Goal: Task Accomplishment & Management: Use online tool/utility

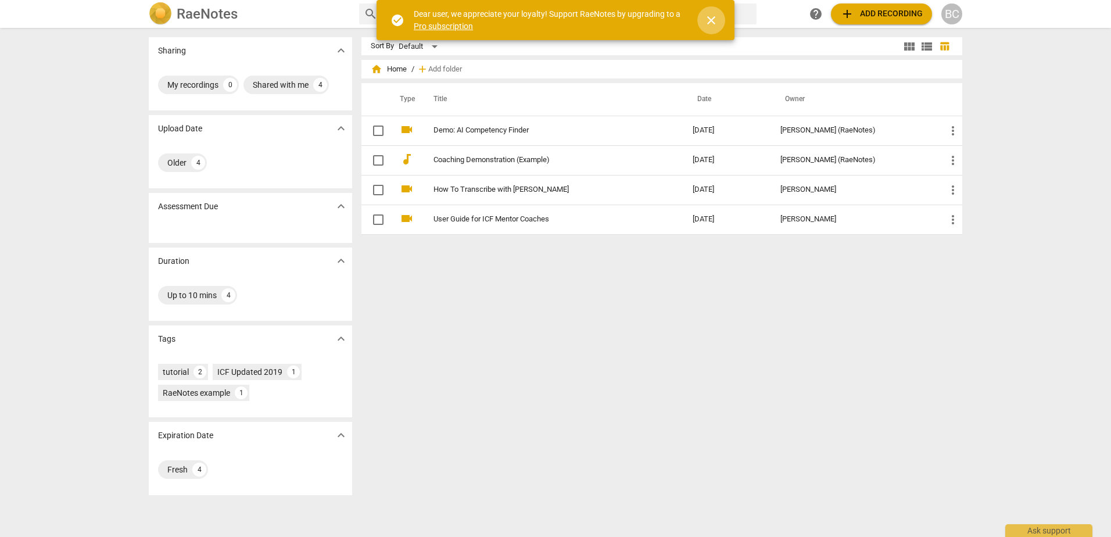
click at [713, 19] on span "close" at bounding box center [711, 20] width 14 height 14
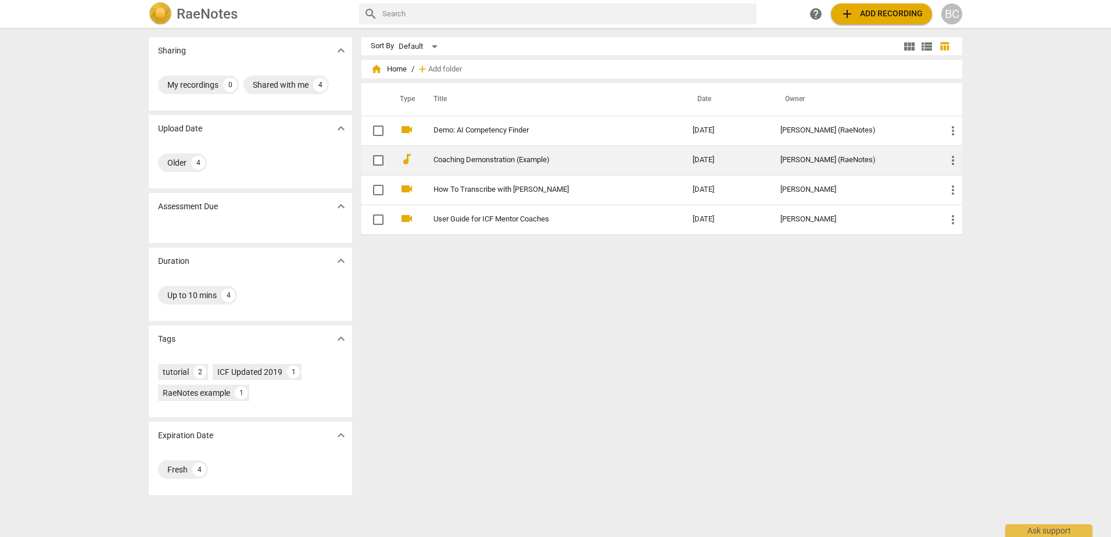
click at [528, 157] on link "Coaching Demonstration (Example)" at bounding box center [542, 160] width 217 height 9
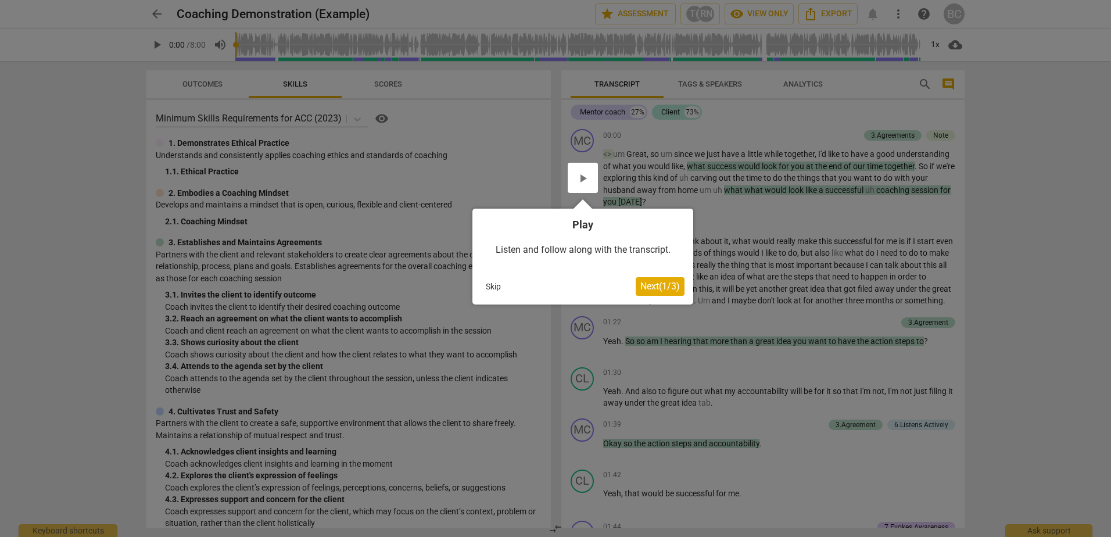
click at [830, 241] on div at bounding box center [555, 268] width 1111 height 537
click at [671, 287] on span "Next ( 1 / 3 )" at bounding box center [660, 286] width 40 height 11
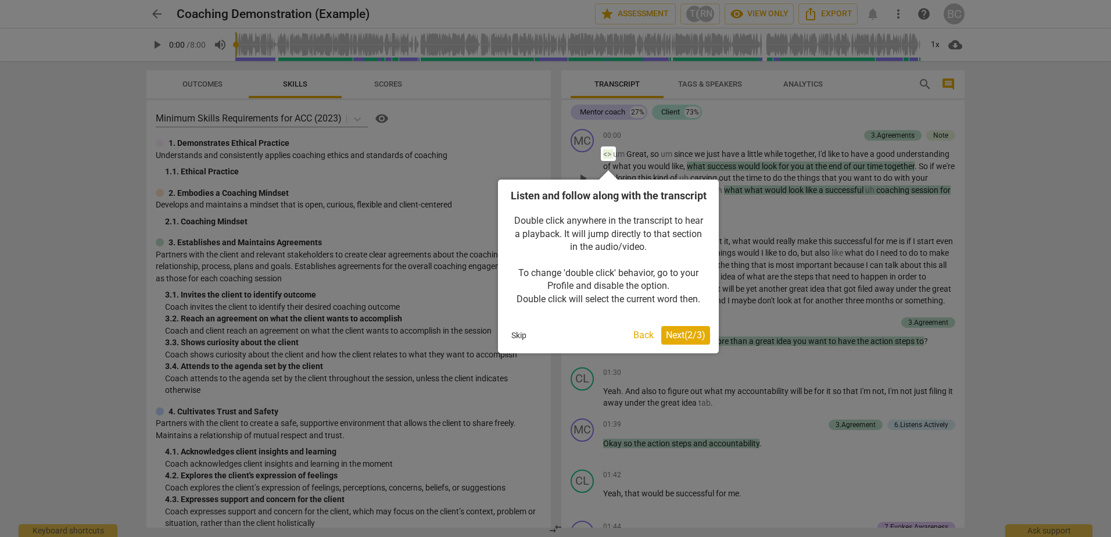
click at [681, 341] on span "Next ( 2 / 3 )" at bounding box center [686, 335] width 40 height 11
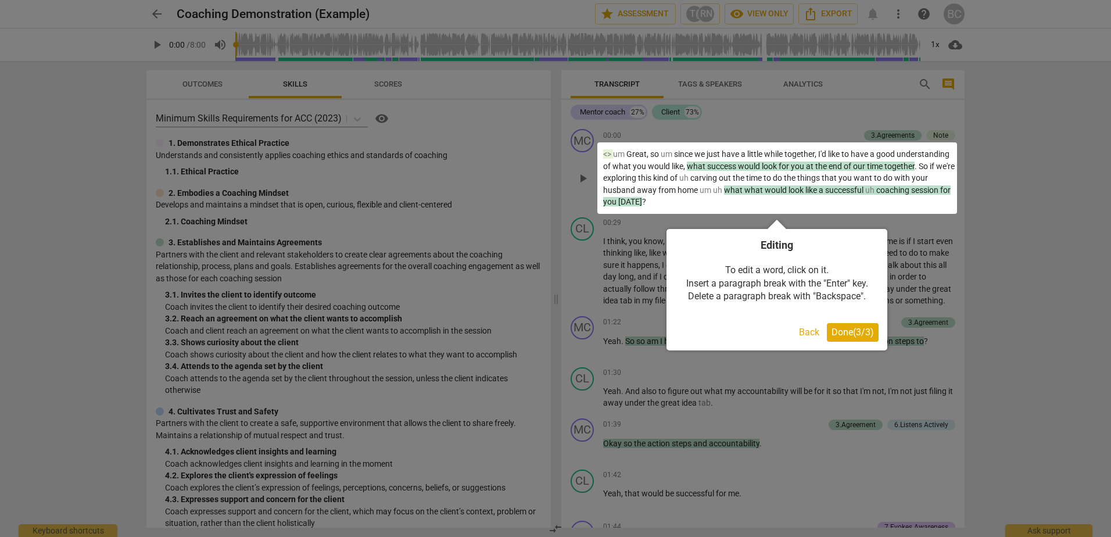
click at [837, 331] on span "Done ( 3 / 3 )" at bounding box center [853, 332] width 42 height 11
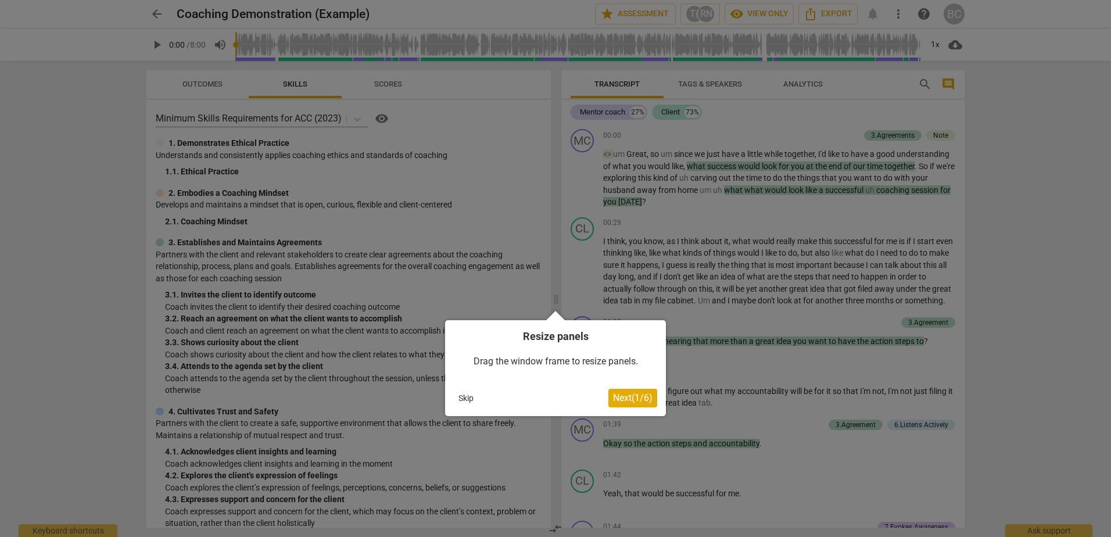
click at [640, 397] on span "Next ( 1 / 6 )" at bounding box center [633, 397] width 40 height 11
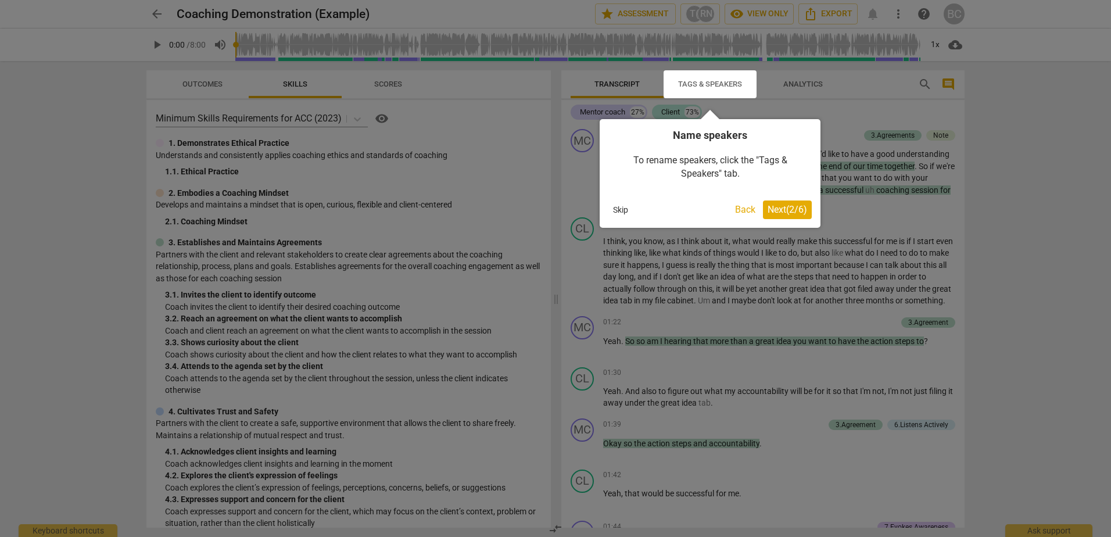
click at [789, 207] on span "Next ( 2 / 6 )" at bounding box center [788, 209] width 40 height 11
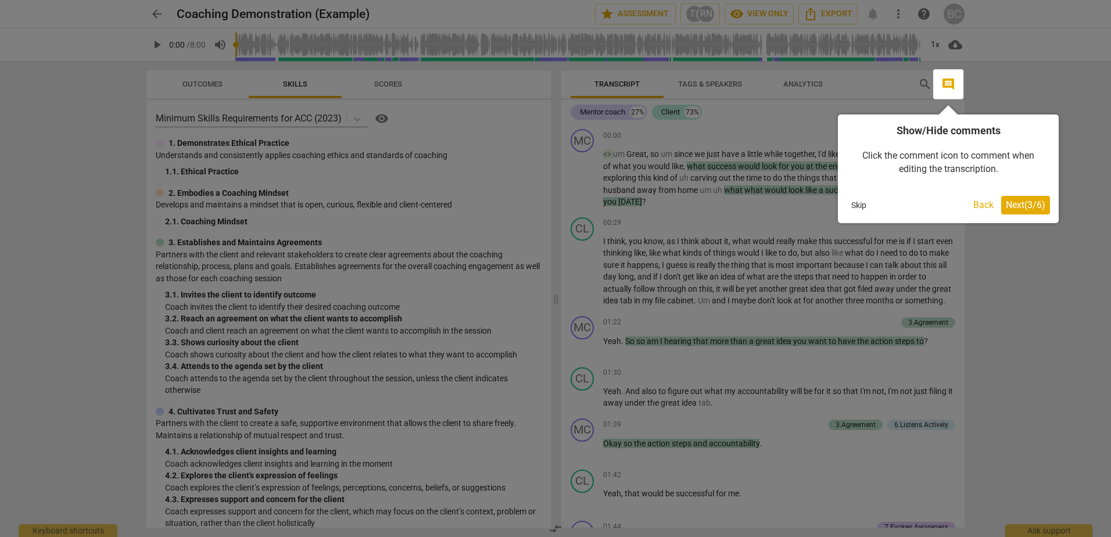
click at [1015, 207] on span "Next ( 3 / 6 )" at bounding box center [1026, 204] width 40 height 11
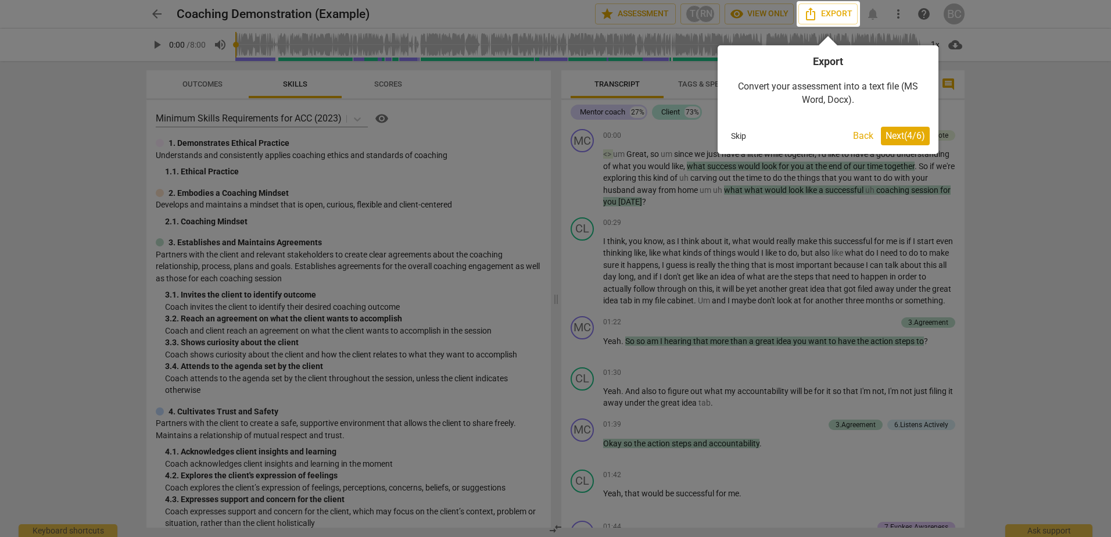
click at [907, 145] on button "Next ( 4 / 6 )" at bounding box center [905, 136] width 49 height 19
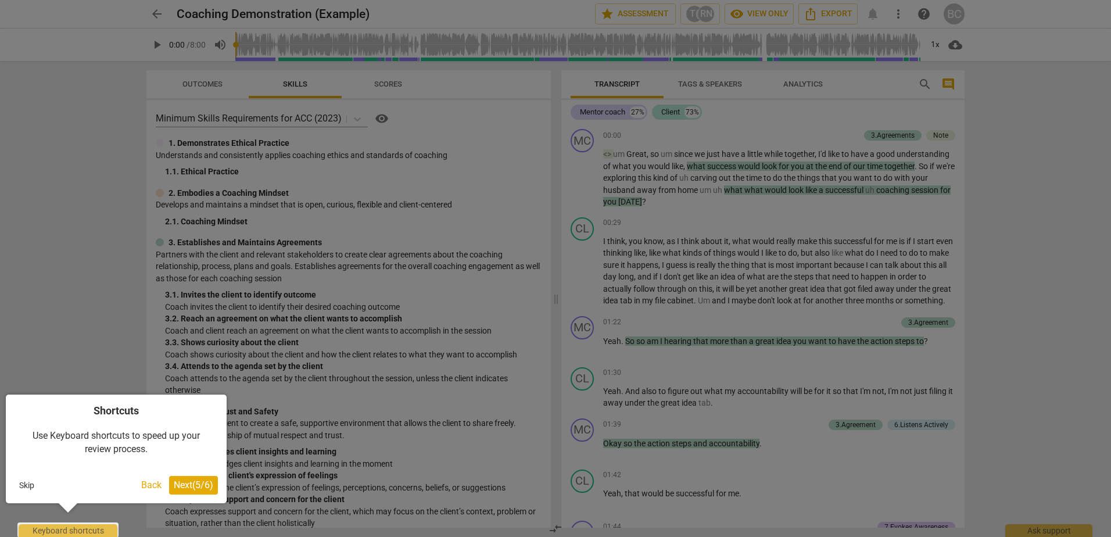
click at [210, 481] on span "Next ( 5 / 6 )" at bounding box center [194, 484] width 40 height 11
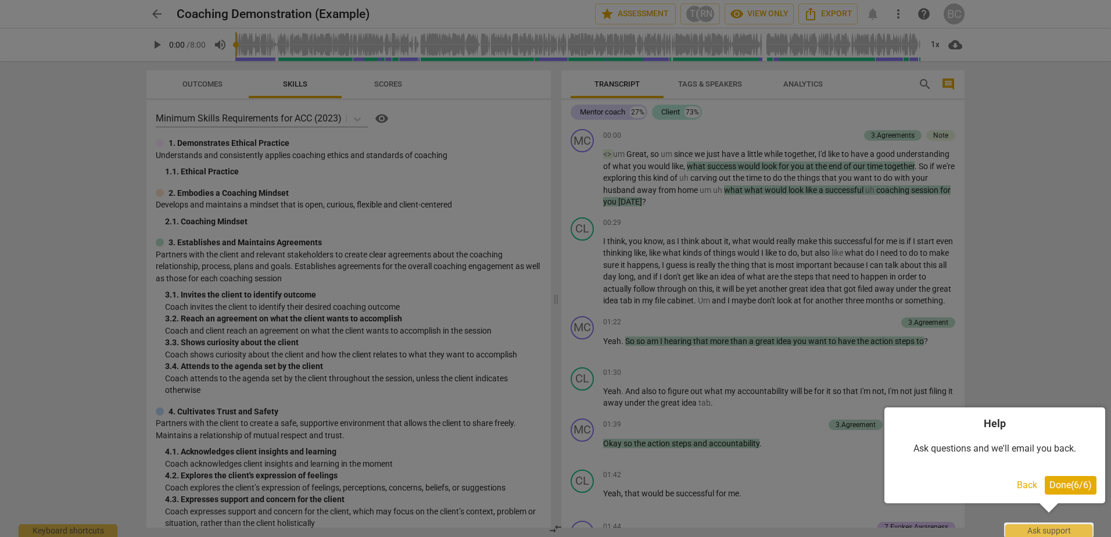
click at [1073, 476] on button "Done ( 6 / 6 )" at bounding box center [1071, 485] width 52 height 19
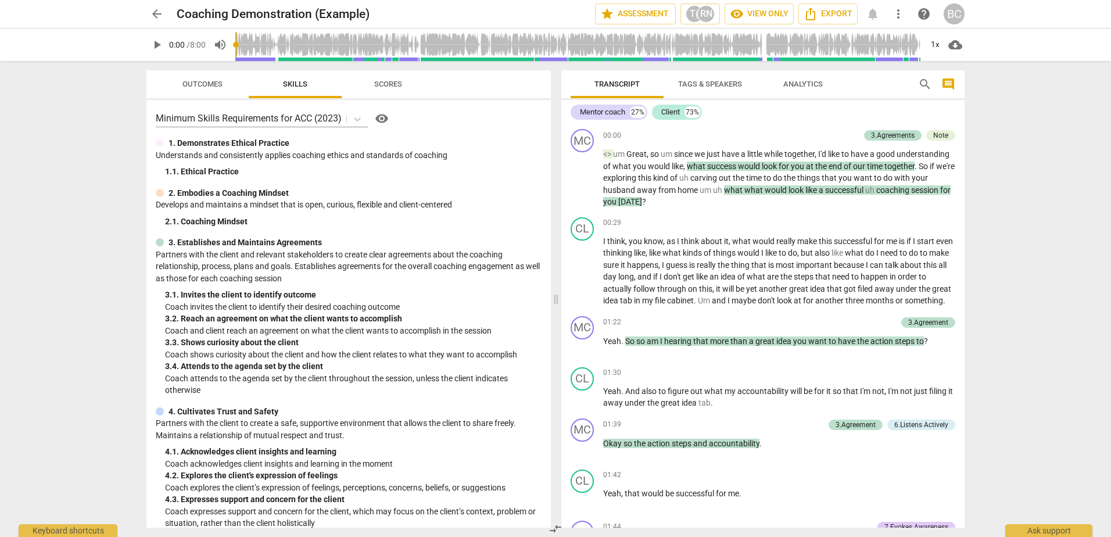
drag, startPoint x: 134, startPoint y: 15, endPoint x: 141, endPoint y: 15, distance: 7.0
click at [134, 15] on div "arrow_back Coaching Demonstration (Example) star Assessment T( RN visibility Vi…" at bounding box center [555, 14] width 1093 height 28
click at [148, 15] on span "arrow_back" at bounding box center [156, 14] width 21 height 14
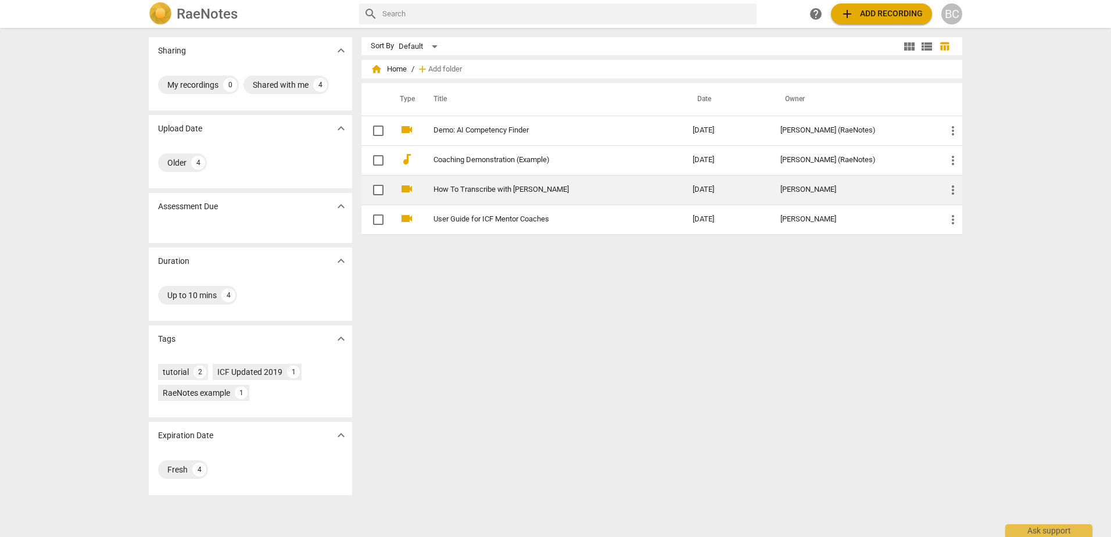
click at [558, 177] on td "How To Transcribe with [PERSON_NAME]" at bounding box center [552, 190] width 264 height 30
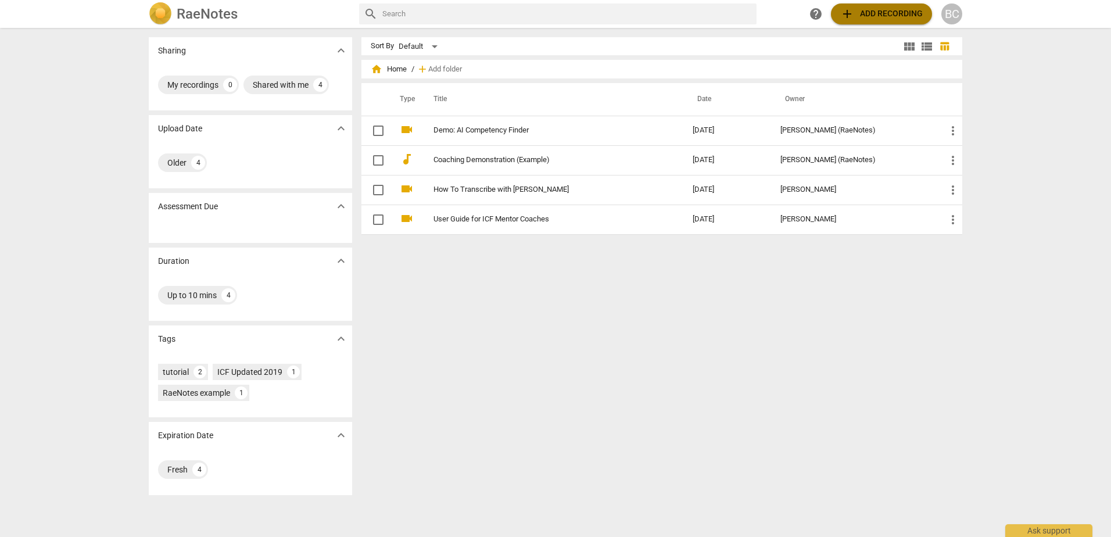
click at [886, 12] on span "add Add recording" at bounding box center [881, 14] width 83 height 14
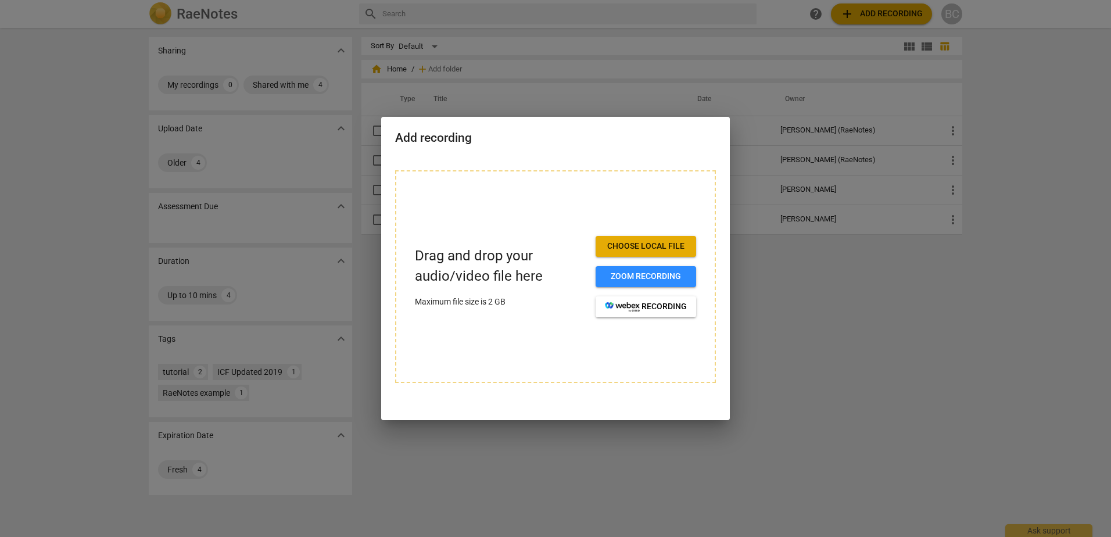
click at [664, 252] on span "Choose local file" at bounding box center [646, 247] width 82 height 12
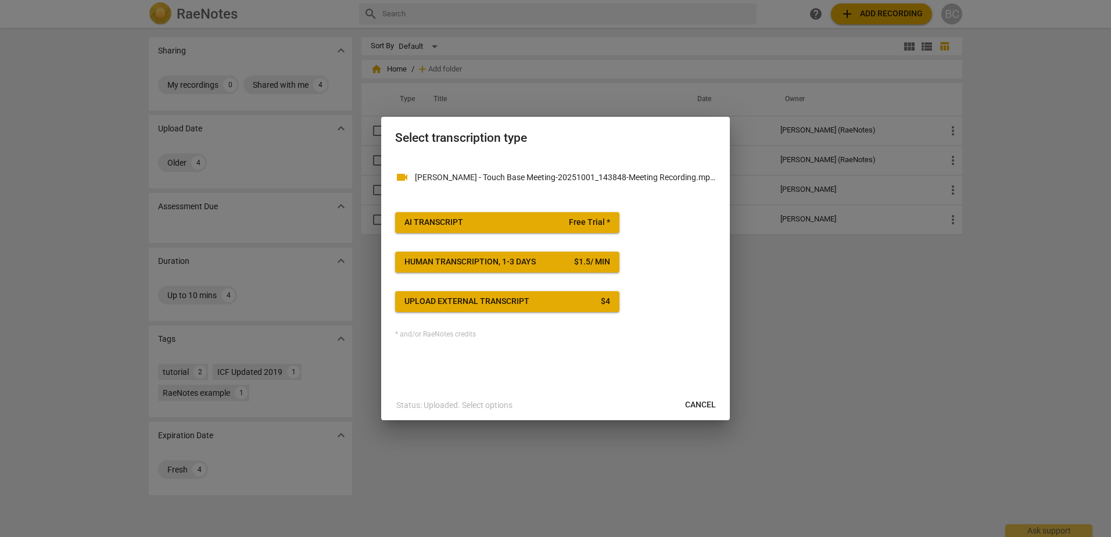
click at [582, 300] on span "Upload external transcript $ 4" at bounding box center [507, 302] width 206 height 12
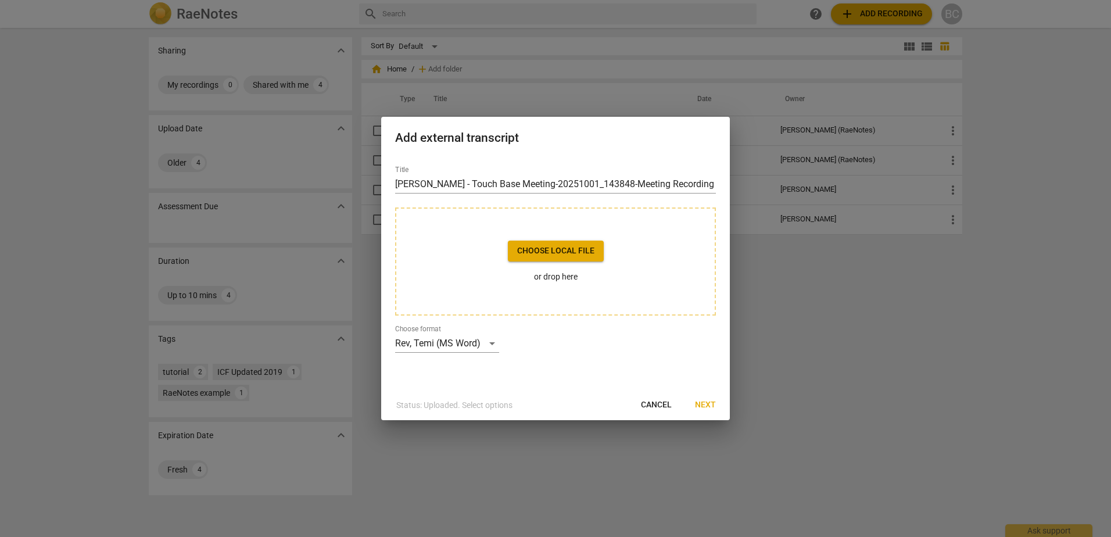
click at [585, 254] on span "Choose local file" at bounding box center [555, 251] width 77 height 12
click at [707, 406] on span "Next" at bounding box center [705, 405] width 21 height 12
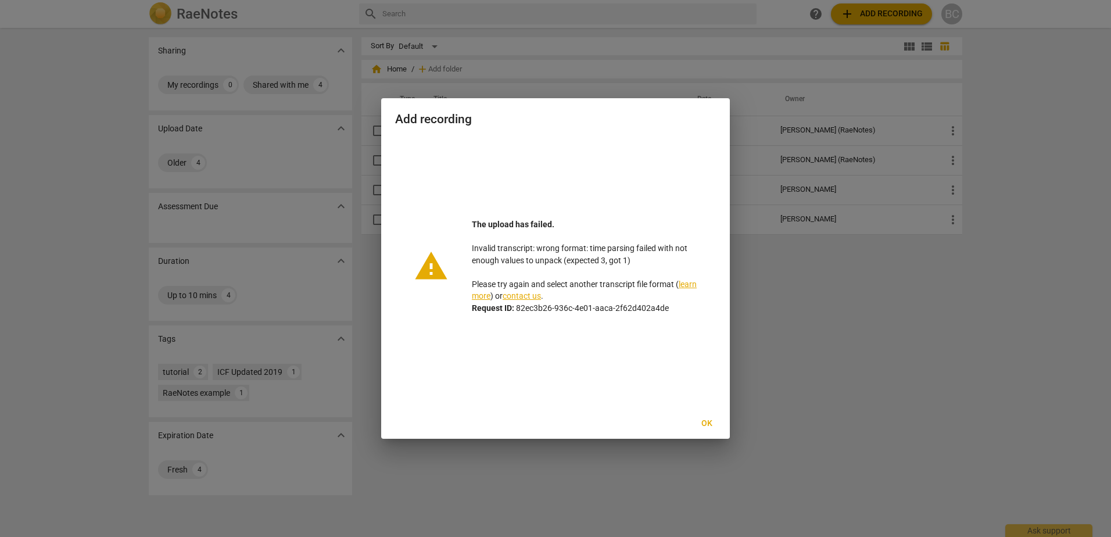
click at [225, 301] on div at bounding box center [555, 268] width 1111 height 537
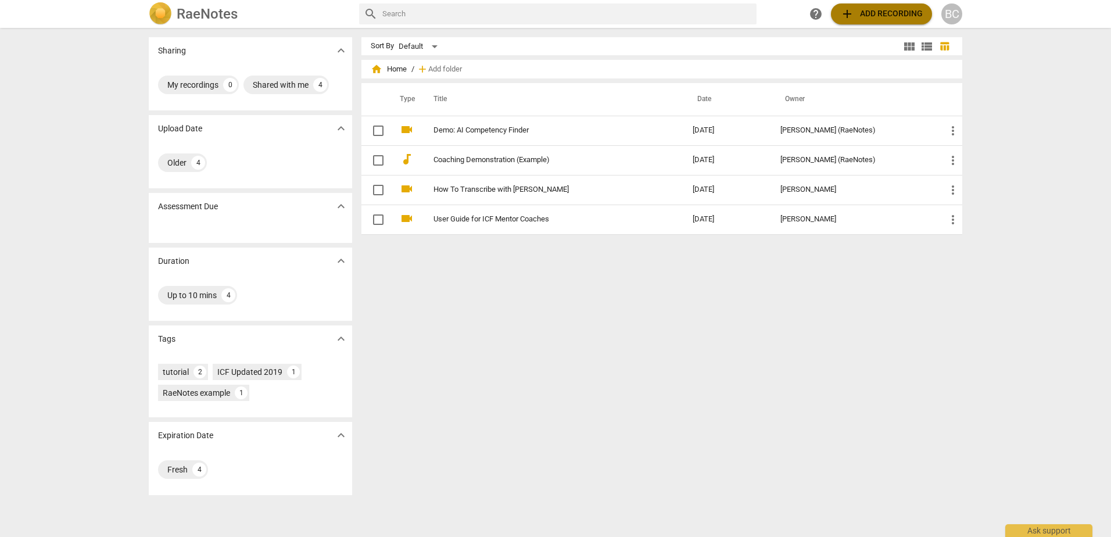
click at [879, 19] on span "add Add recording" at bounding box center [881, 14] width 83 height 14
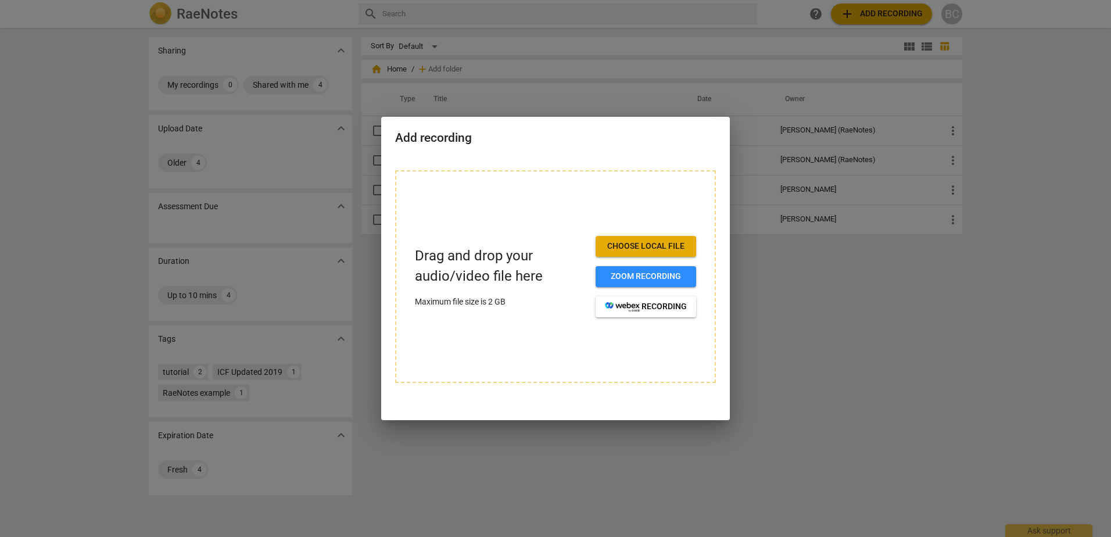
click at [650, 246] on span "Choose local file" at bounding box center [646, 247] width 82 height 12
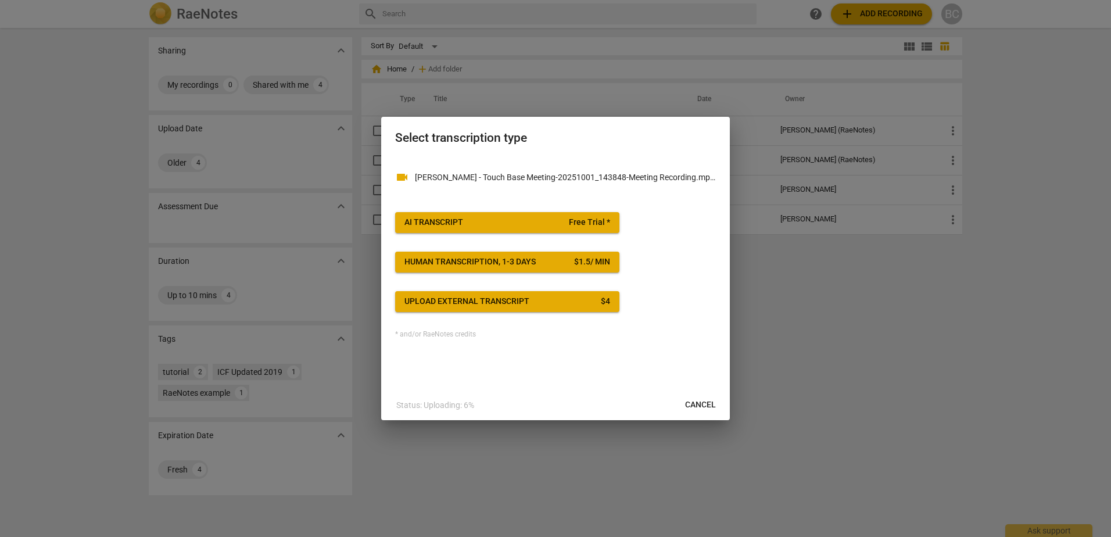
click at [552, 227] on span "AI Transcript Free Trial *" at bounding box center [507, 223] width 206 height 12
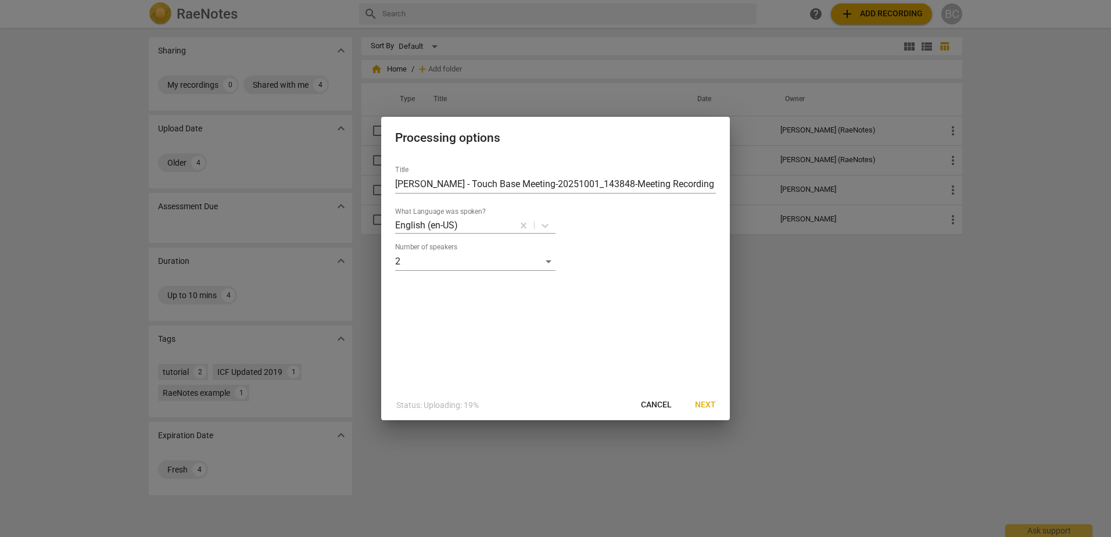
click at [709, 405] on span "Next" at bounding box center [705, 405] width 21 height 12
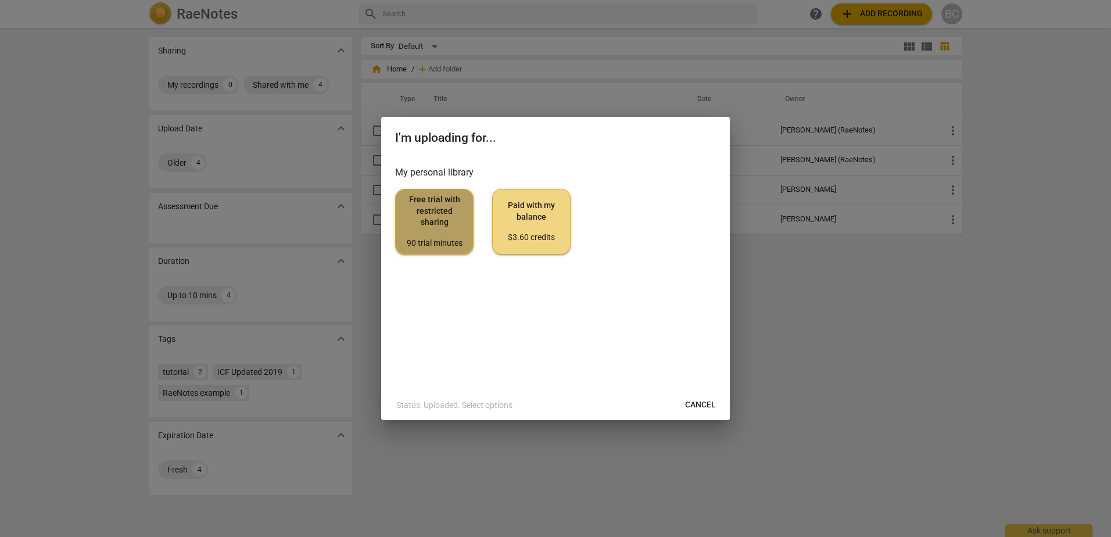
click at [421, 237] on span "Free trial with restricted sharing 90 trial minutes" at bounding box center [434, 221] width 59 height 55
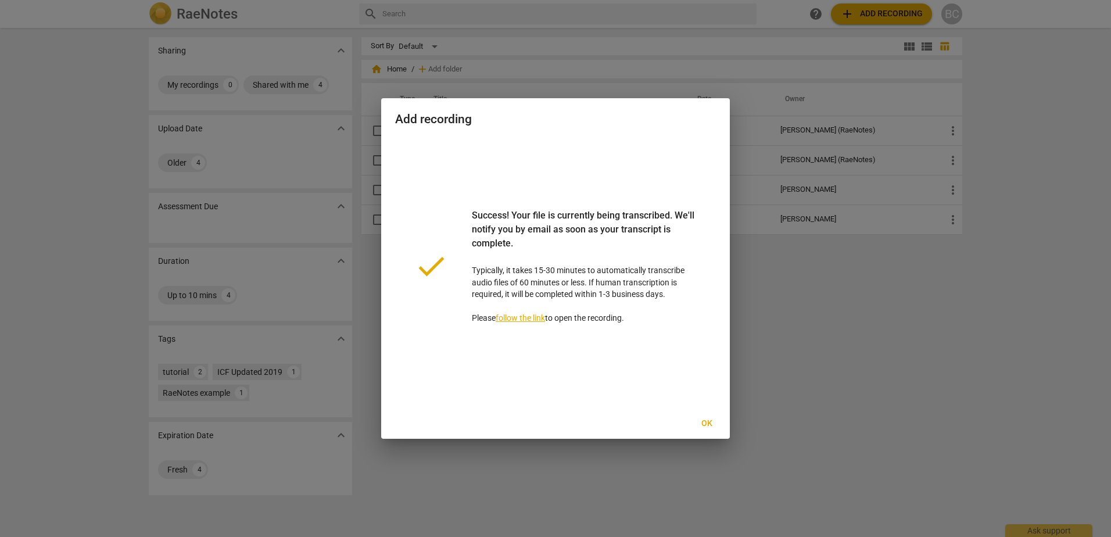
click at [544, 317] on link "follow the link" at bounding box center [520, 317] width 49 height 9
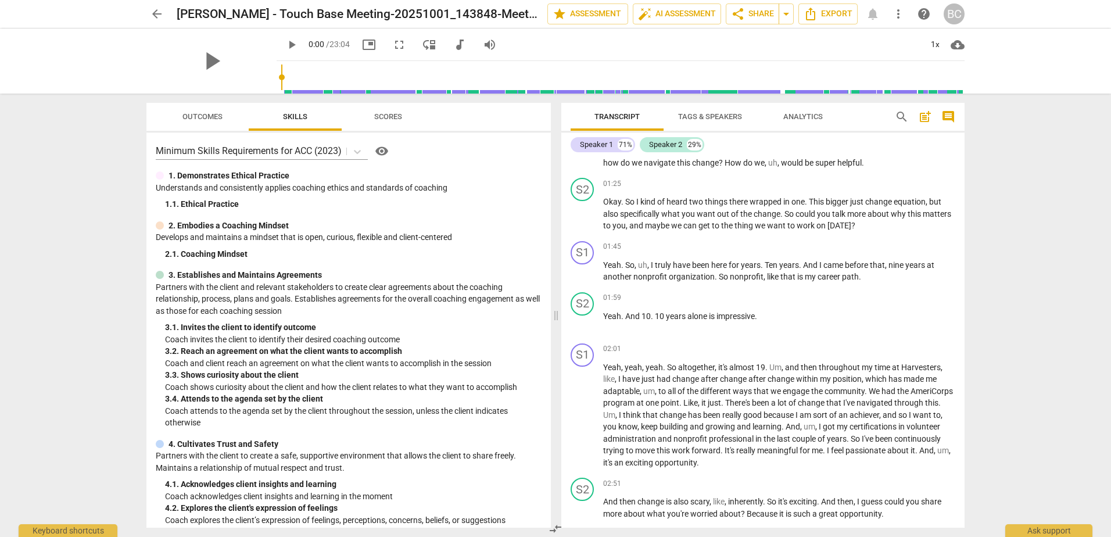
scroll to position [174, 0]
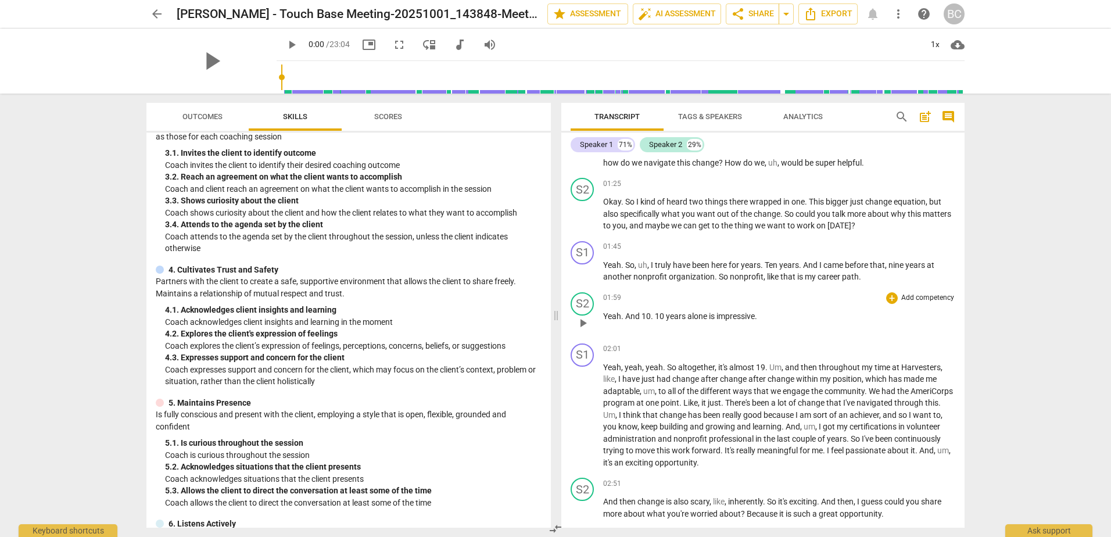
click at [934, 299] on p "Add competency" at bounding box center [927, 298] width 55 height 10
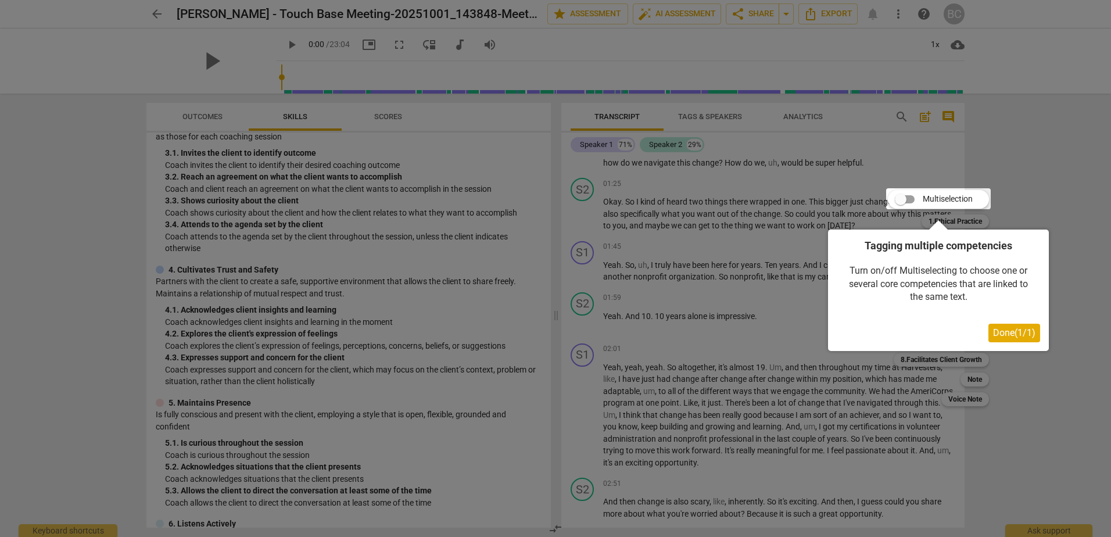
click at [1011, 336] on span "Done ( 1 / 1 )" at bounding box center [1014, 332] width 42 height 11
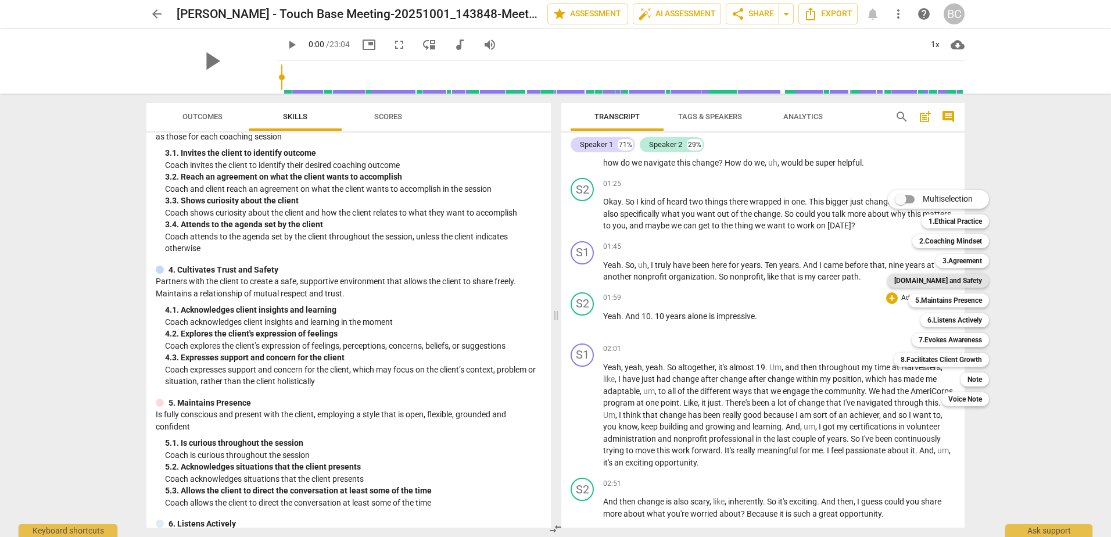
click at [972, 281] on b "[DOMAIN_NAME] and Safety" at bounding box center [938, 281] width 88 height 14
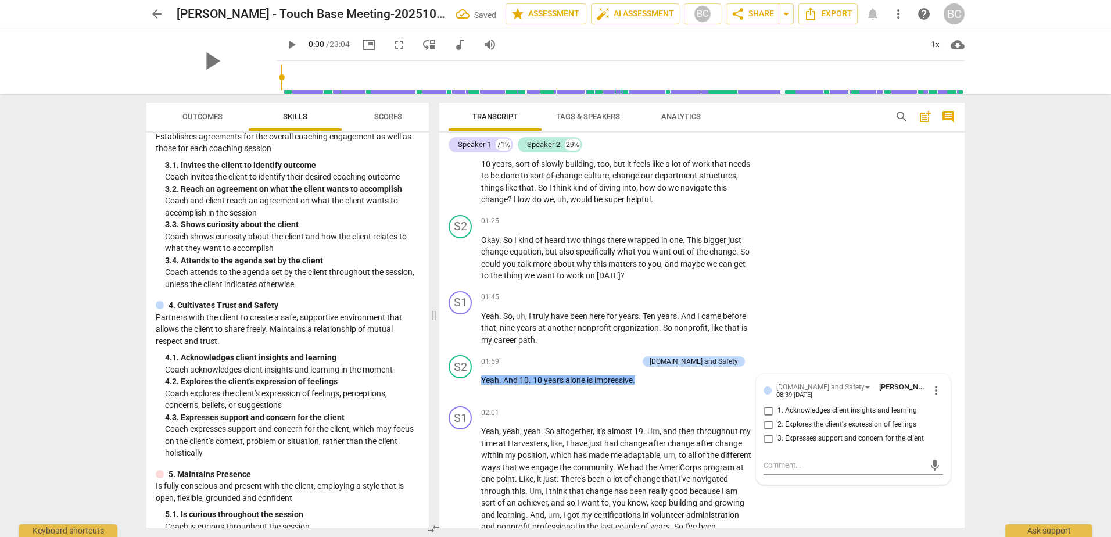
scroll to position [183, 0]
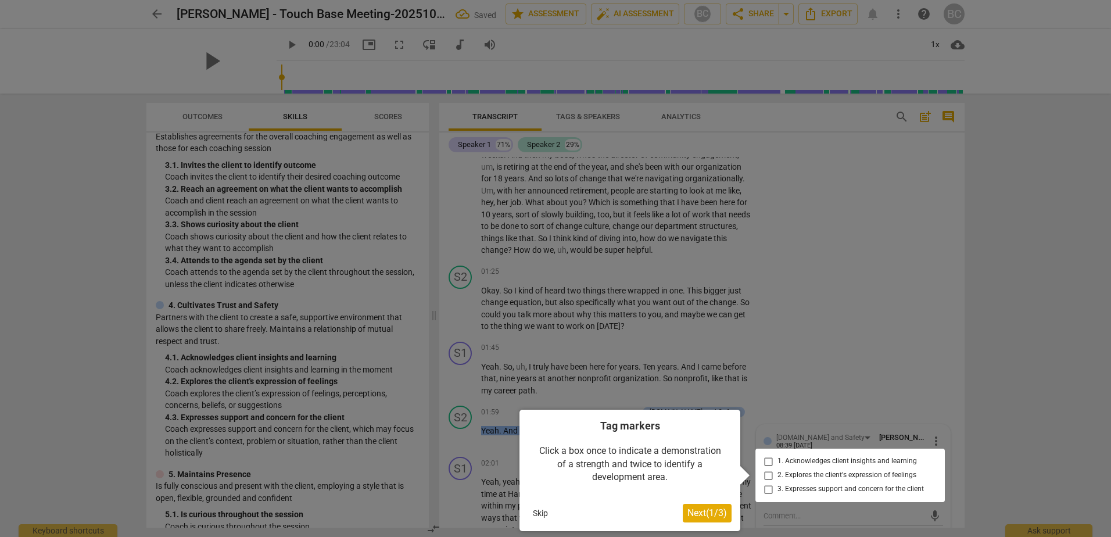
click at [765, 492] on div at bounding box center [849, 475] width 189 height 53
click at [715, 507] on button "Next ( 1 / 3 )" at bounding box center [707, 513] width 49 height 19
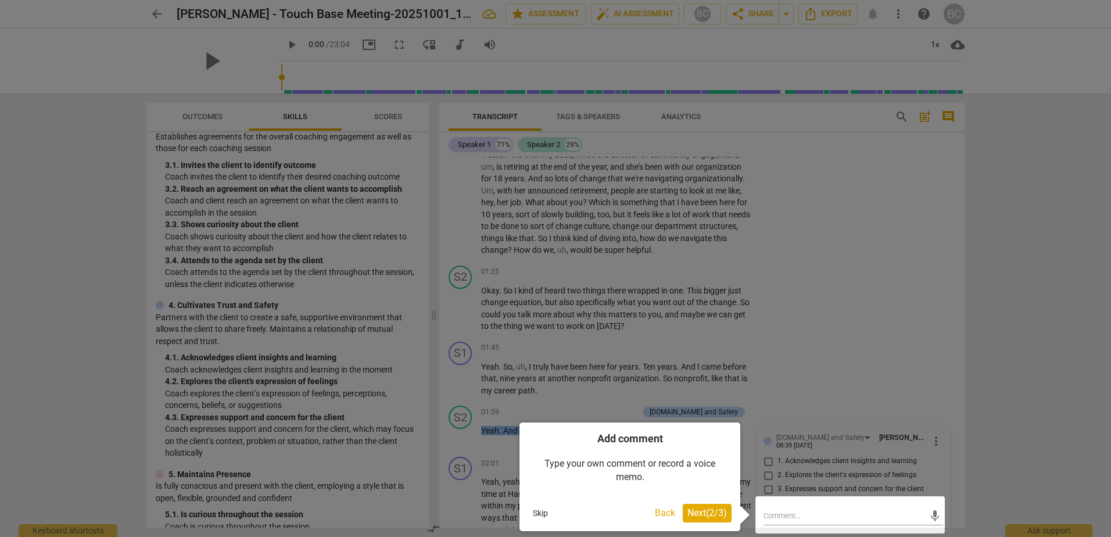
click at [715, 516] on span "Next ( 2 / 3 )" at bounding box center [707, 512] width 40 height 11
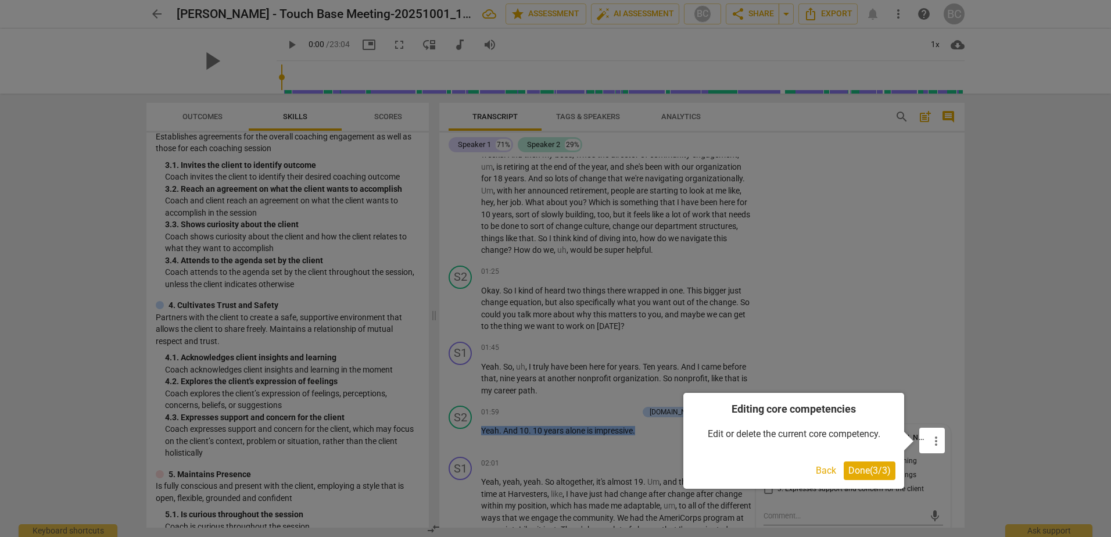
click at [860, 467] on span "Done ( 3 / 3 )" at bounding box center [869, 470] width 42 height 11
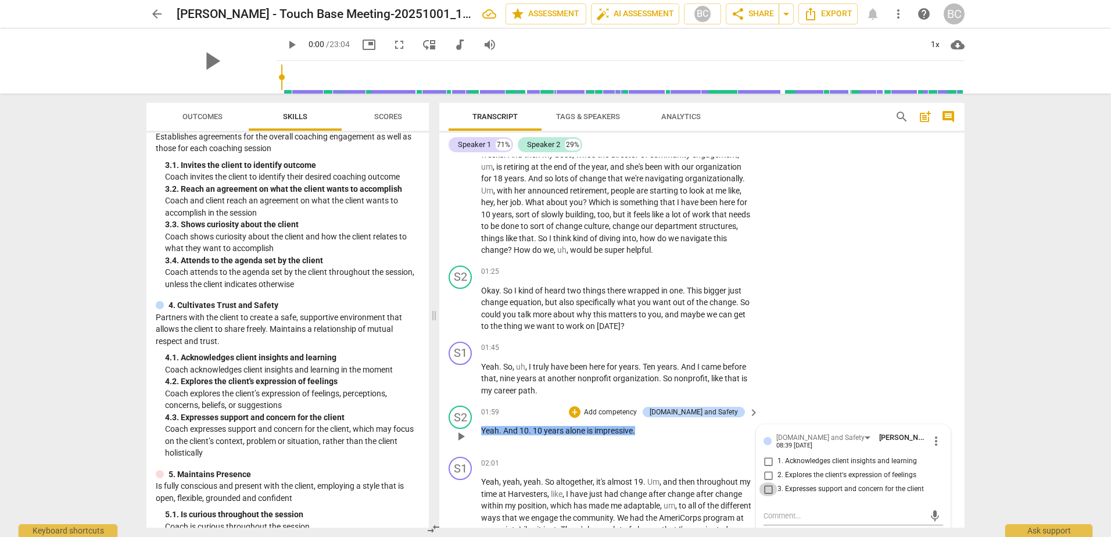
click at [764, 489] on input "3. Expresses support and concern for the client" at bounding box center [768, 489] width 19 height 14
checkbox input "true"
click at [801, 377] on div "S1 play_arrow pause 01:45 + Add competency keyboard_arrow_right Yeah . So , uh …" at bounding box center [701, 369] width 525 height 65
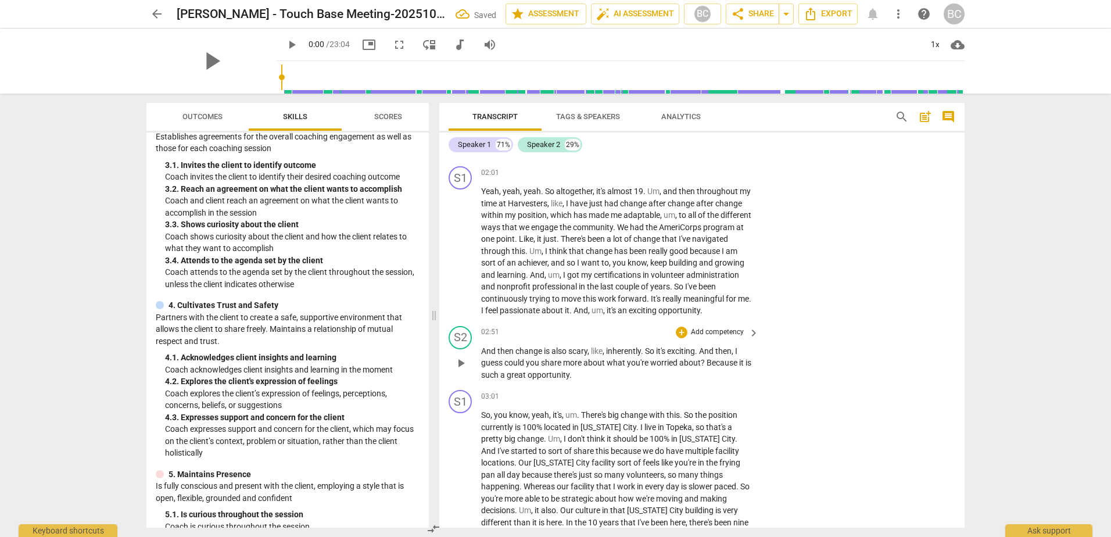
scroll to position [532, 0]
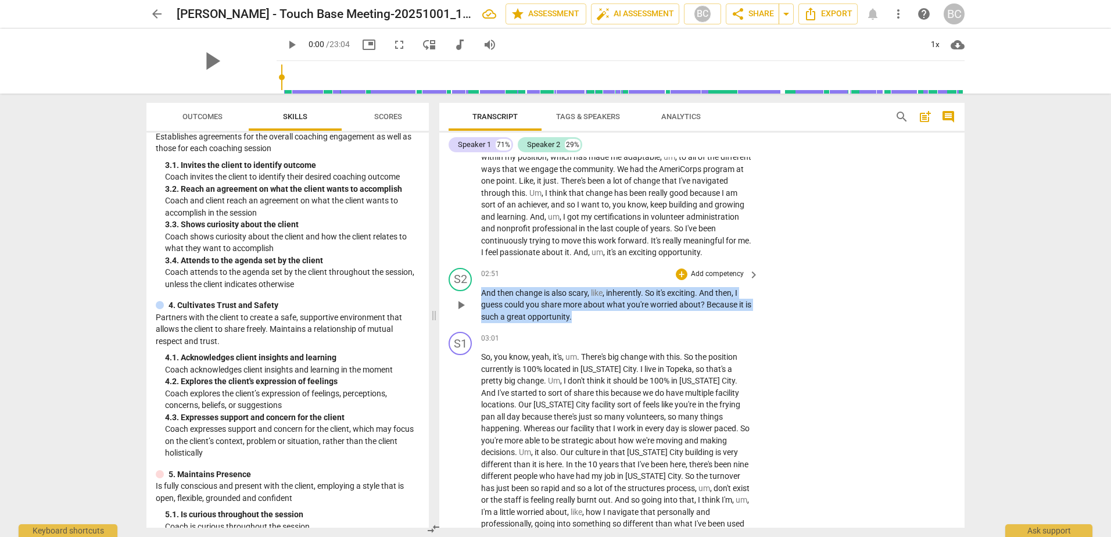
drag, startPoint x: 585, startPoint y: 325, endPoint x: 472, endPoint y: 303, distance: 114.2
click at [472, 303] on div "S2 play_arrow pause 02:51 + Add competency keyboard_arrow_right And then change…" at bounding box center [701, 295] width 525 height 65
click at [727, 280] on p "Add competency" at bounding box center [717, 274] width 55 height 10
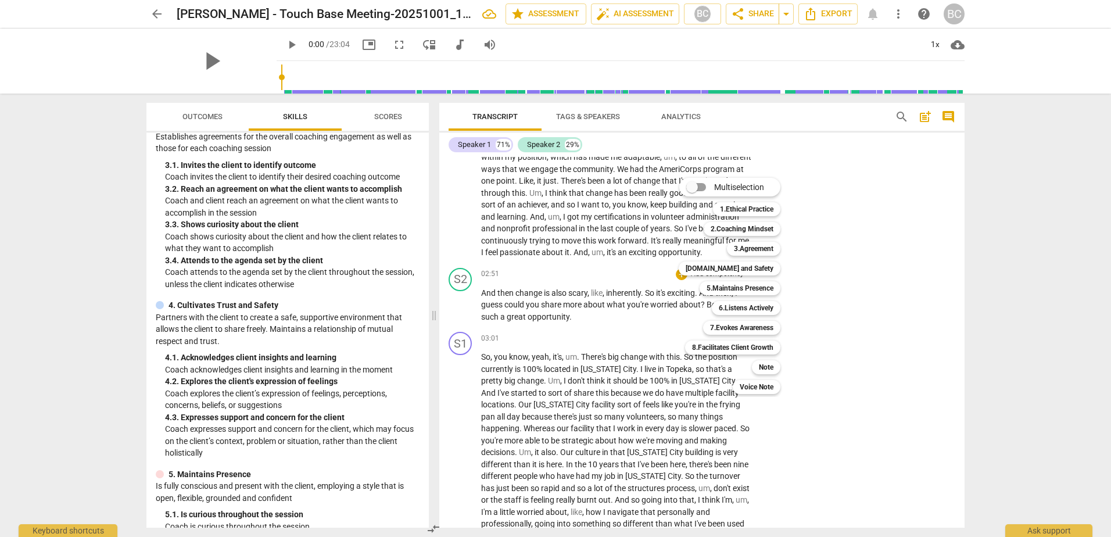
click at [462, 399] on div at bounding box center [555, 268] width 1111 height 537
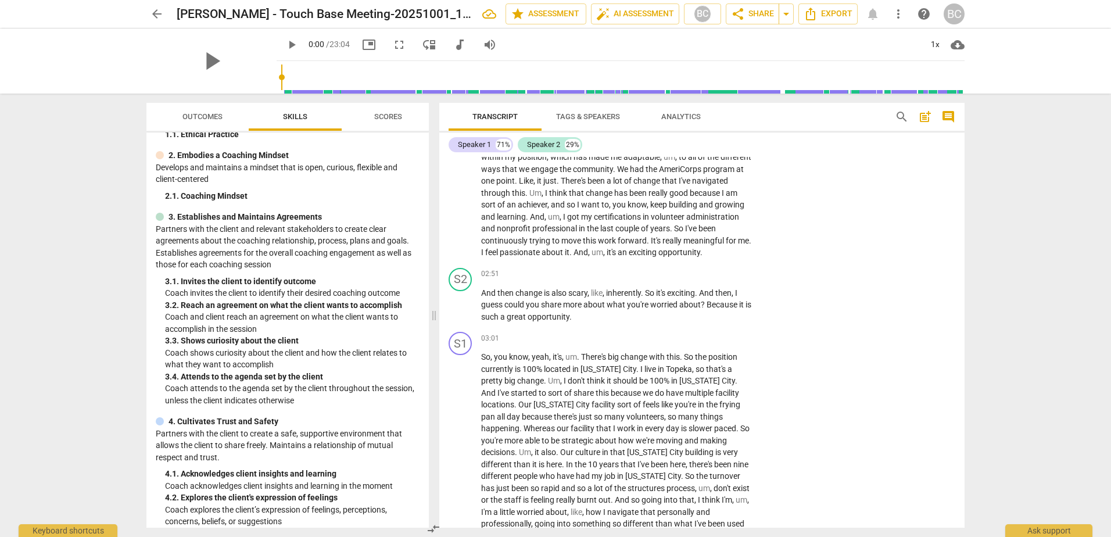
scroll to position [140, 0]
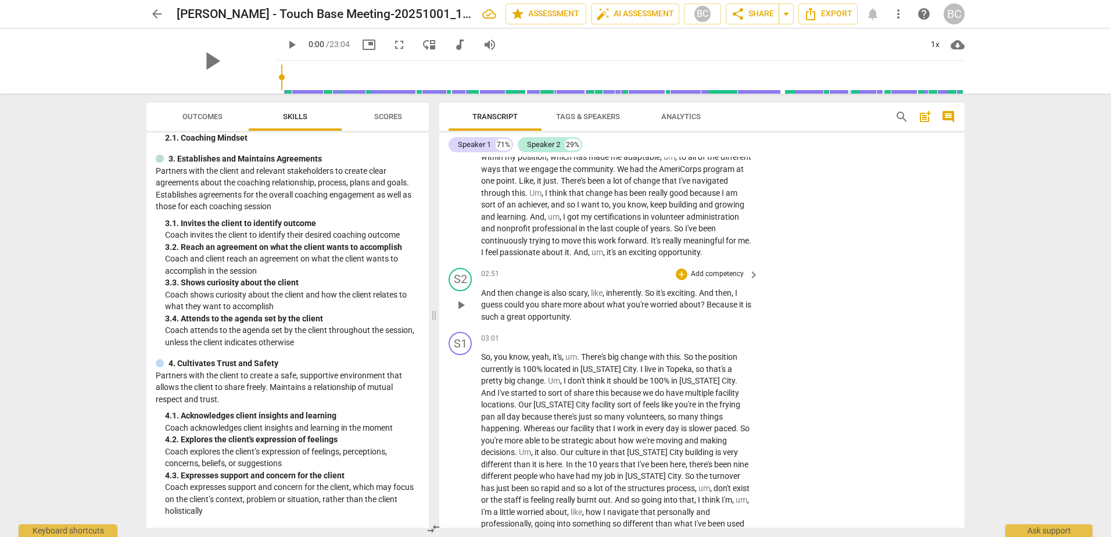
click at [535, 309] on span "you" at bounding box center [533, 304] width 15 height 9
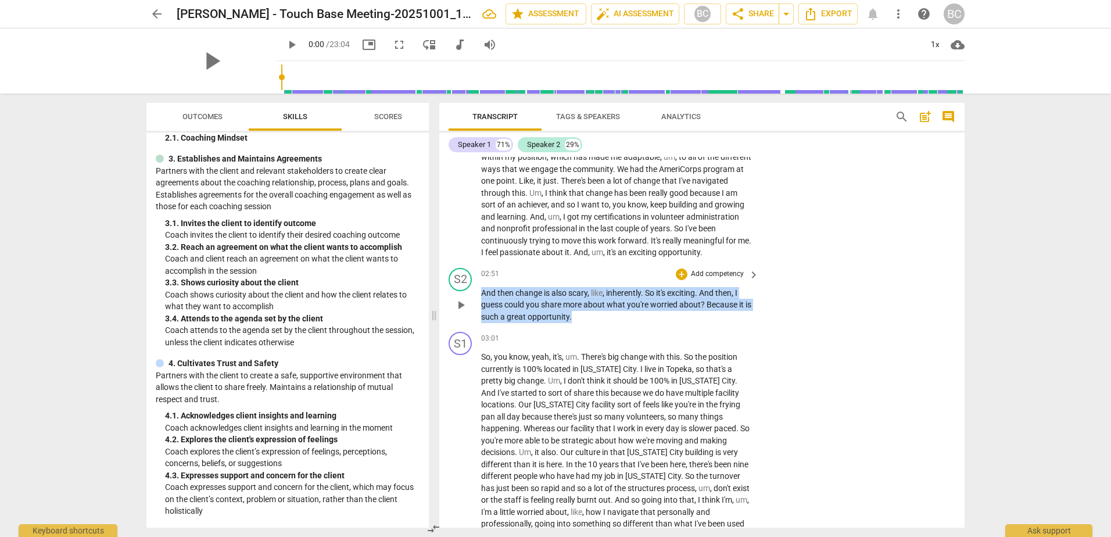
drag, startPoint x: 523, startPoint y: 320, endPoint x: 461, endPoint y: 305, distance: 64.0
click at [461, 305] on div "S2 play_arrow pause 02:51 + Add competency keyboard_arrow_right And then change…" at bounding box center [701, 295] width 525 height 65
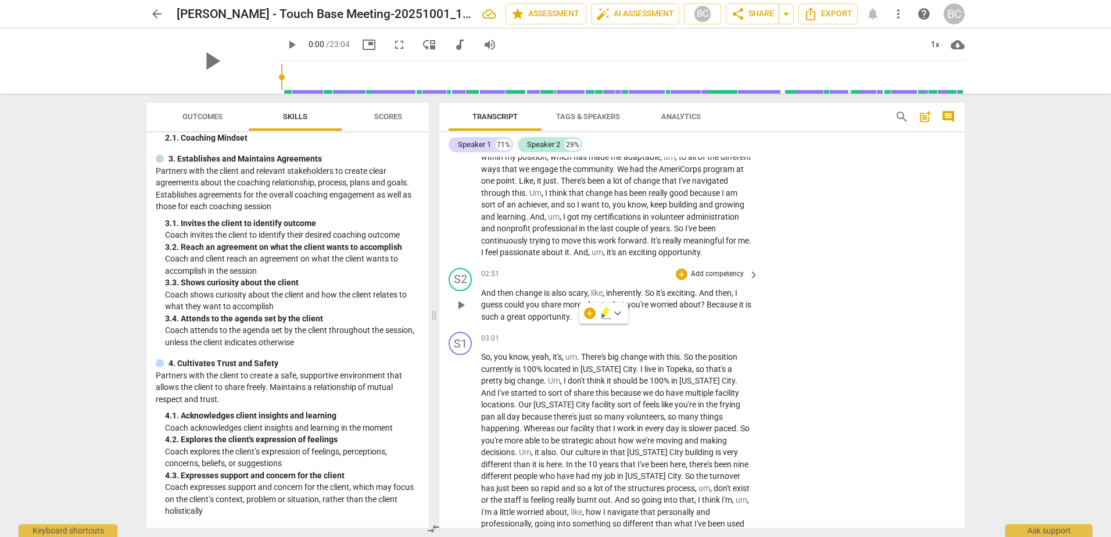
click at [726, 279] on div "S2 play_arrow pause 02:51 + Add competency keyboard_arrow_right And then change…" at bounding box center [701, 295] width 525 height 65
click at [728, 280] on p "Add competency" at bounding box center [717, 274] width 55 height 10
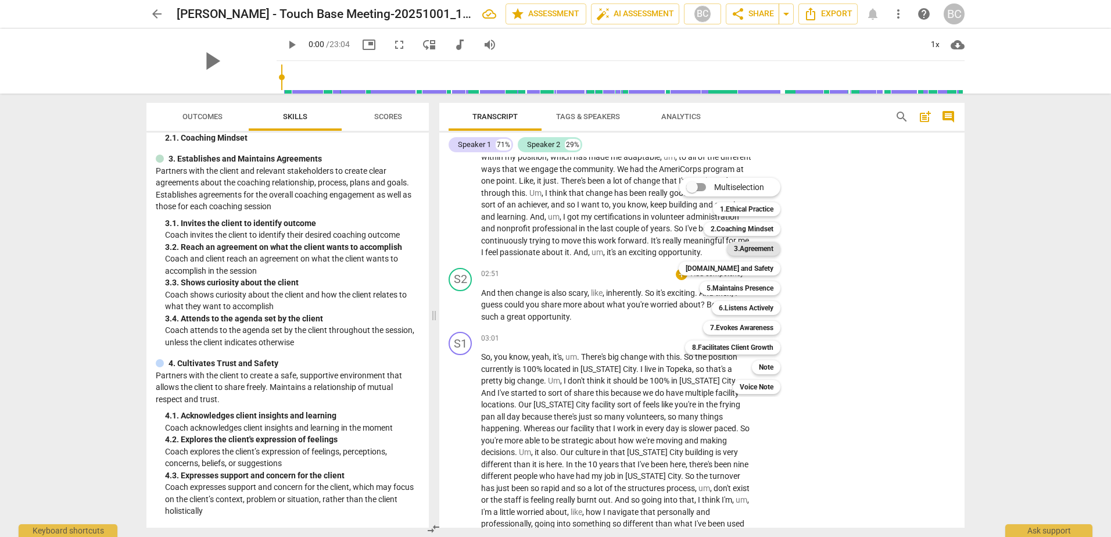
click at [747, 249] on b "3.Agreement" at bounding box center [754, 249] width 40 height 14
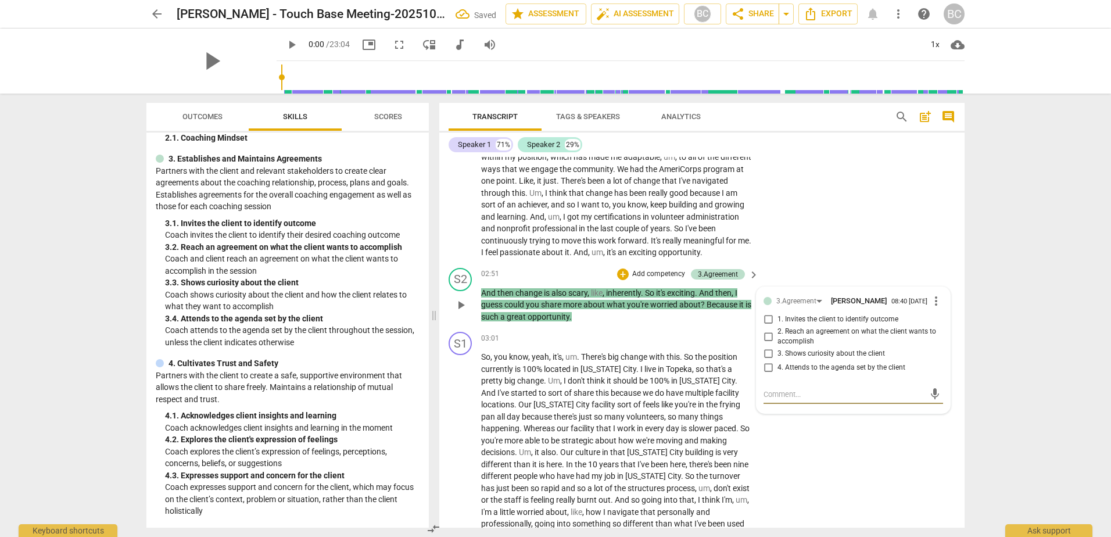
click at [765, 361] on input "3. Shows curiosity about the client" at bounding box center [768, 354] width 19 height 14
checkbox input "true"
click at [666, 398] on span "have" at bounding box center [675, 392] width 19 height 9
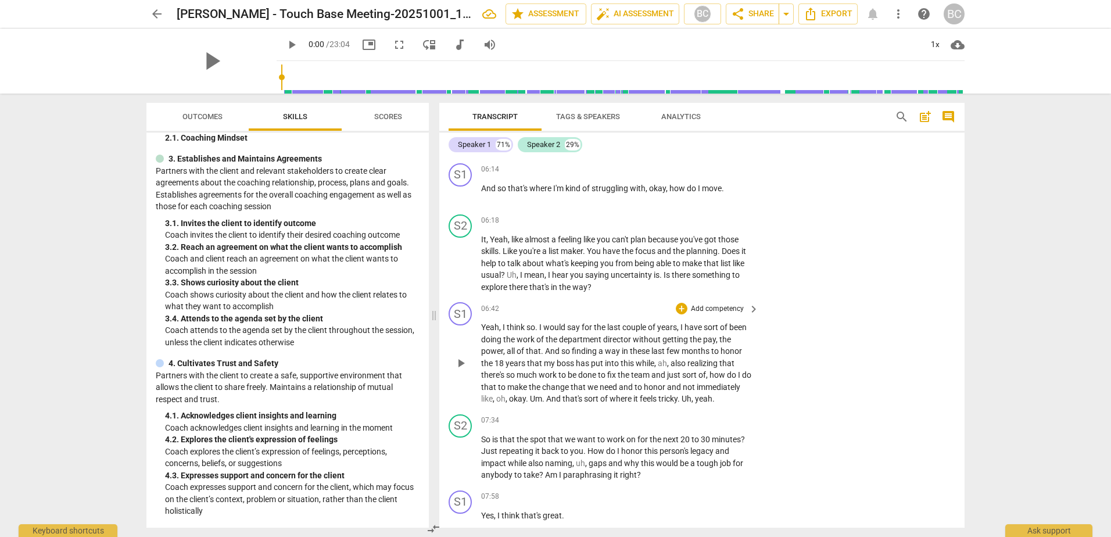
scroll to position [1345, 0]
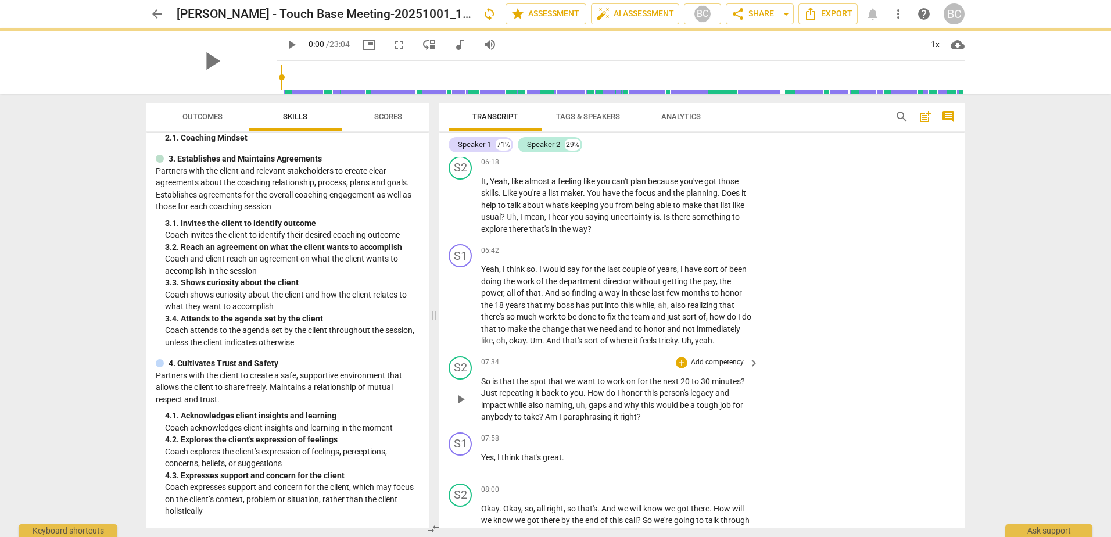
click at [707, 368] on p "Add competency" at bounding box center [717, 362] width 55 height 10
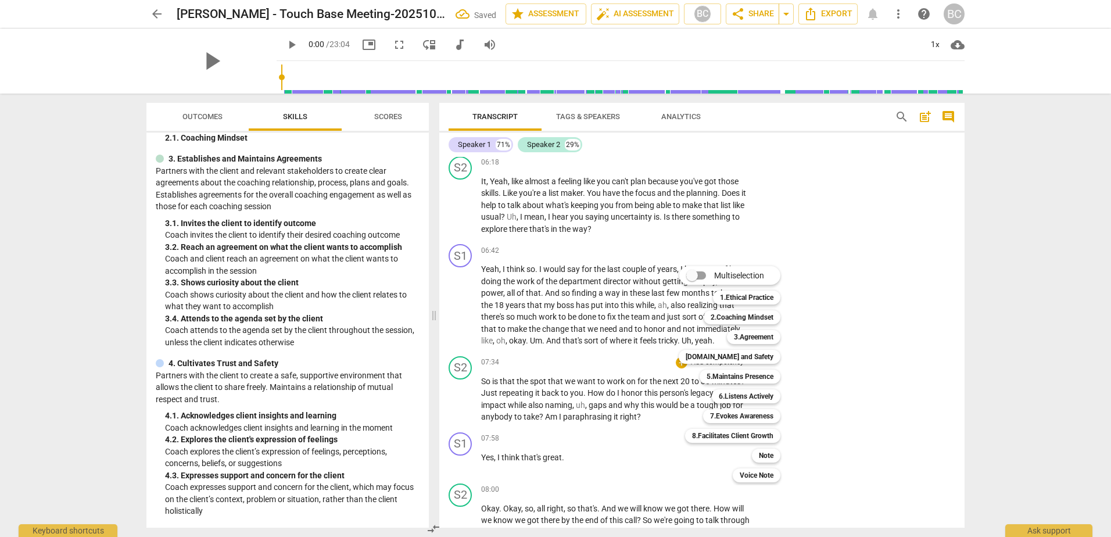
click at [582, 457] on div at bounding box center [555, 268] width 1111 height 537
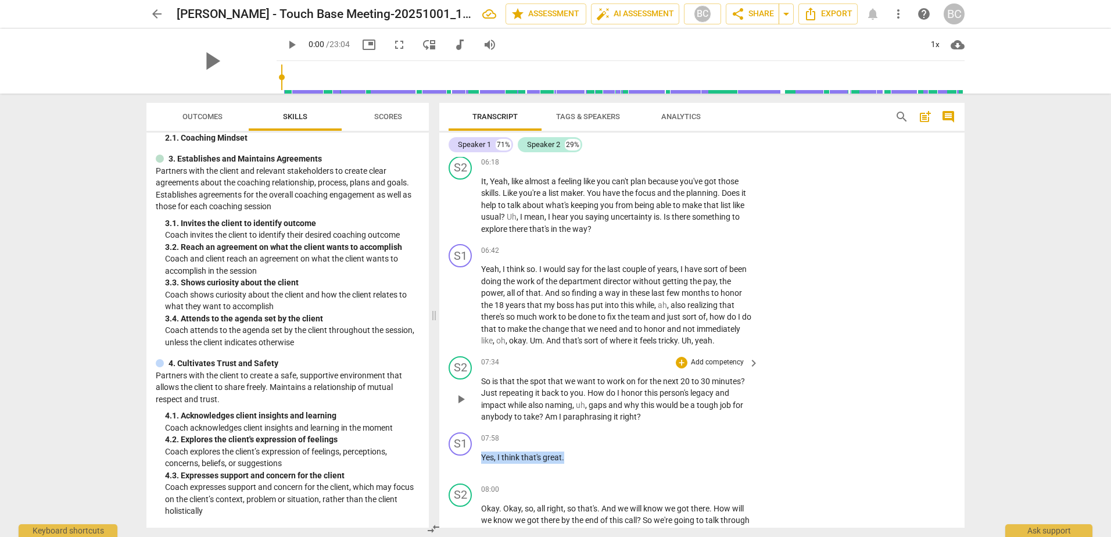
drag, startPoint x: 571, startPoint y: 473, endPoint x: 472, endPoint y: 395, distance: 125.8
click at [472, 395] on div "S1 play_arrow pause 00:05 + Add competency keyboard_arrow_right Yay . It starte…" at bounding box center [701, 342] width 525 height 371
click at [574, 464] on p "Yes , I think that's great ." at bounding box center [617, 458] width 272 height 12
click at [718, 368] on p "Add competency" at bounding box center [717, 362] width 55 height 10
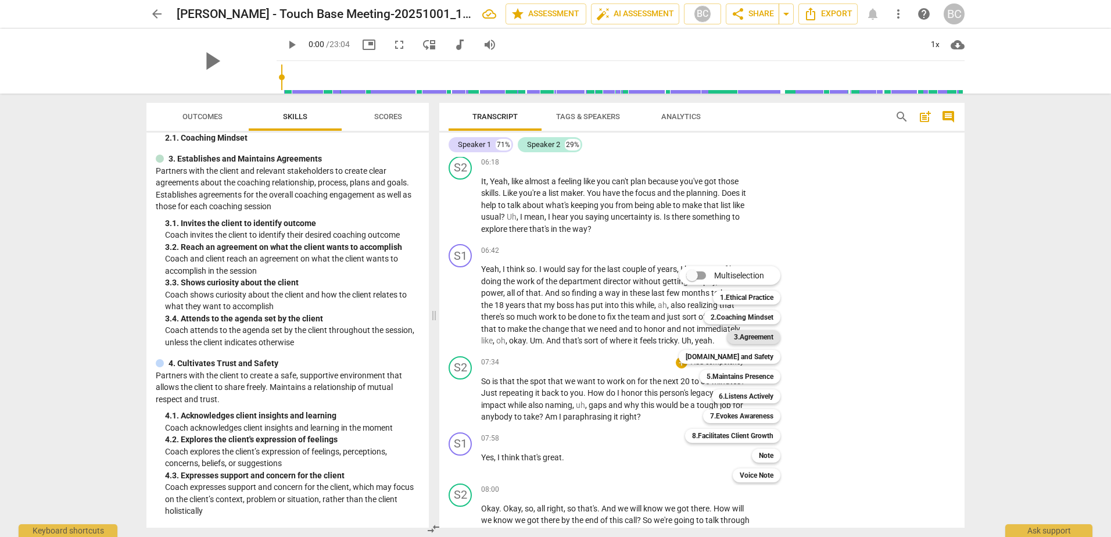
click at [757, 336] on b "3.Agreement" at bounding box center [754, 337] width 40 height 14
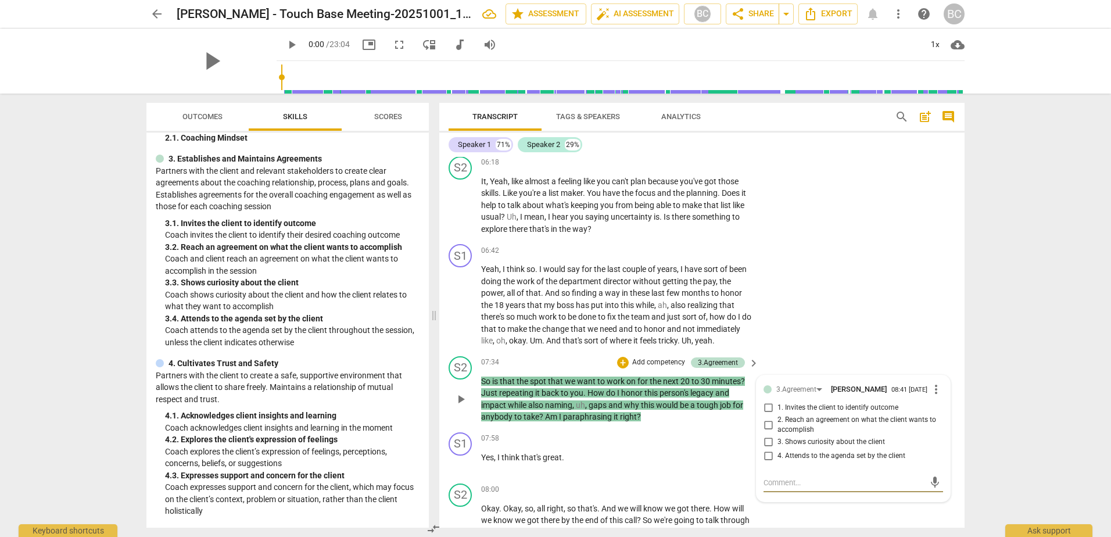
click at [789, 435] on span "2. Reach an agreement on what the client wants to accomplish" at bounding box center [858, 425] width 161 height 20
click at [778, 432] on input "2. Reach an agreement on what the client wants to accomplish" at bounding box center [768, 425] width 19 height 14
checkbox input "true"
click at [659, 464] on p "Yes , I think that's great ." at bounding box center [617, 458] width 272 height 12
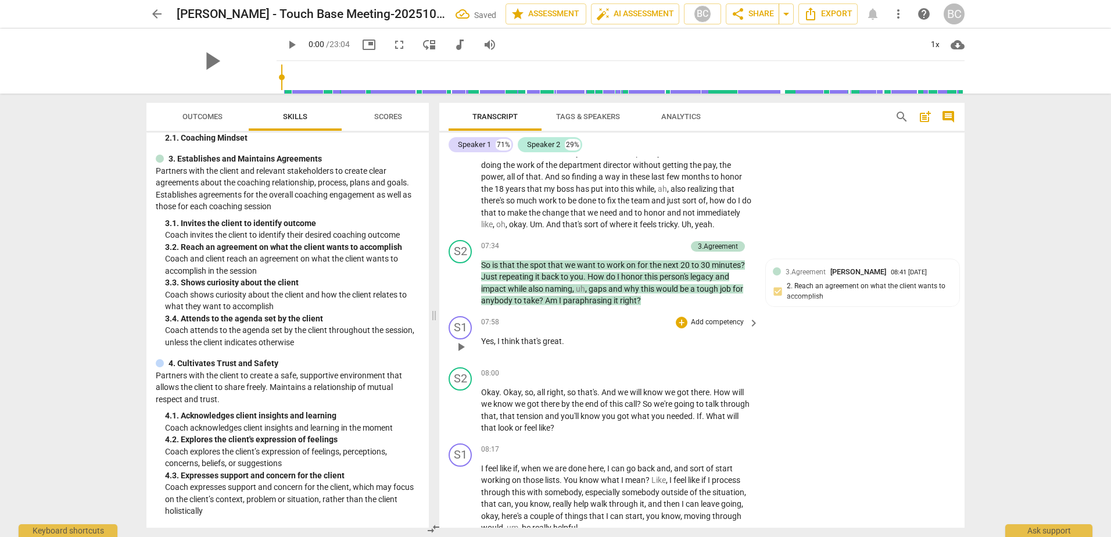
scroll to position [1578, 0]
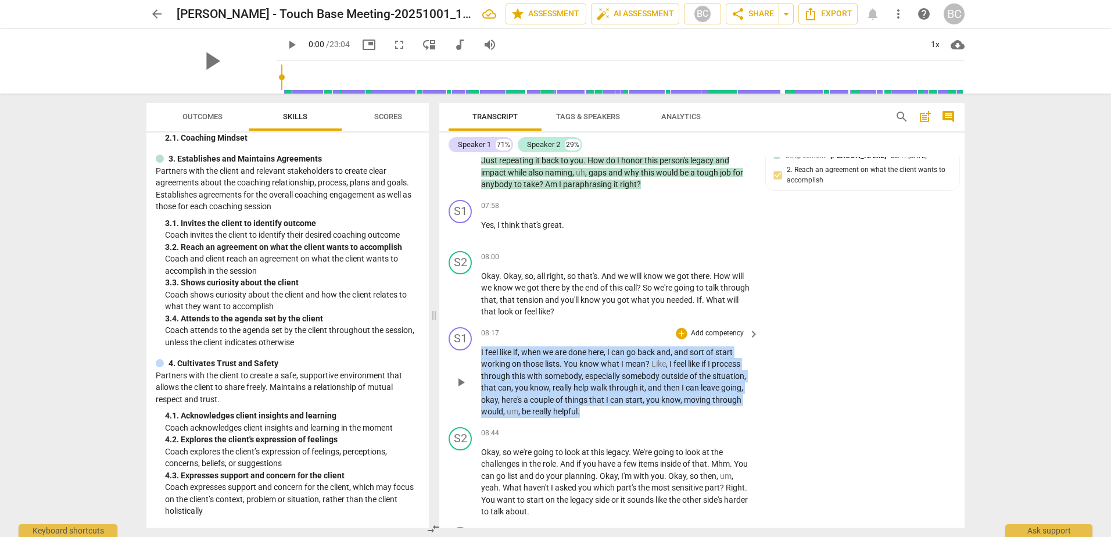
drag, startPoint x: 590, startPoint y: 426, endPoint x: 478, endPoint y: 367, distance: 126.9
click at [478, 367] on div "S1 play_arrow pause 08:17 + Add competency keyboard_arrow_right I feel like if …" at bounding box center [701, 373] width 525 height 100
click at [710, 339] on p "Add competency" at bounding box center [717, 333] width 55 height 10
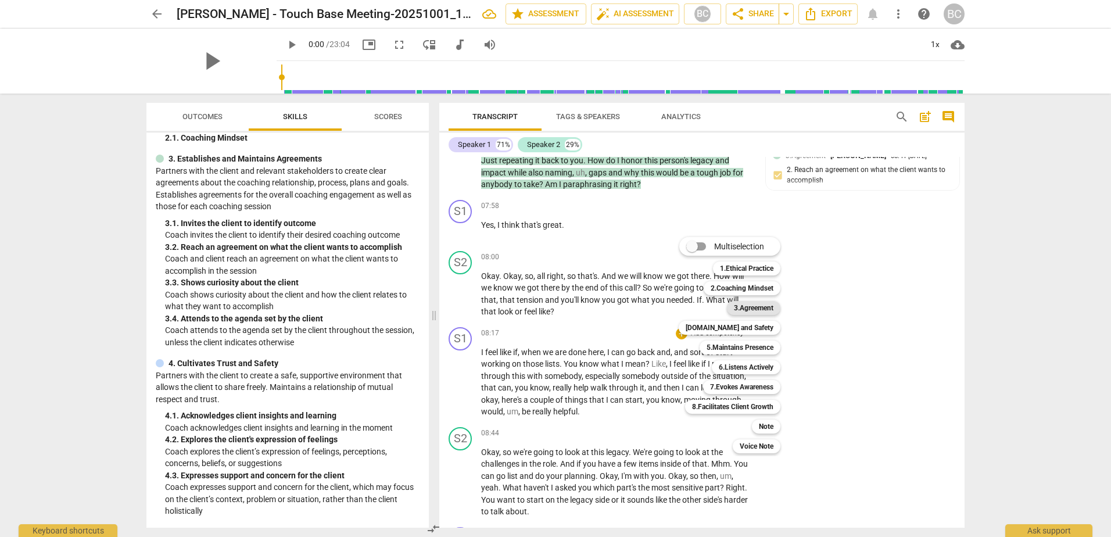
click at [759, 309] on b "3.Agreement" at bounding box center [754, 308] width 40 height 14
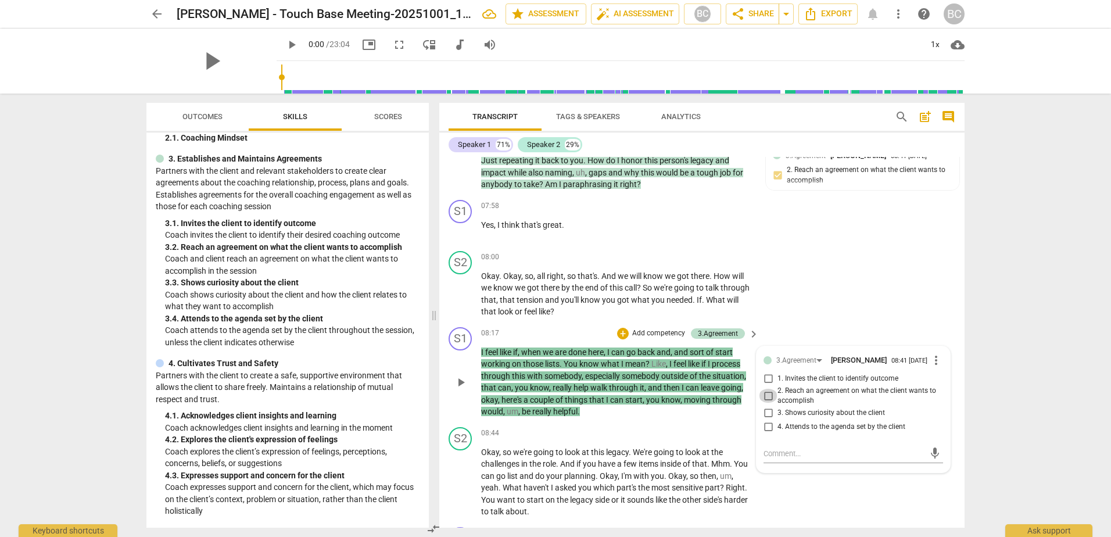
click at [767, 403] on input "2. Reach an agreement on what the client wants to accomplish" at bounding box center [768, 396] width 19 height 14
checkbox input "true"
click at [568, 468] on span "And" at bounding box center [568, 463] width 16 height 9
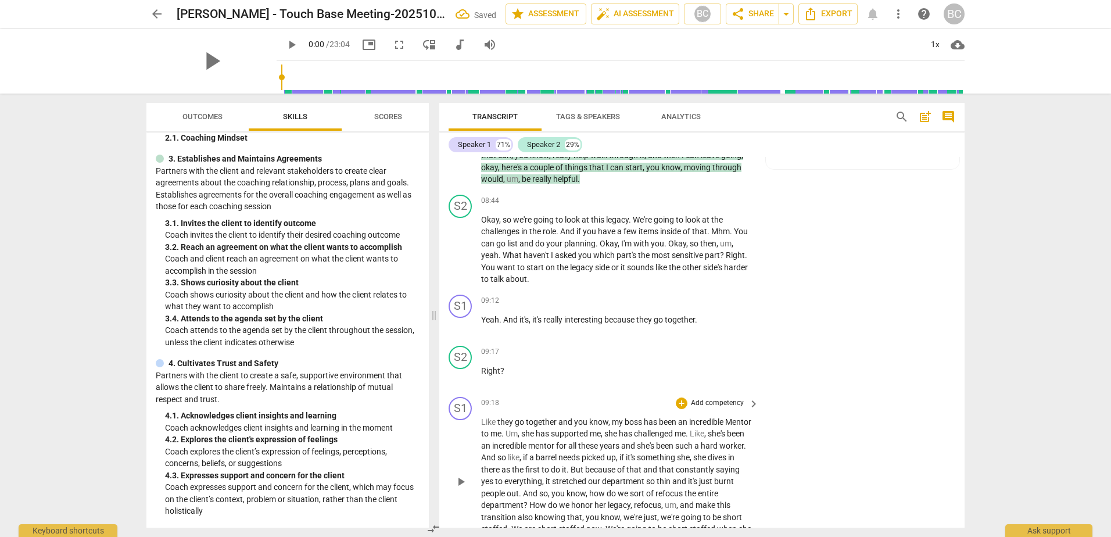
scroll to position [1926, 0]
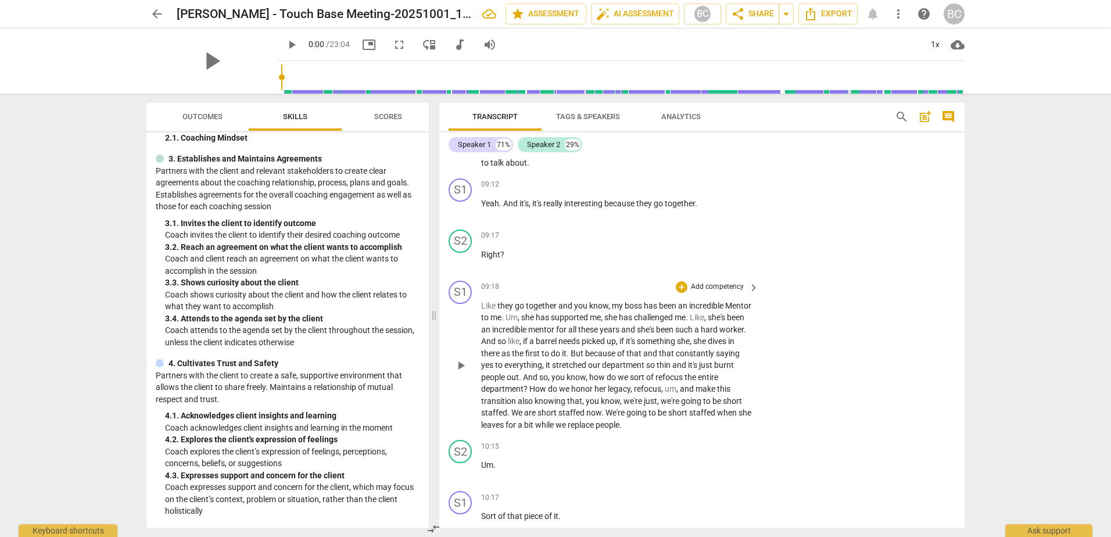
click at [676, 393] on span "um" at bounding box center [671, 388] width 12 height 9
click at [657, 406] on span "just" at bounding box center [650, 400] width 13 height 9
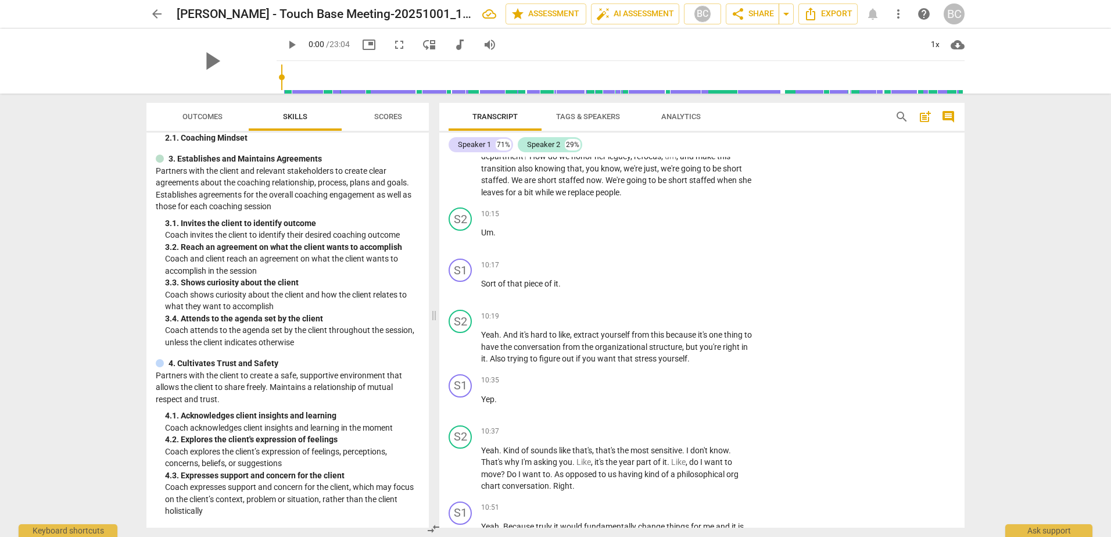
scroll to position [2217, 0]
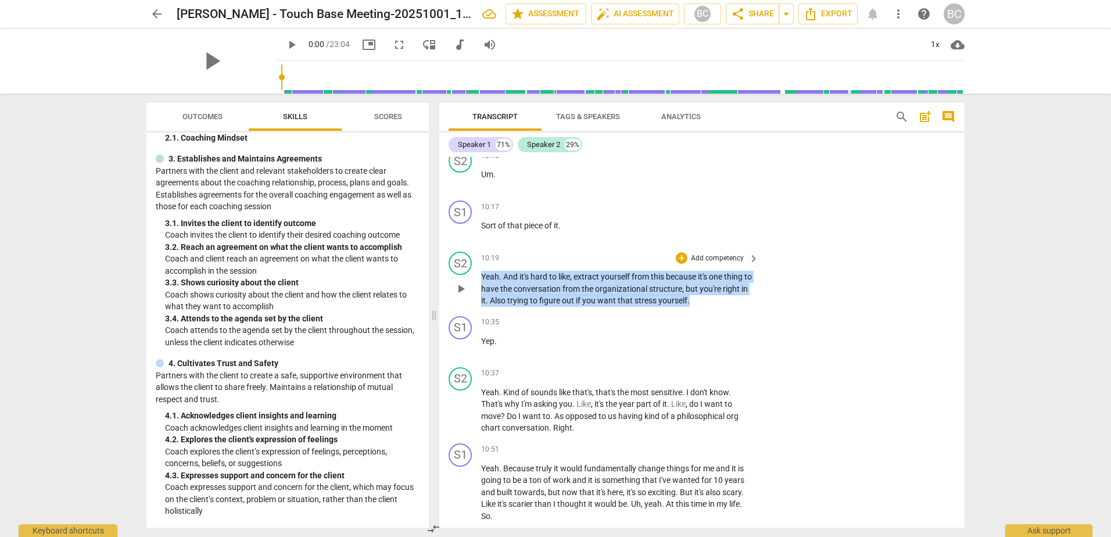
drag, startPoint x: 699, startPoint y: 314, endPoint x: 473, endPoint y: 290, distance: 227.3
click at [473, 290] on div "S2 play_arrow pause 10:19 + Add competency keyboard_arrow_right Yeah . And it's…" at bounding box center [701, 279] width 525 height 65
click at [626, 293] on span "organizational" at bounding box center [622, 288] width 54 height 9
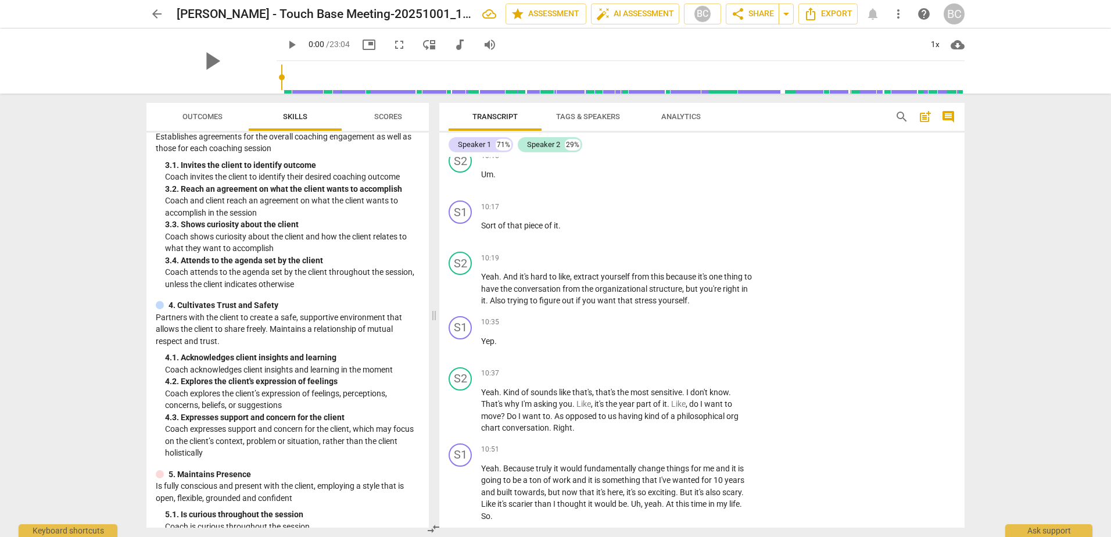
scroll to position [256, 0]
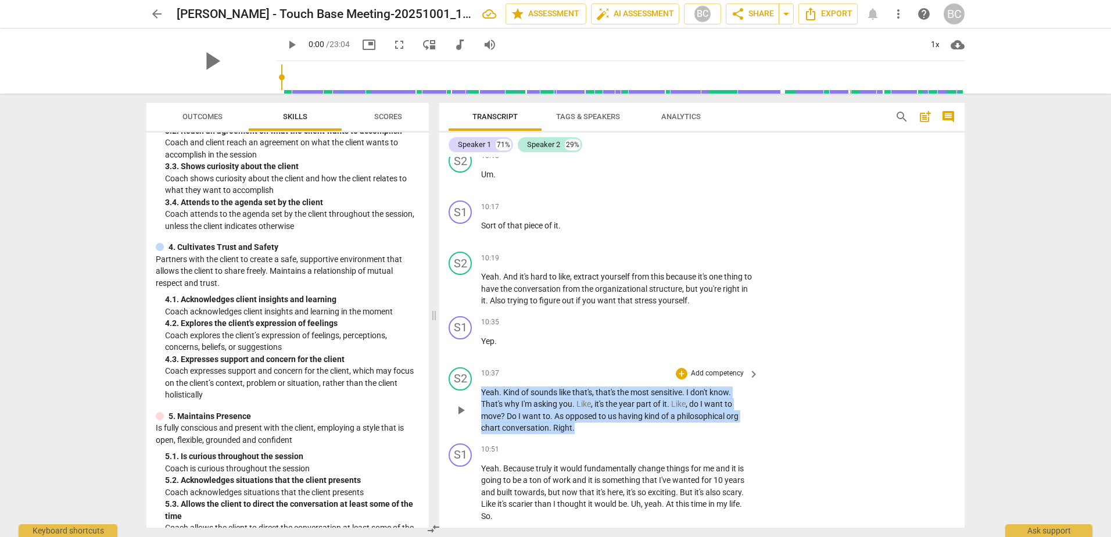
drag, startPoint x: 579, startPoint y: 441, endPoint x: 480, endPoint y: 407, distance: 104.9
click at [480, 407] on div "S2 play_arrow pause 10:37 + Add competency keyboard_arrow_right Yeah . Kind of …" at bounding box center [701, 401] width 525 height 76
click at [715, 379] on div "+ Add competency" at bounding box center [710, 374] width 69 height 12
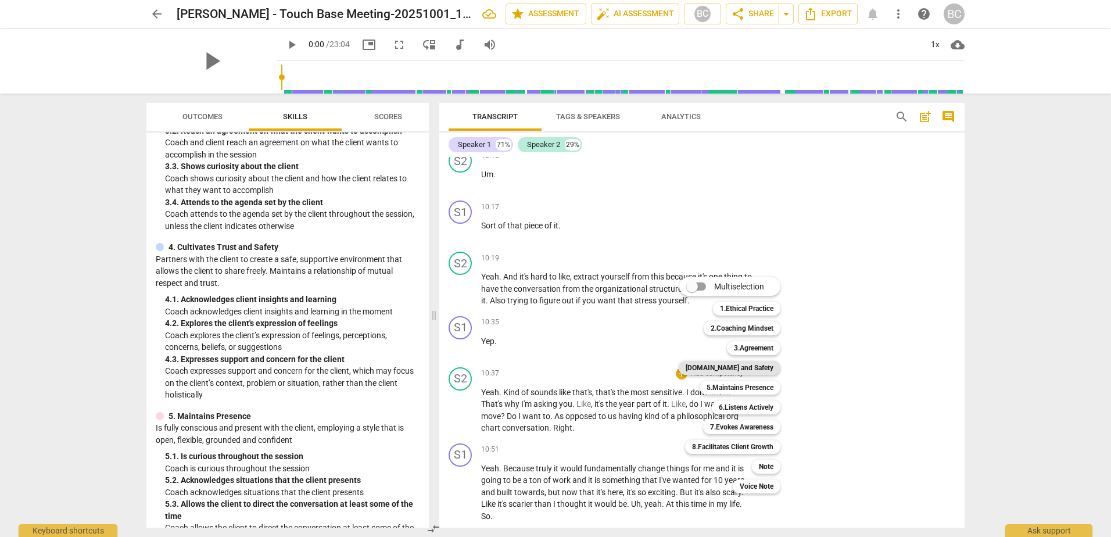
click at [759, 369] on b "[DOMAIN_NAME] and Safety" at bounding box center [730, 368] width 88 height 14
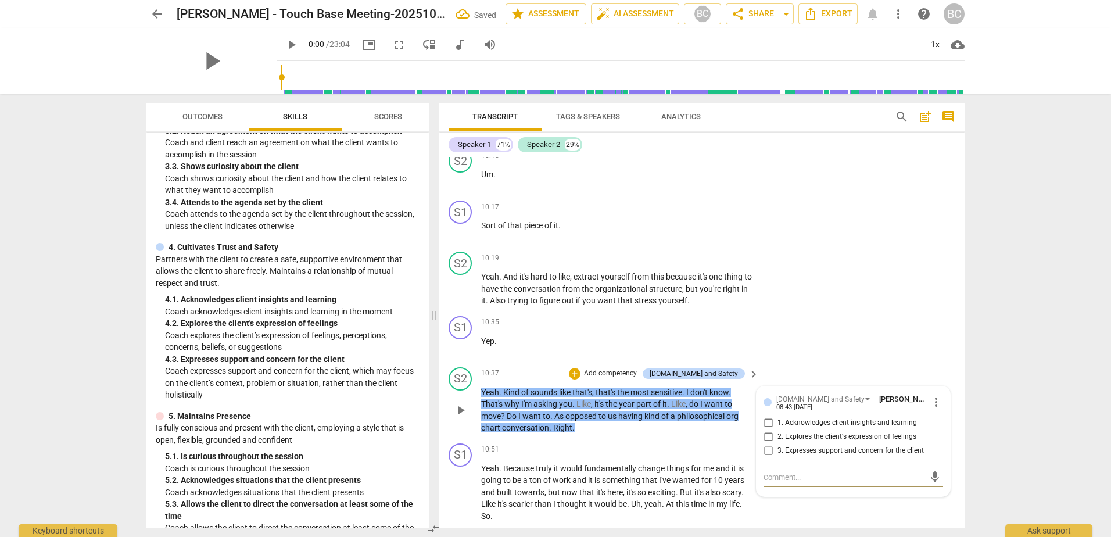
click at [767, 444] on input "2. Explores the client's expression of feelings" at bounding box center [768, 437] width 19 height 14
checkbox input "true"
click at [837, 356] on div "S1 play_arrow pause 10:35 + Add competency keyboard_arrow_right Yep ." at bounding box center [701, 336] width 525 height 51
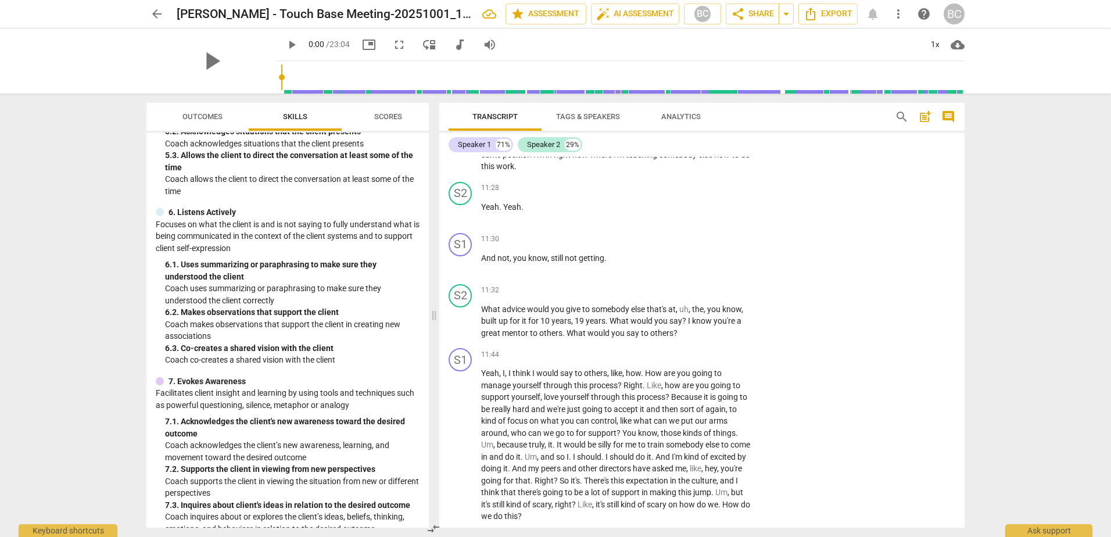
scroll to position [663, 0]
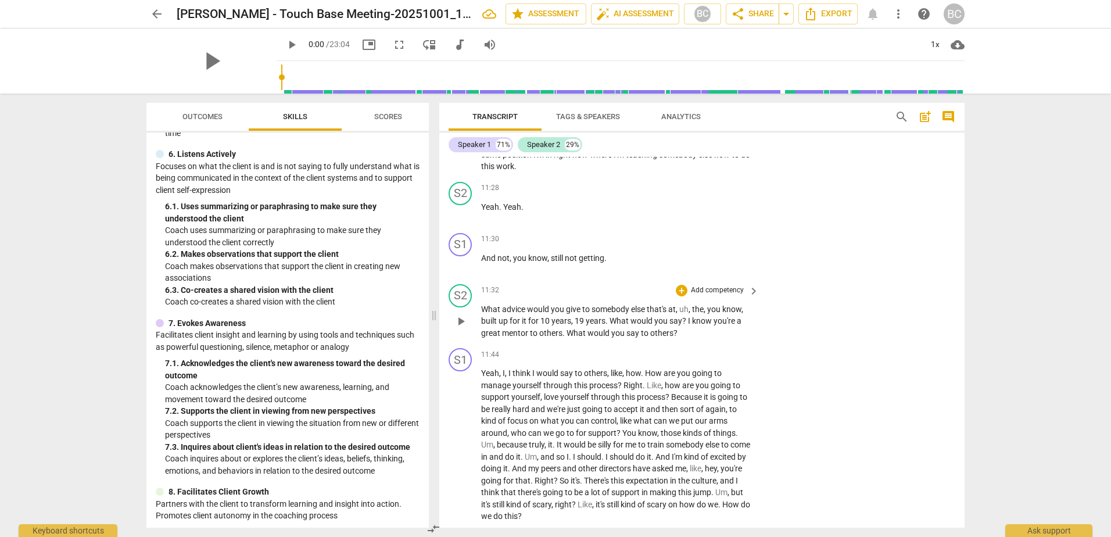
click at [717, 296] on p "Add competency" at bounding box center [717, 290] width 55 height 10
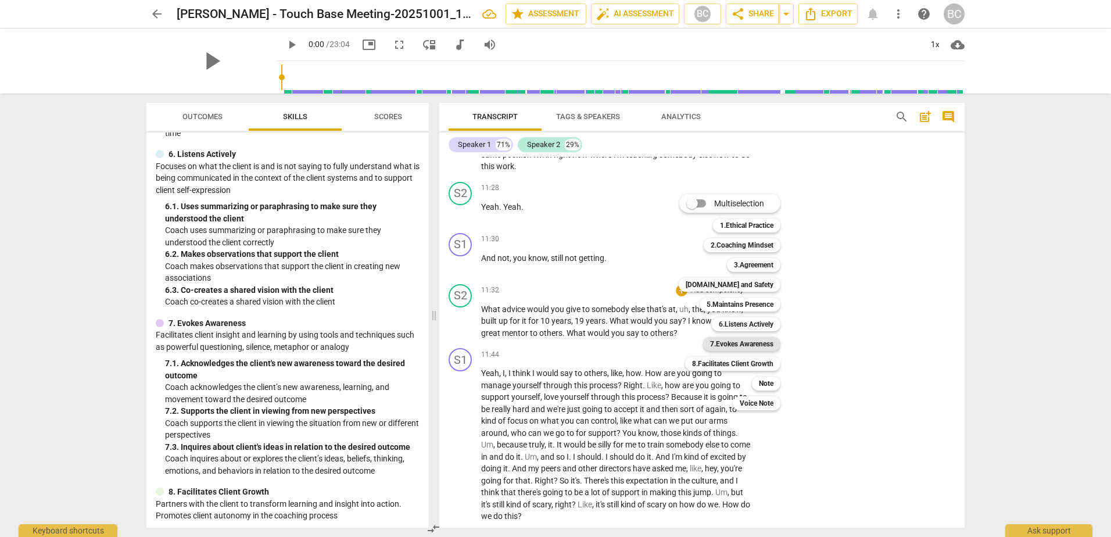
click at [753, 342] on b "7.Evokes Awareness" at bounding box center [741, 344] width 63 height 14
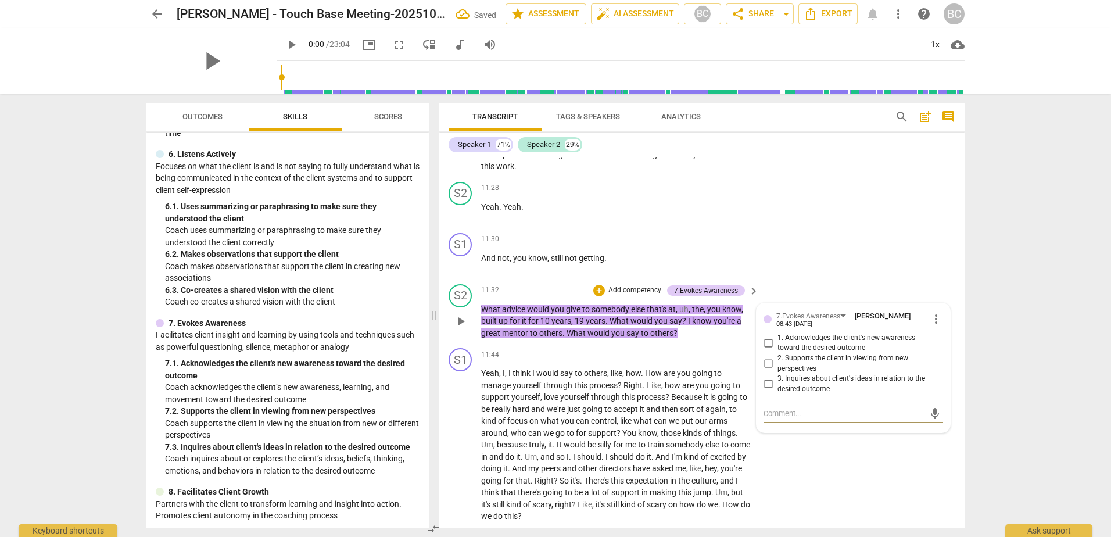
click at [765, 371] on input "2. Supports the client in viewing from new perspectives" at bounding box center [768, 364] width 19 height 14
checkbox input "true"
click at [626, 415] on p "Yeah , I , I think I would say to others , like , how . How are you going to ma…" at bounding box center [617, 444] width 272 height 155
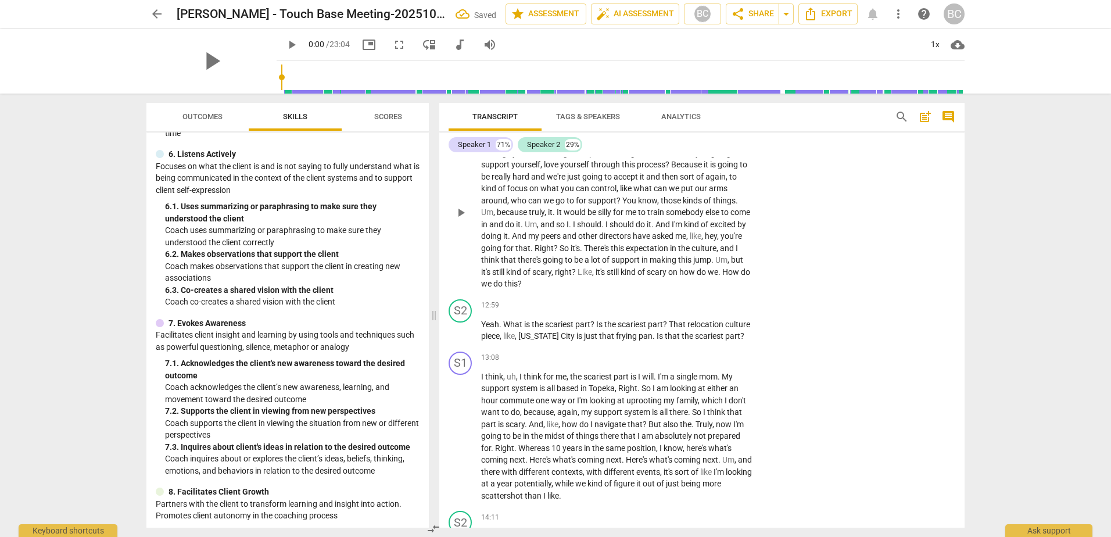
scroll to position [2973, 0]
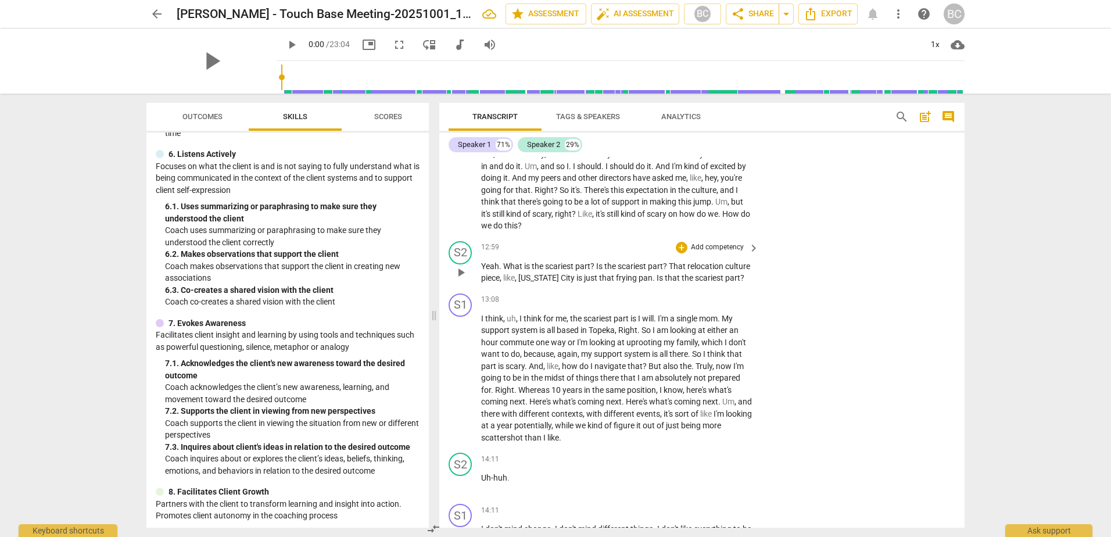
click at [706, 253] on p "Add competency" at bounding box center [717, 247] width 55 height 10
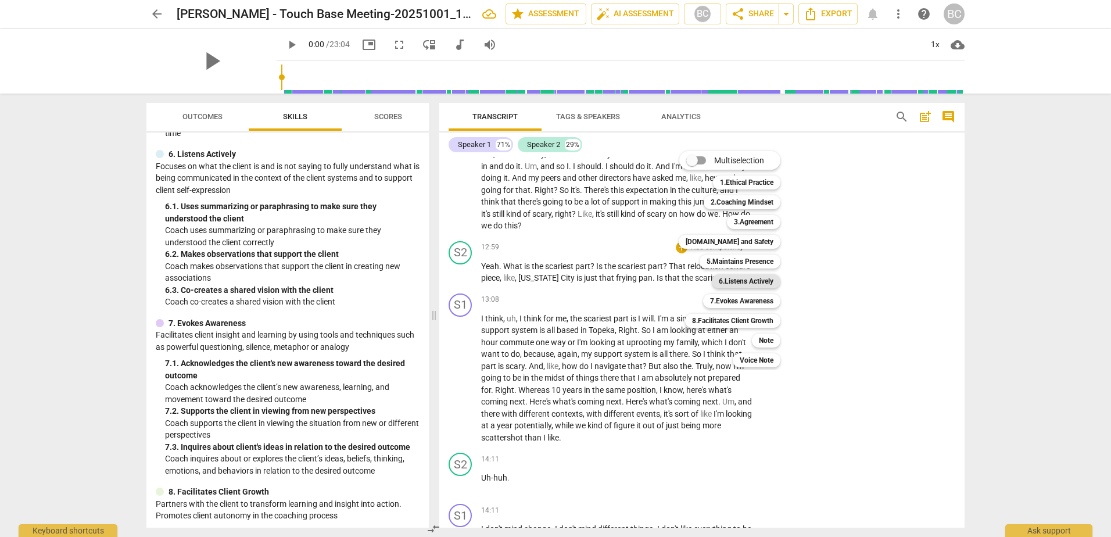
click at [727, 280] on b "6.Listens Actively" at bounding box center [746, 281] width 55 height 14
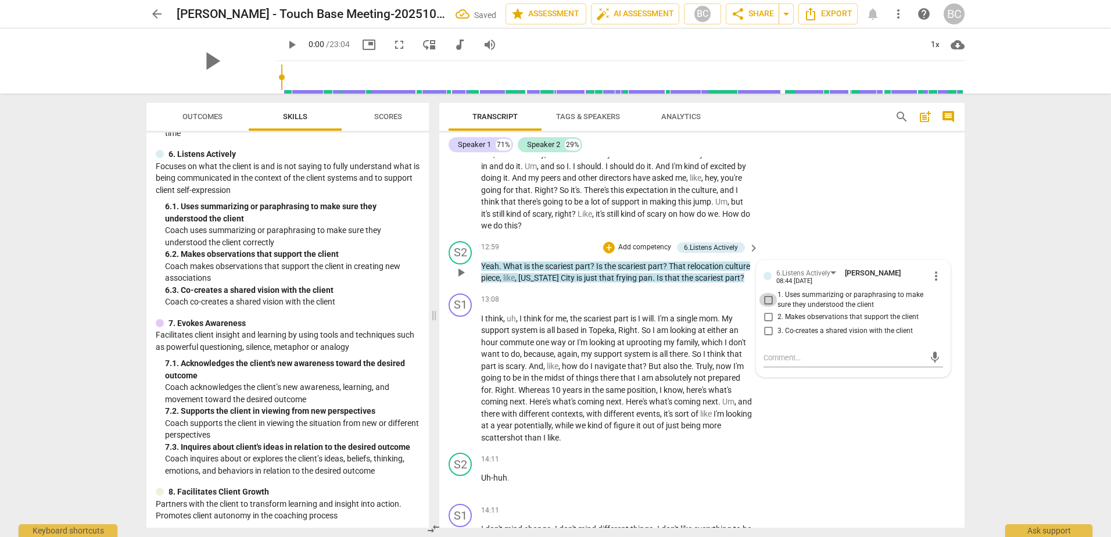
click at [767, 307] on input "1. Uses summarizing or paraphrasing to make sure they understood the client" at bounding box center [768, 300] width 19 height 14
checkbox input "true"
click at [775, 363] on textarea at bounding box center [844, 357] width 161 height 11
type textarea "F"
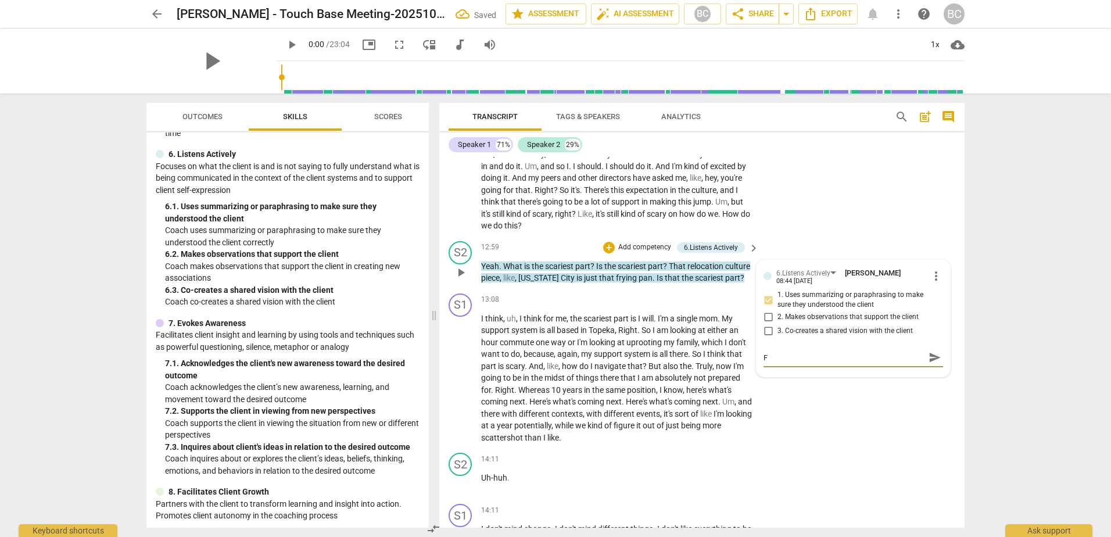
type textarea "Fr"
type textarea "Fry"
type textarea "Fryi"
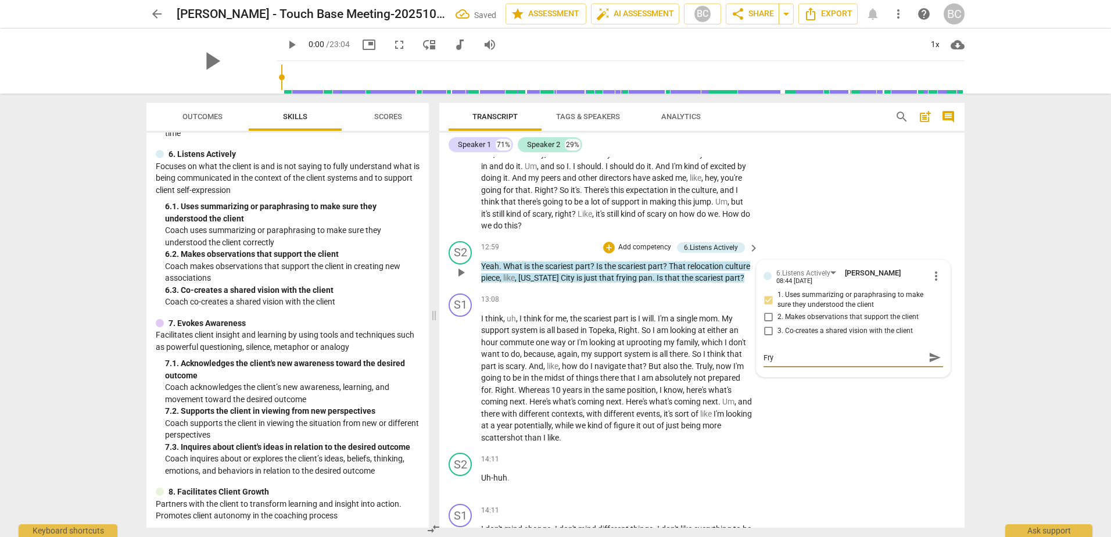
type textarea "Fryi"
type textarea "Fryin"
type textarea "Frying"
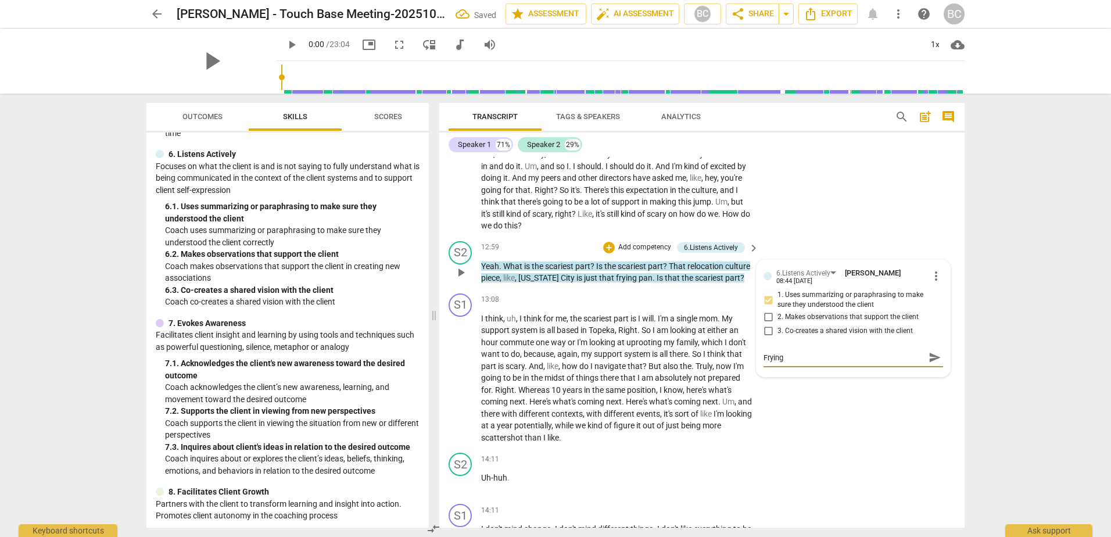
type textarea "Frying"
type textarea "Frying P"
type textarea "Frying Pa"
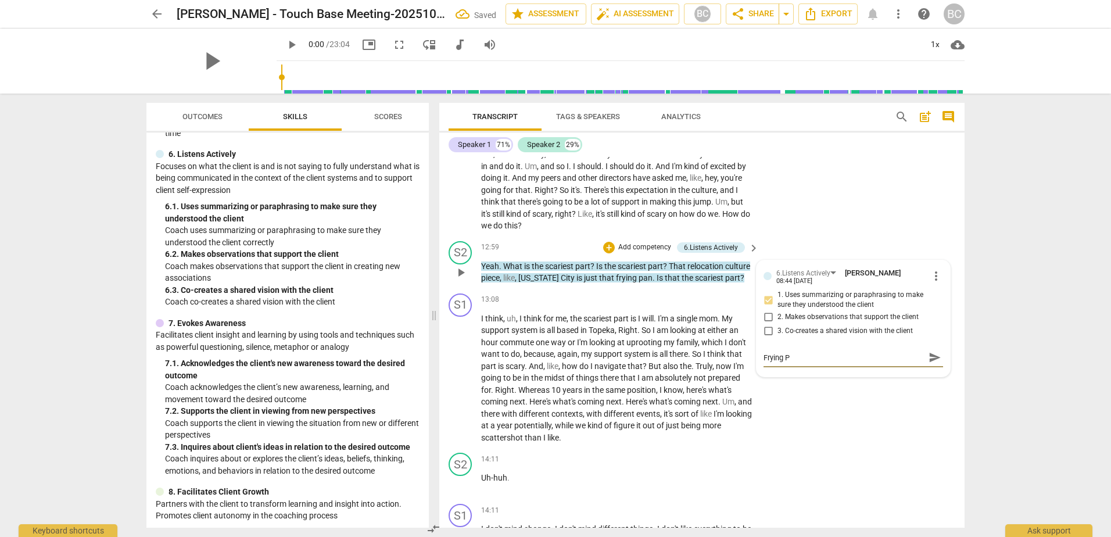
type textarea "Frying Pa"
type textarea "Frying Pan"
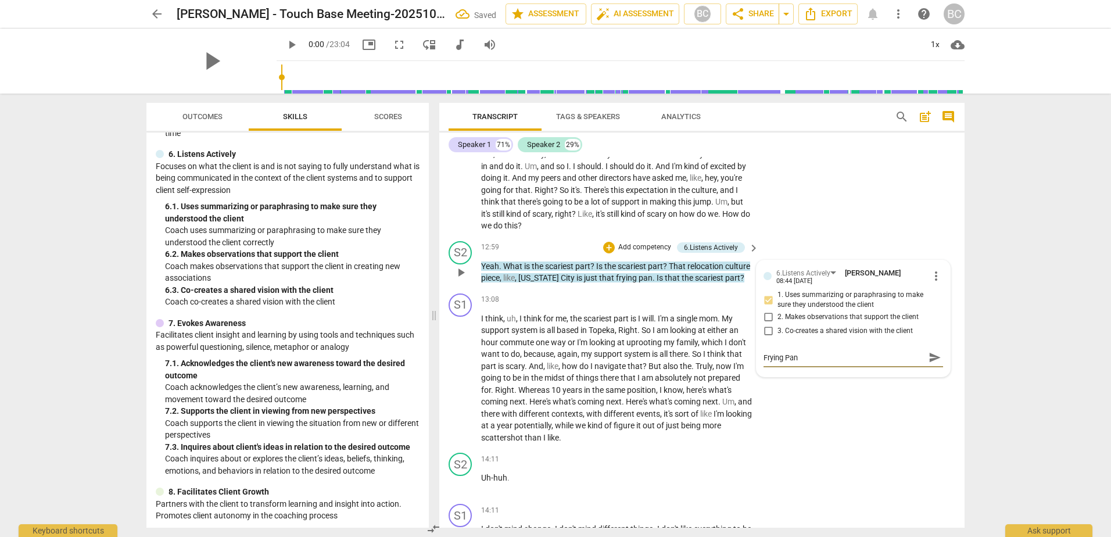
type textarea "Frying Pan l"
type textarea "Frying Pan la"
type textarea "Frying Pan lan"
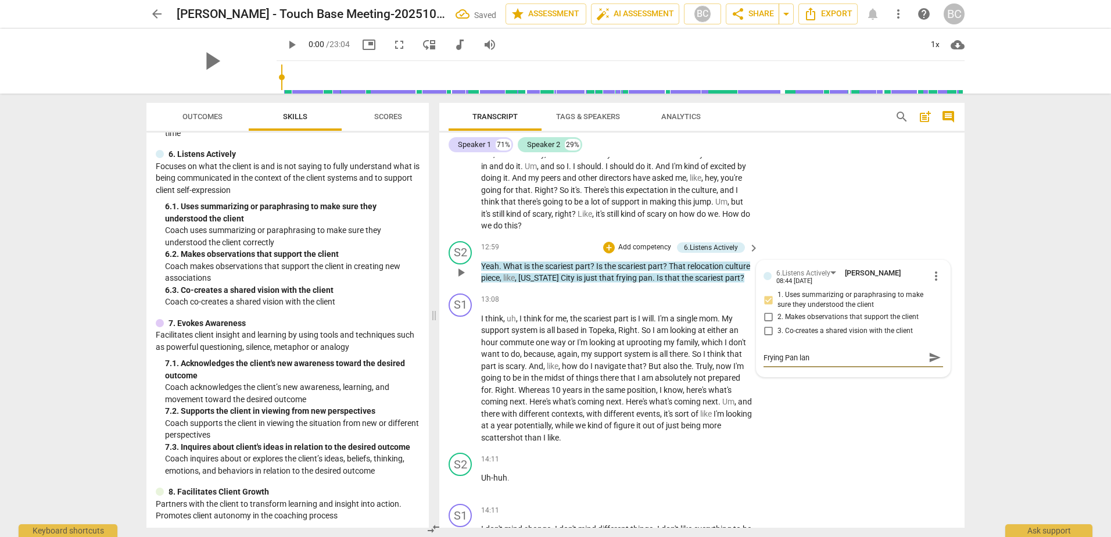
type textarea "Frying Pan lang"
type textarea "Frying Pan langu"
type textarea "Frying Pan langua"
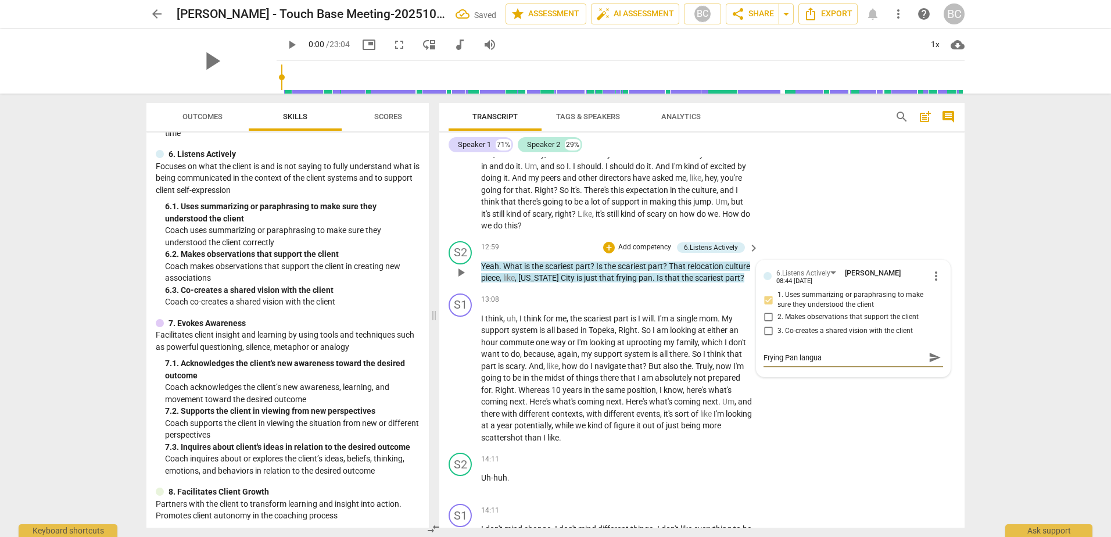
type textarea "Frying Pan languag"
type textarea "Frying Pan language"
click at [932, 364] on span "send" at bounding box center [935, 358] width 13 height 13
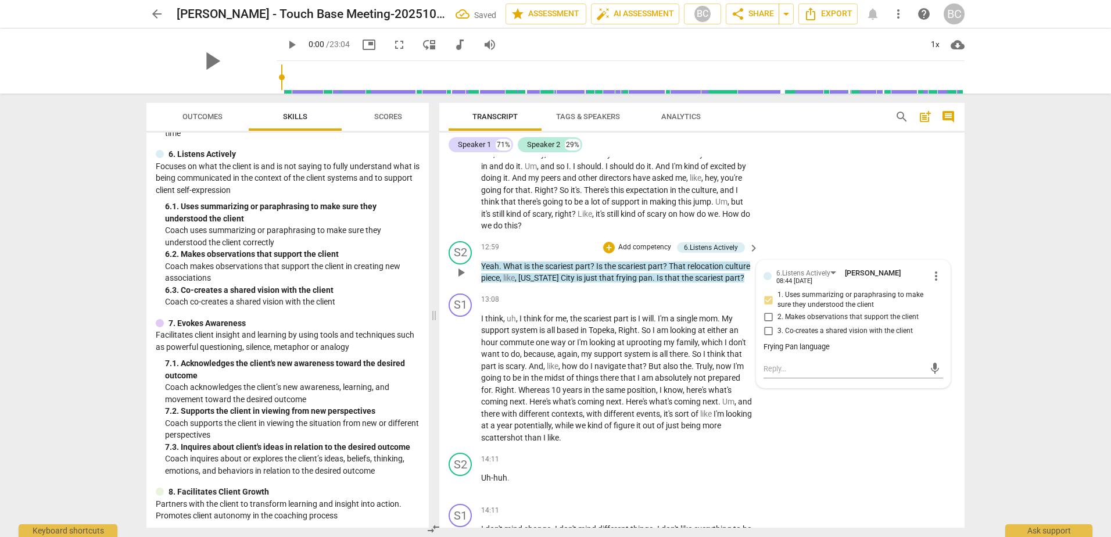
click at [927, 255] on div "S2 play_arrow pause 12:59 + Add competency 6.Listens Actively keyboard_arrow_ri…" at bounding box center [701, 263] width 525 height 52
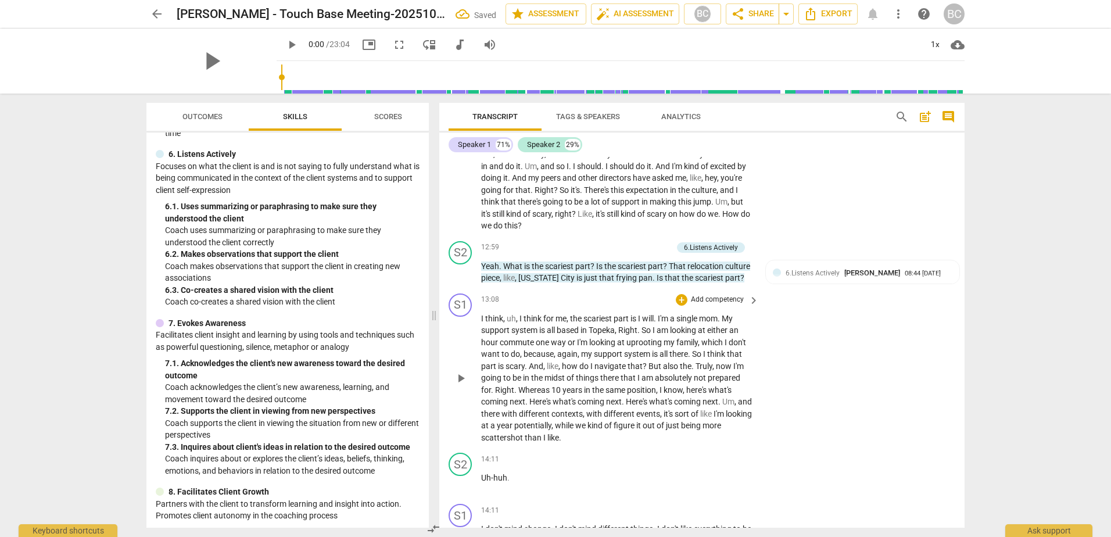
click at [656, 371] on span "But" at bounding box center [656, 365] width 15 height 9
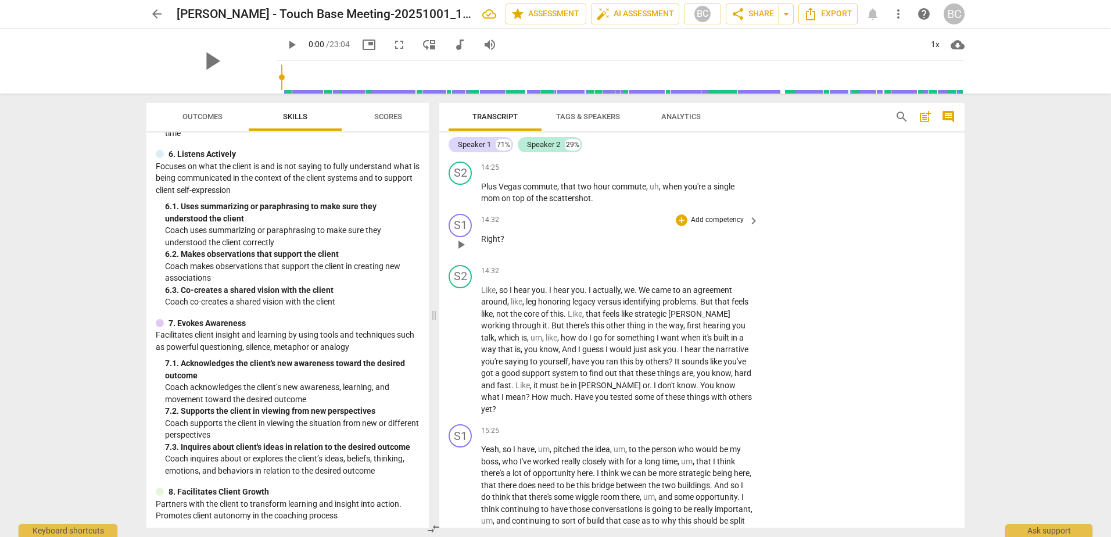
scroll to position [3437, 0]
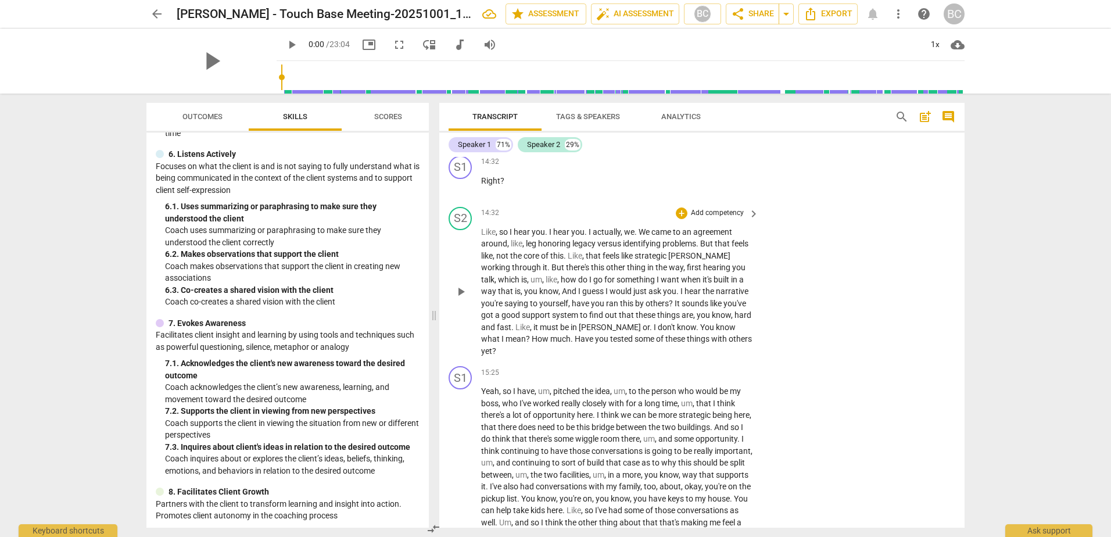
click at [723, 219] on p "Add competency" at bounding box center [717, 213] width 55 height 10
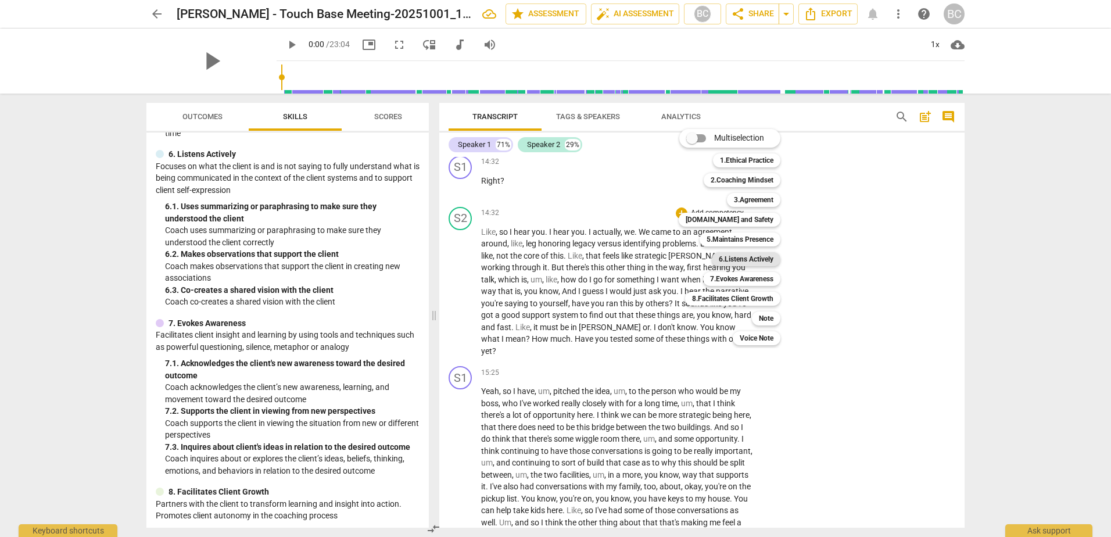
click at [751, 260] on b "6.Listens Actively" at bounding box center [746, 259] width 55 height 14
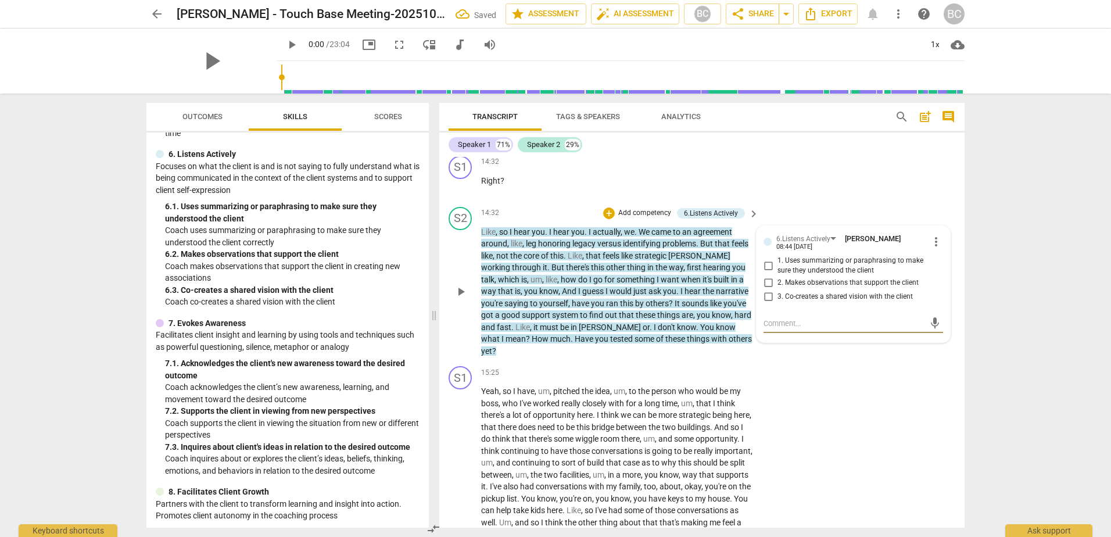
click at [767, 290] on input "2. Makes observations that support the client" at bounding box center [768, 283] width 19 height 14
checkbox input "true"
click at [837, 394] on div "S1 play_arrow pause 15:25 + Add competency keyboard_arrow_right Yeah , so I hav…" at bounding box center [701, 476] width 525 height 231
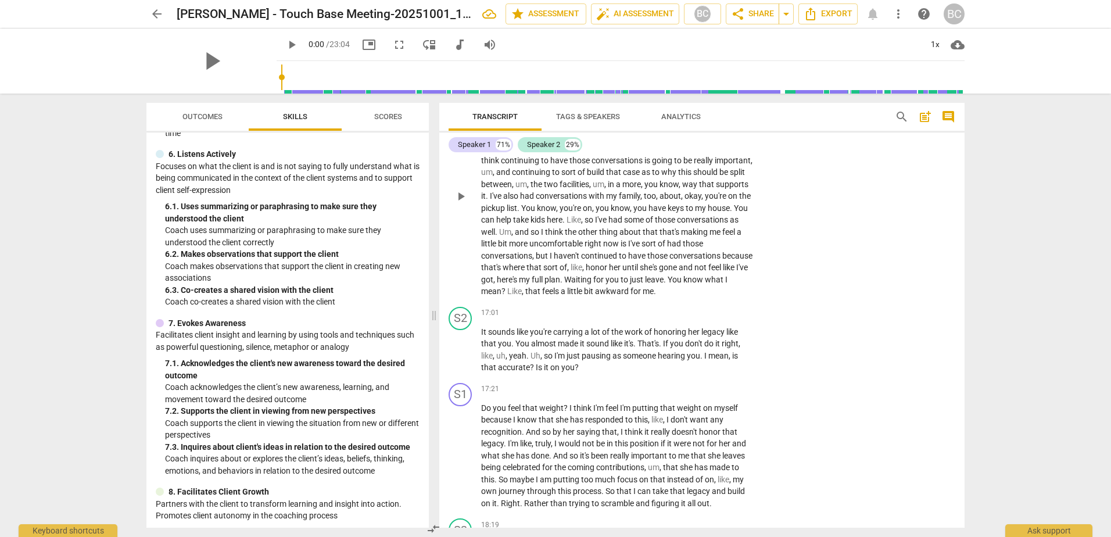
scroll to position [3786, 0]
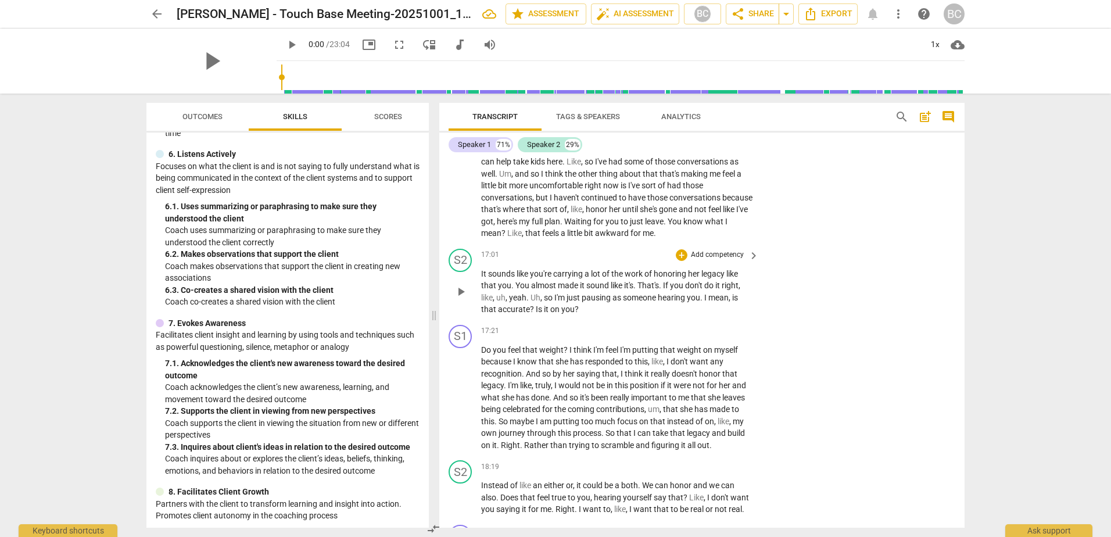
click at [717, 260] on p "Add competency" at bounding box center [717, 255] width 55 height 10
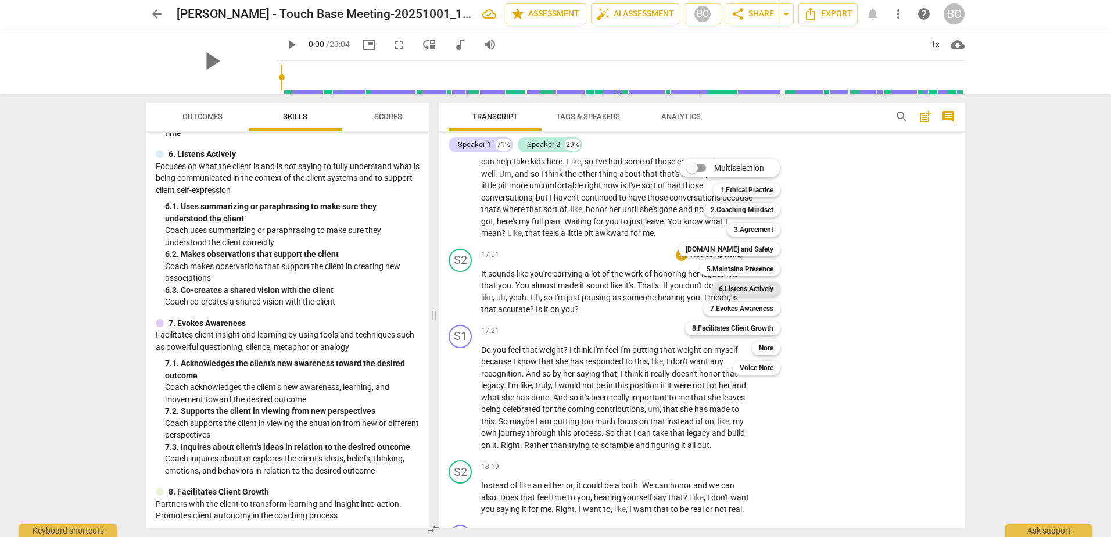
click at [743, 291] on b "6.Listens Actively" at bounding box center [746, 289] width 55 height 14
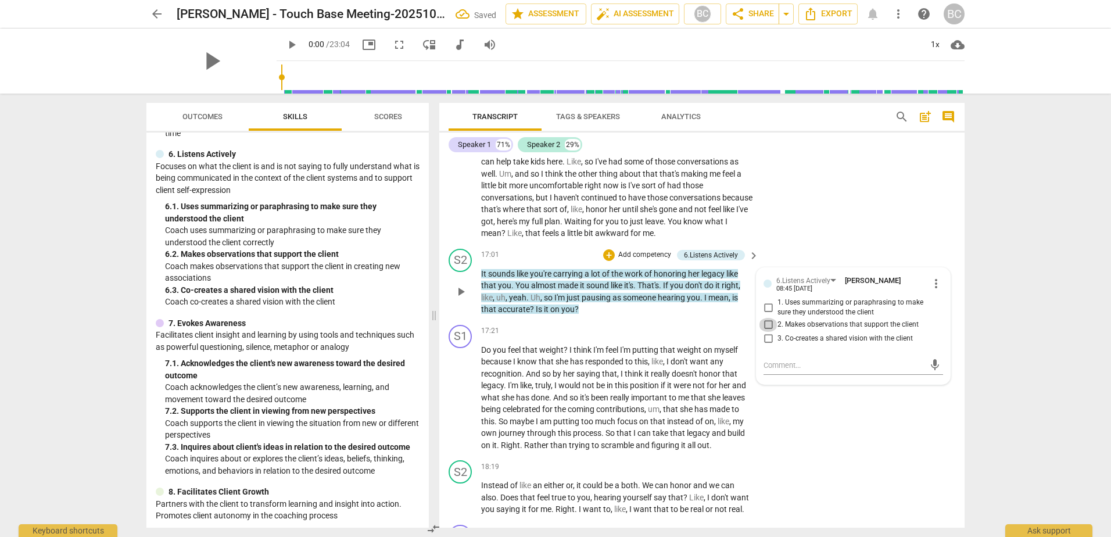
click at [766, 332] on input "2. Makes observations that support the client" at bounding box center [768, 325] width 19 height 14
checkbox input "true"
click at [570, 390] on span "would" at bounding box center [570, 385] width 24 height 9
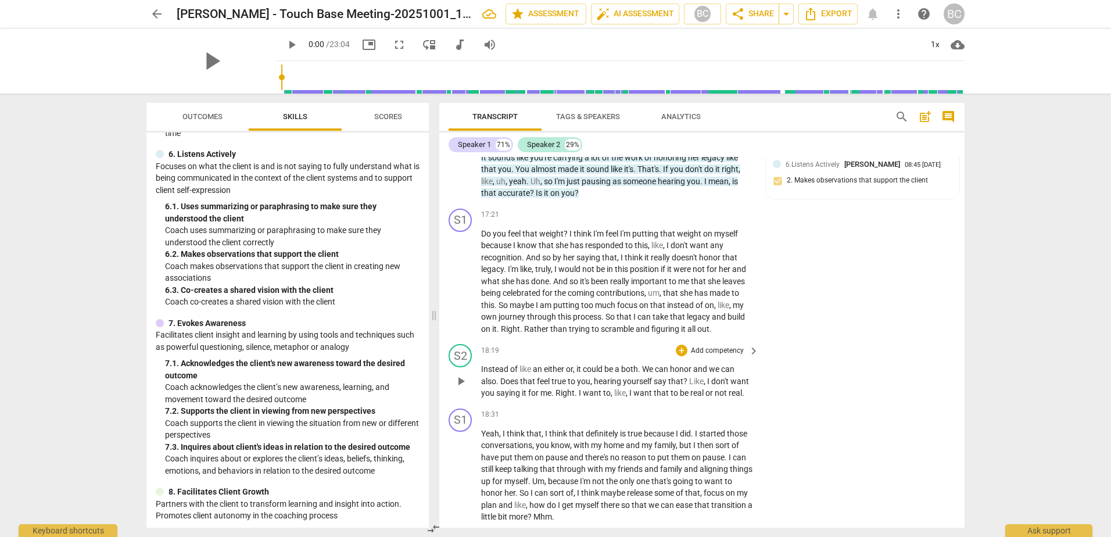
scroll to position [3960, 0]
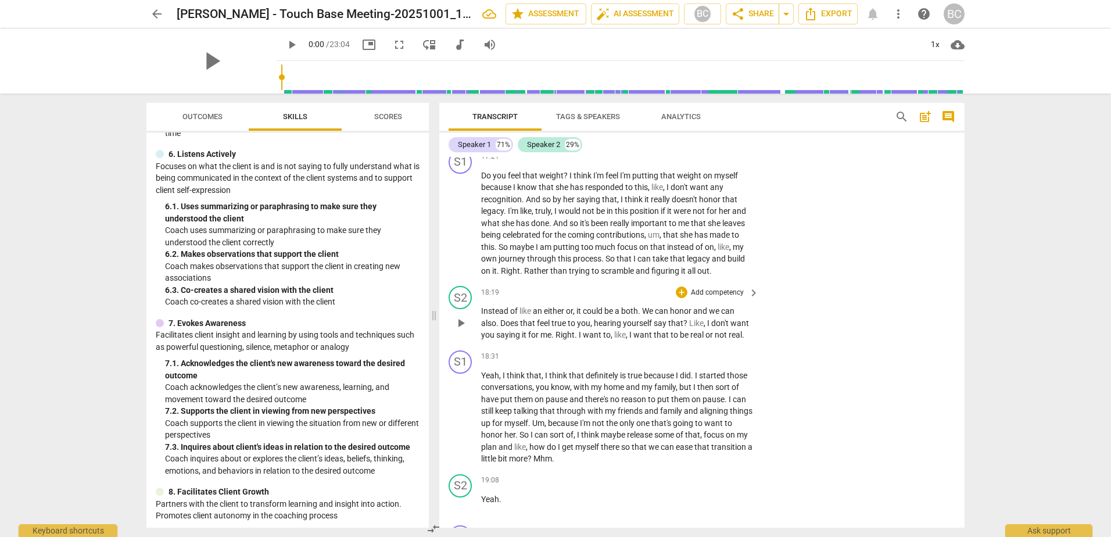
click at [730, 298] on p "Add competency" at bounding box center [717, 293] width 55 height 10
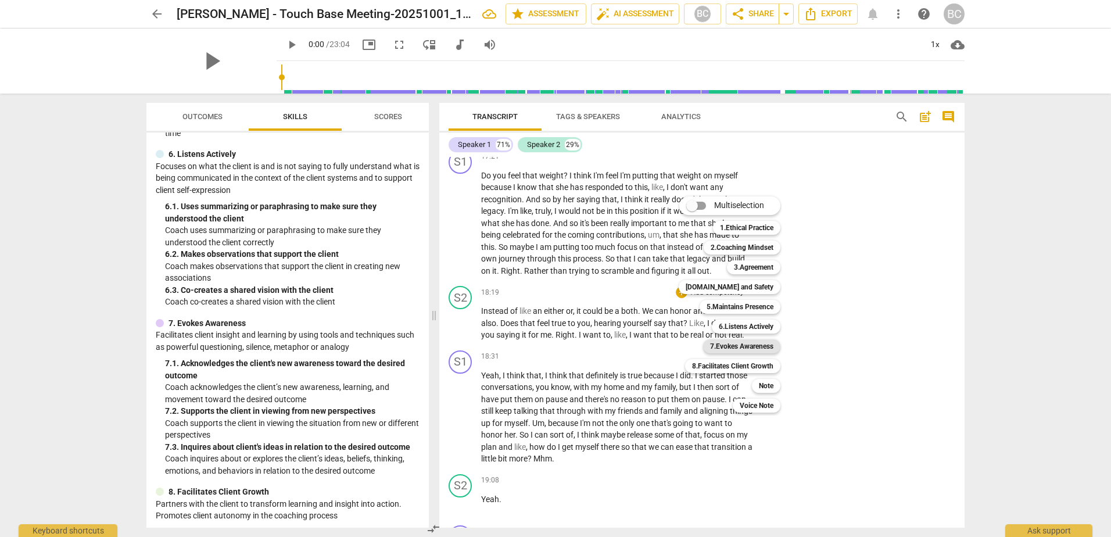
click at [737, 346] on b "7.Evokes Awareness" at bounding box center [741, 346] width 63 height 14
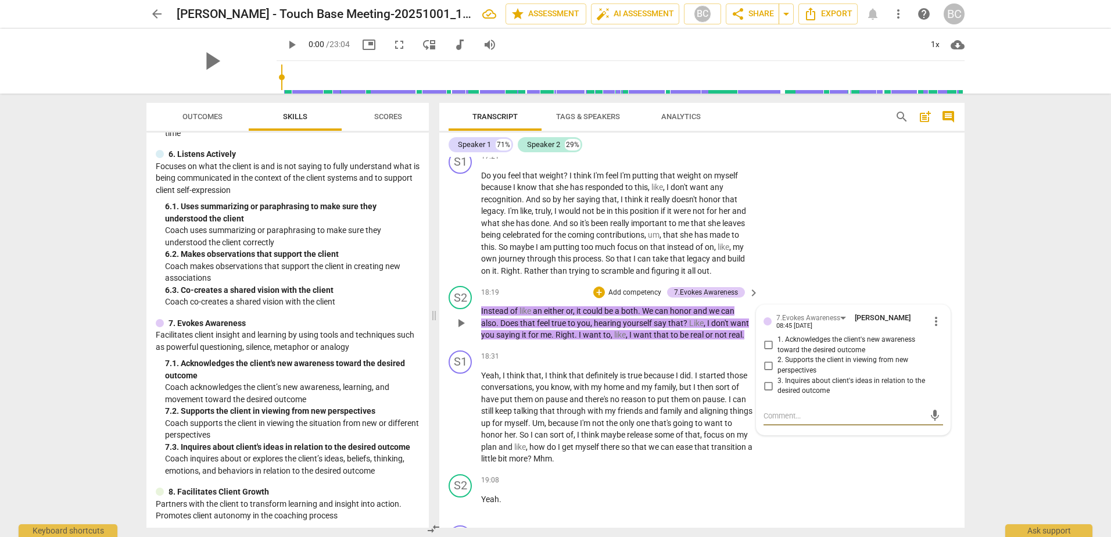
click at [765, 352] on input "1. Acknowledges the client's new awareness toward the desired outcome" at bounding box center [768, 345] width 19 height 14
checkbox input "true"
click at [715, 392] on span "then" at bounding box center [706, 386] width 18 height 9
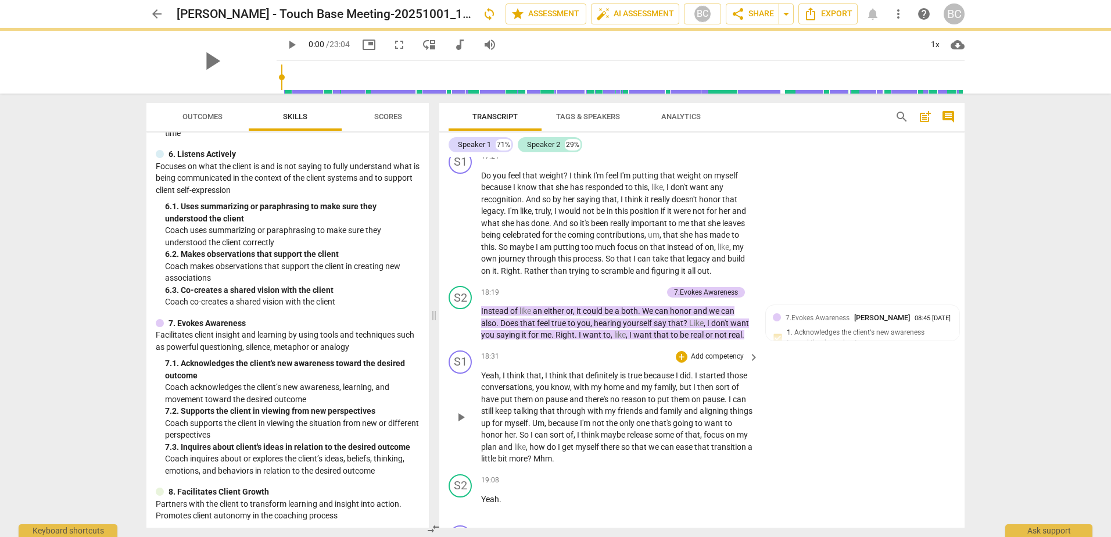
scroll to position [4019, 0]
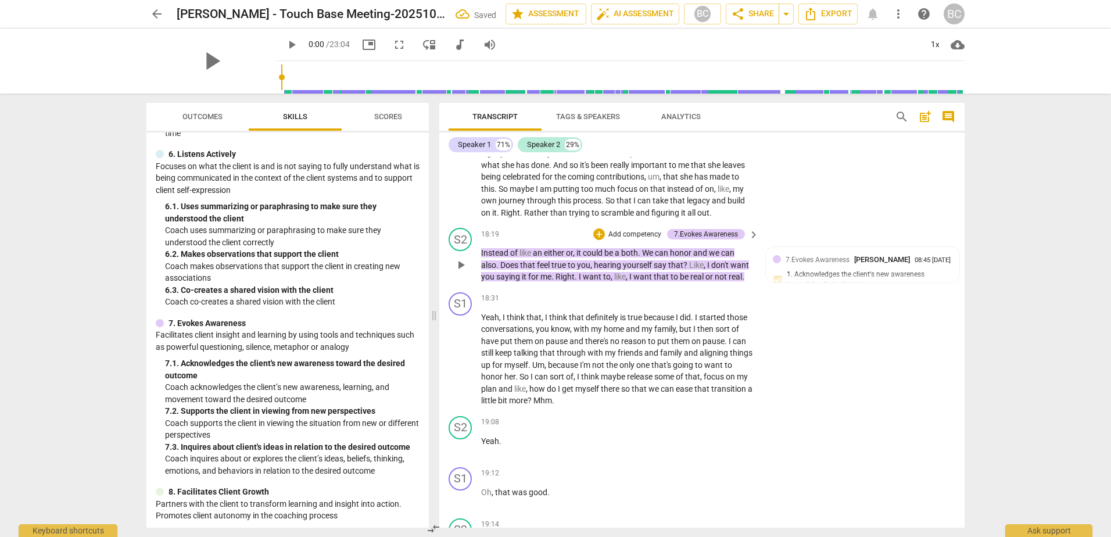
click at [643, 240] on p "Add competency" at bounding box center [634, 235] width 55 height 10
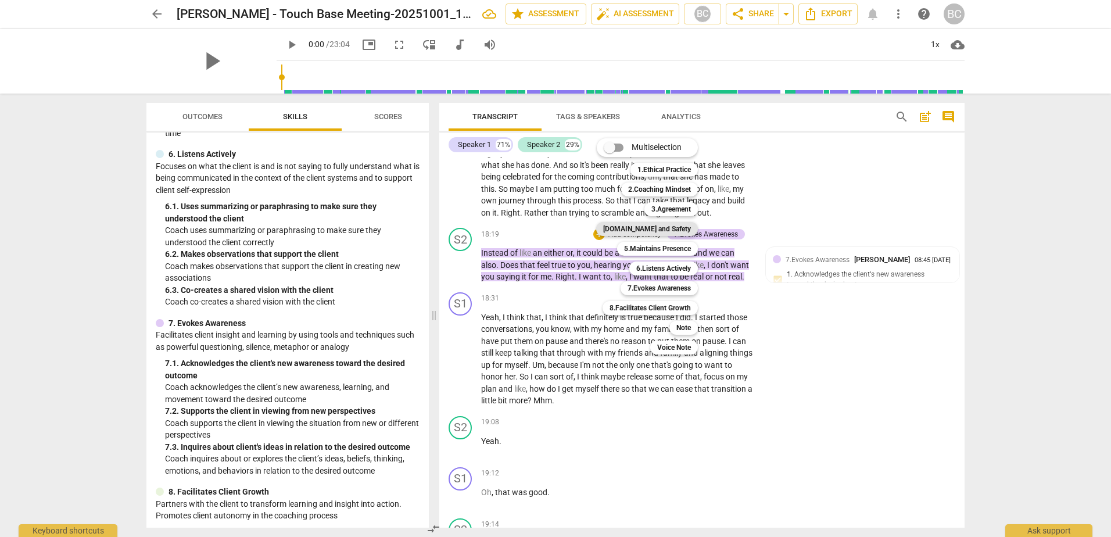
click at [681, 225] on b "[DOMAIN_NAME] and Safety" at bounding box center [647, 229] width 88 height 14
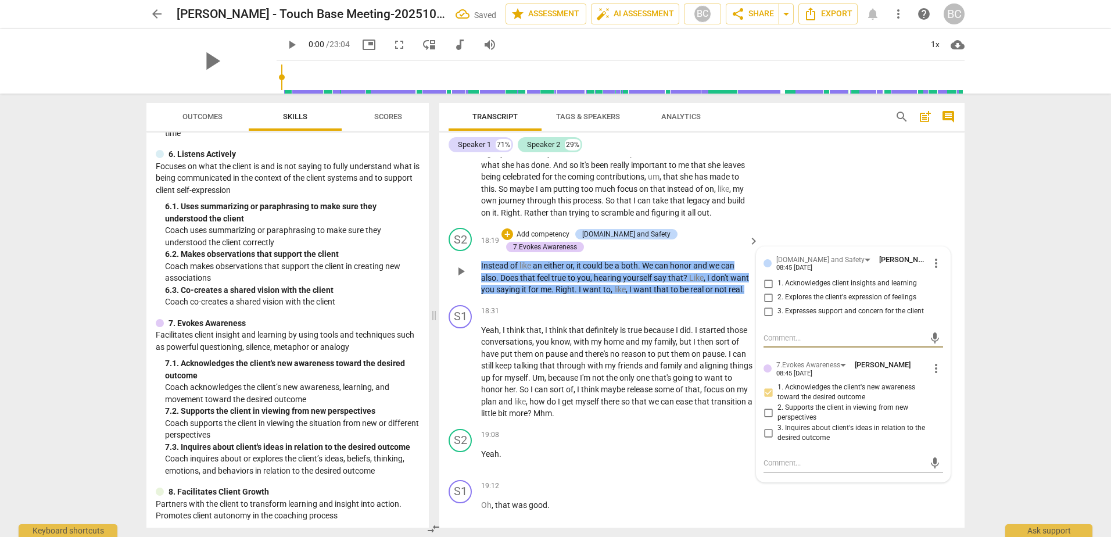
scroll to position [4077, 0]
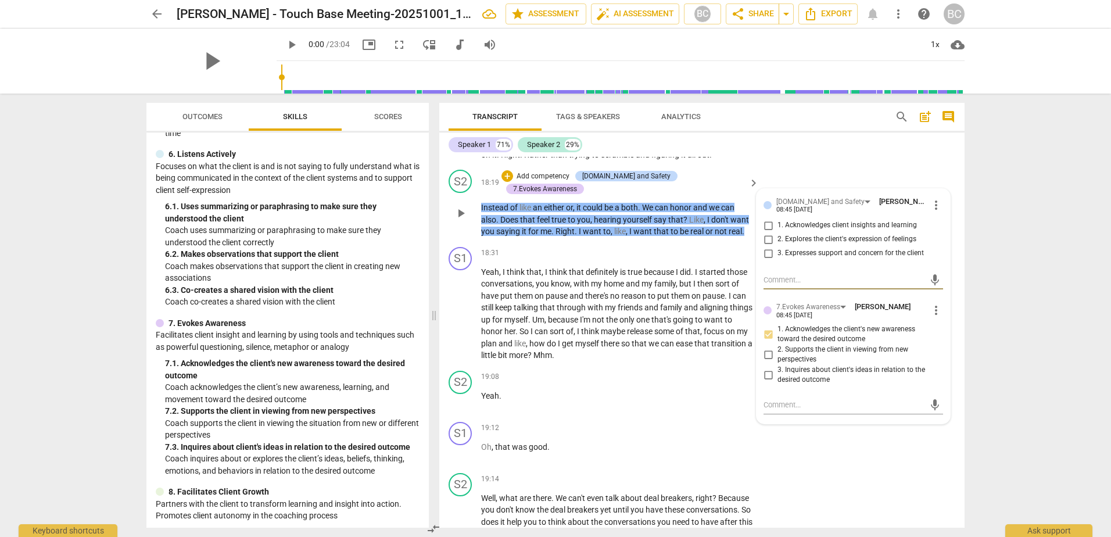
type textarea "S"
type textarea "Sh"
type textarea "Sho"
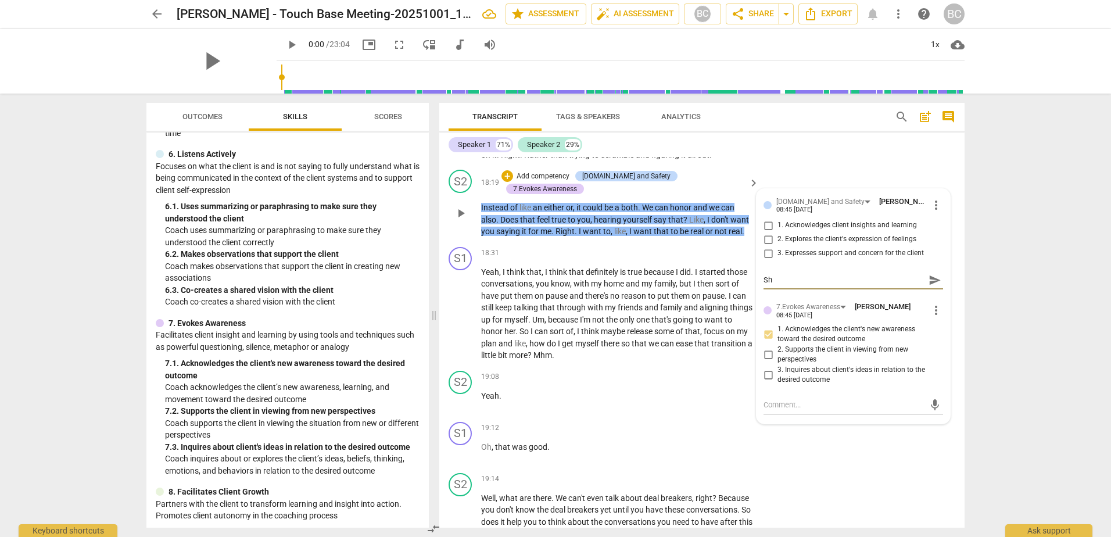
type textarea "Sho"
type textarea "Show"
type textarea "Showi"
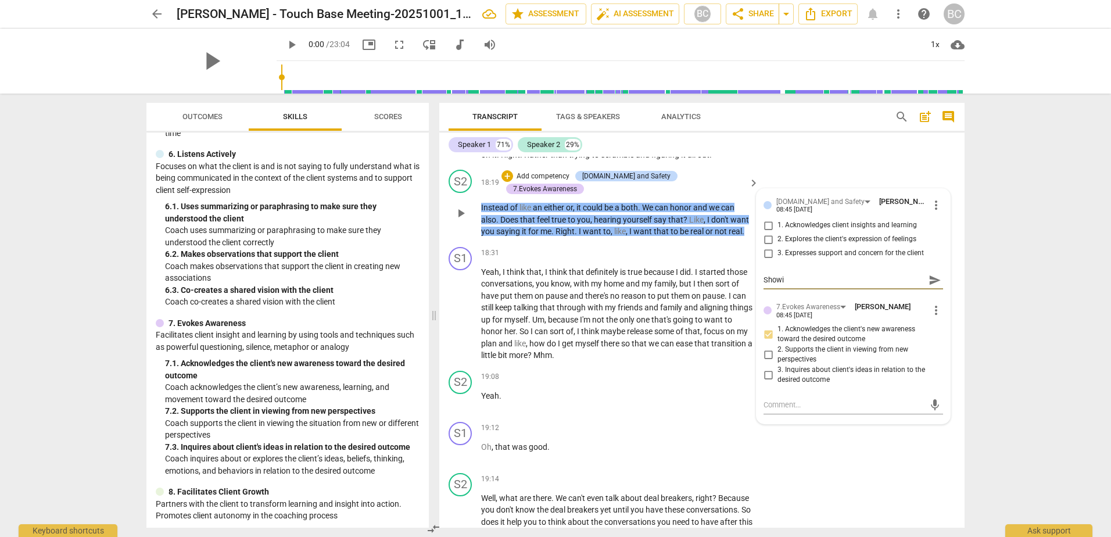
type textarea "Showin"
type textarea "Showing"
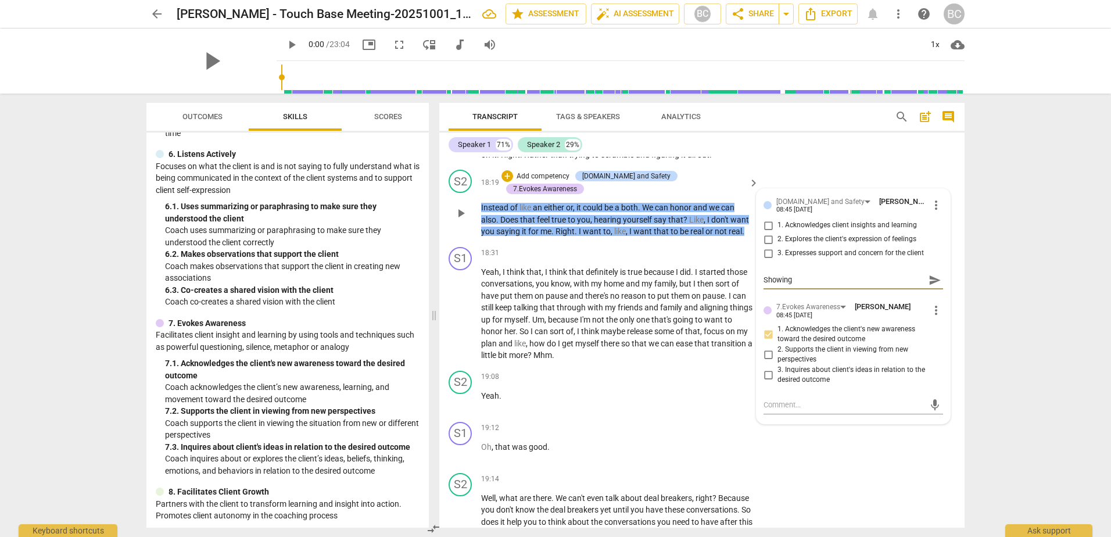
type textarea "Showing"
type textarea "Showing s"
type textarea "Showing so"
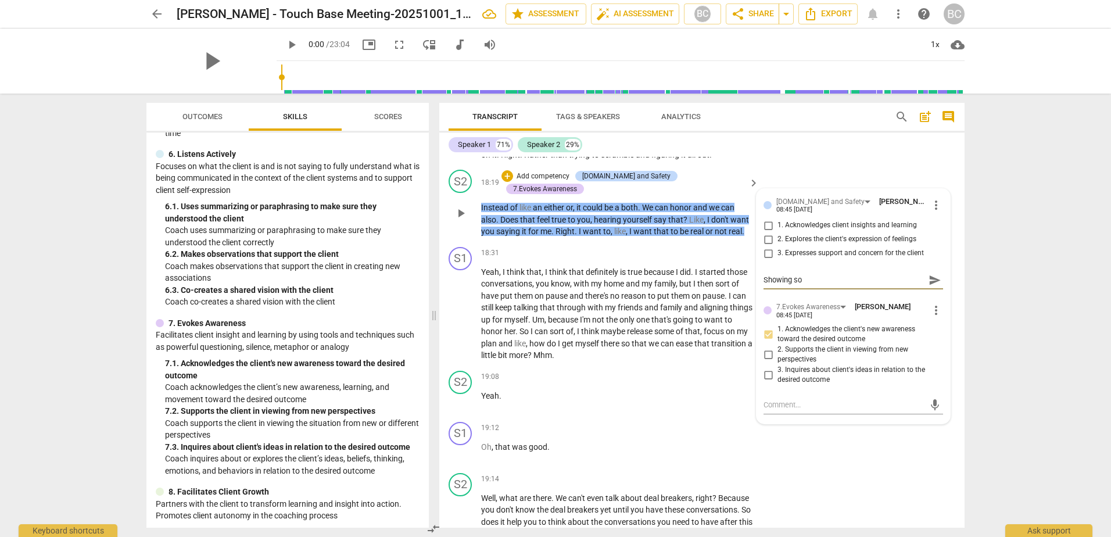
type textarea "Showing som"
type textarea "Showing some"
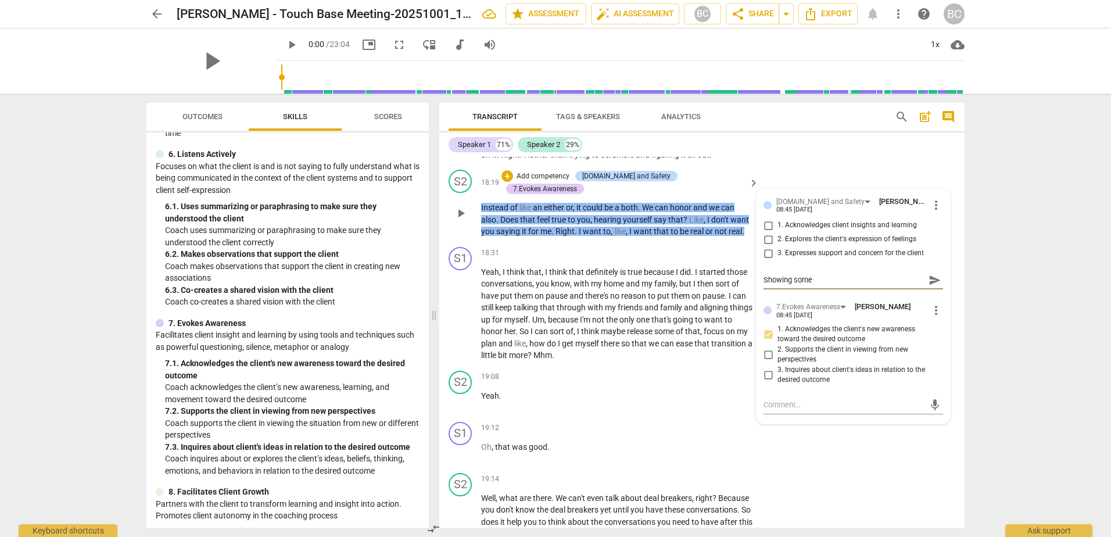
type textarea "Showing some"
type textarea "Showing some v"
type textarea "Showing some vu"
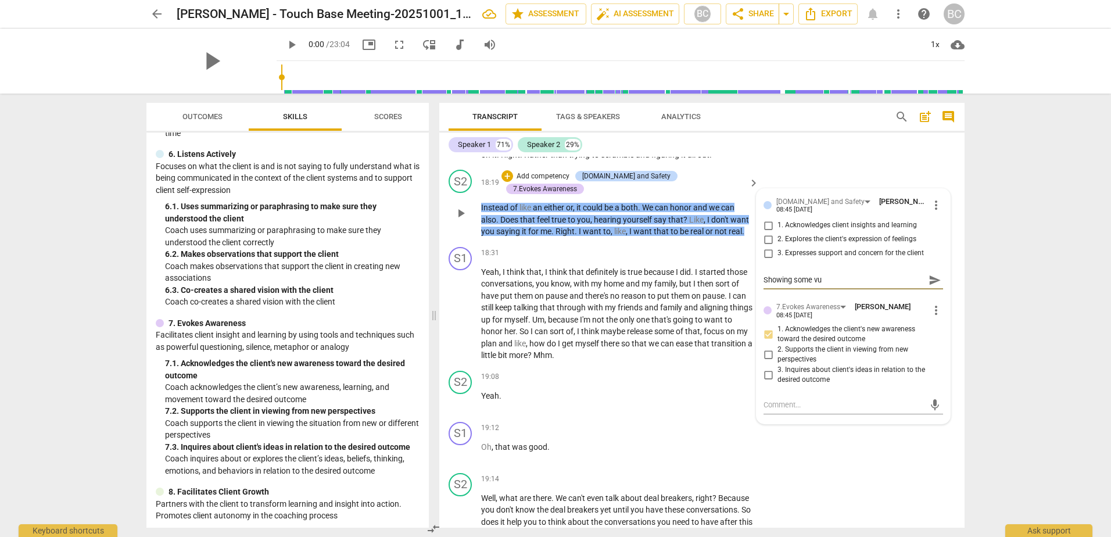
type textarea "Showing some vul"
type textarea "Showing some vuln"
type textarea "Showing some vulne"
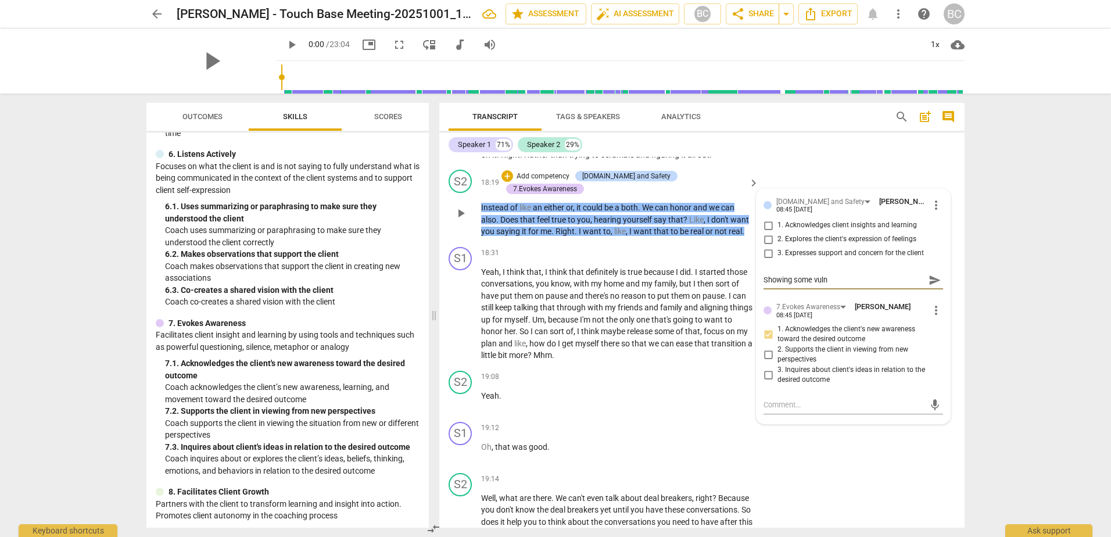
type textarea "Showing some vulne"
type textarea "Showing some vulner"
type textarea "Showing some vulnera"
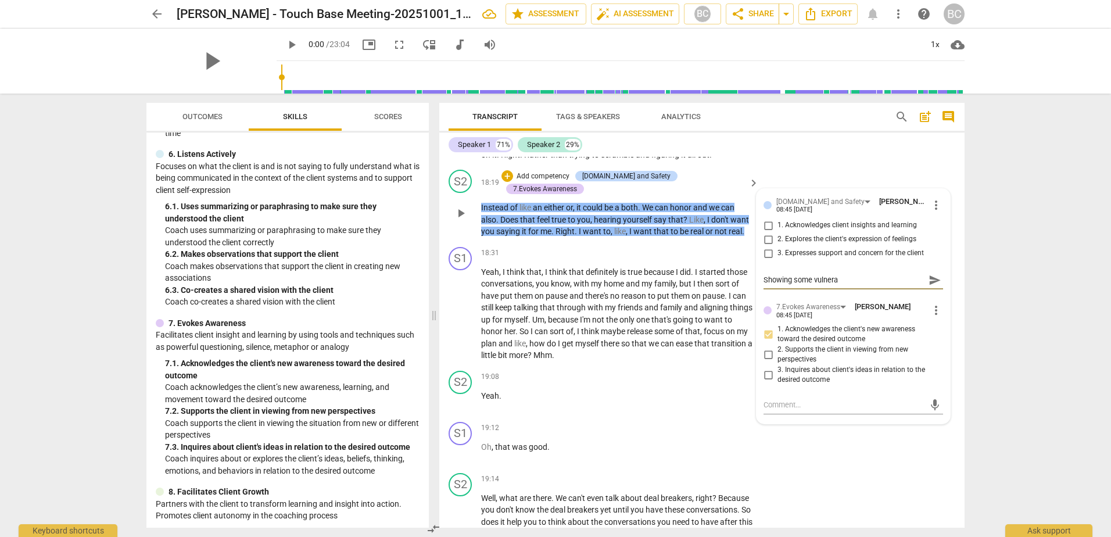
type textarea "Showing some vulnerab"
type textarea "Showing some vulnerabi"
type textarea "Showing some vulnerabil"
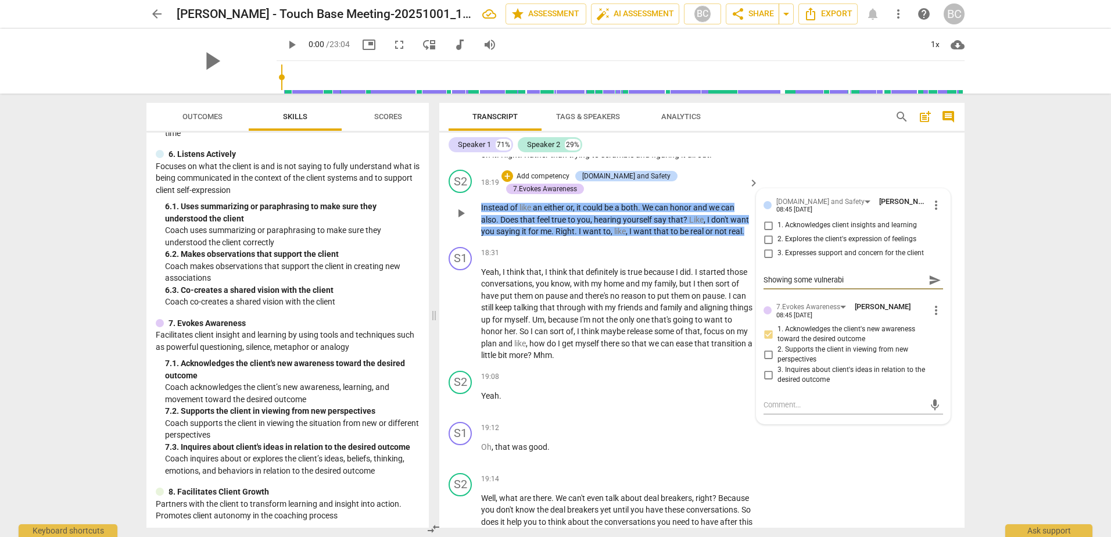
type textarea "Showing some vulnerabil"
type textarea "Showing some vulnerabili"
type textarea "Showing some vulnerabilit"
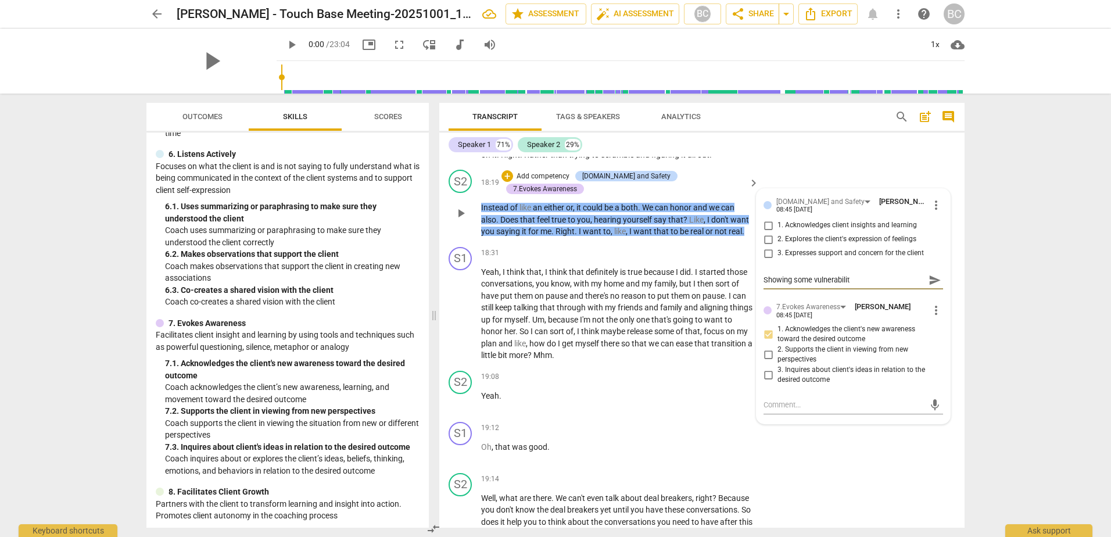
type textarea "Showing some vulnerability"
type textarea "Showing some vulnerability o"
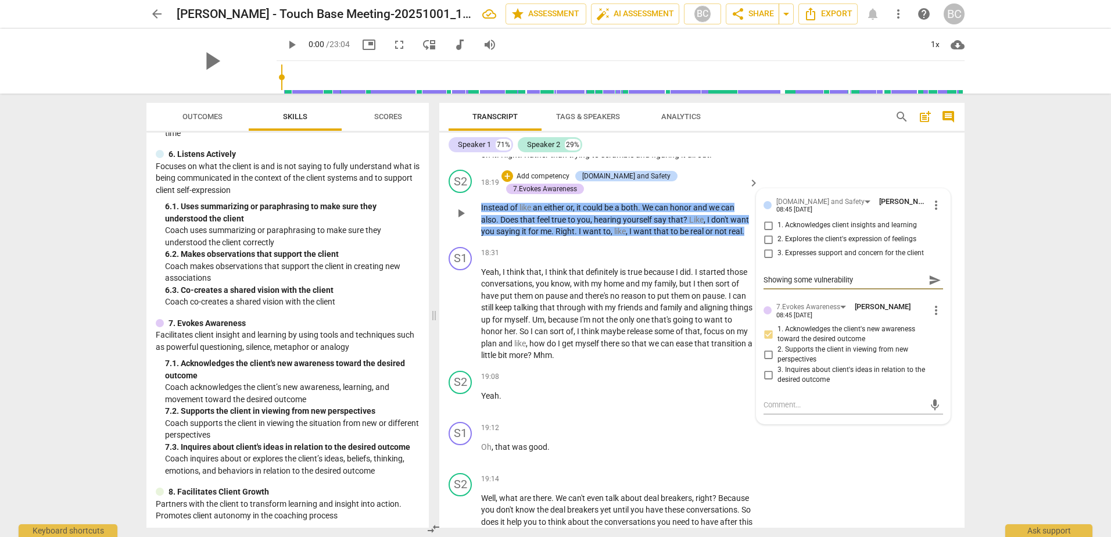
type textarea "Showing some vulnerability o"
type textarea "Showing some vulnerability on"
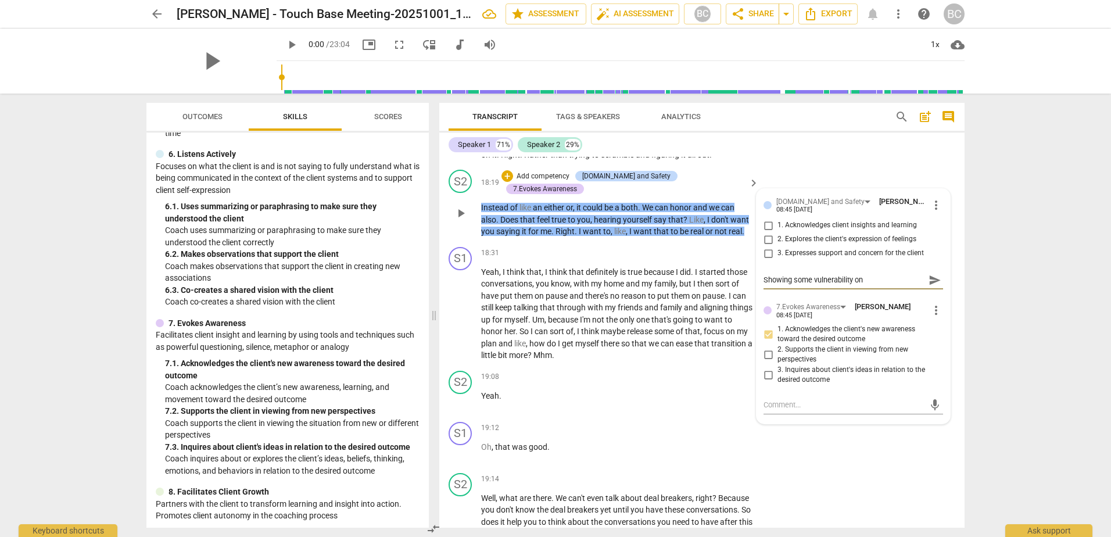
type textarea "Showing some vulnerability on m"
type textarea "Showing some vulnerability on my"
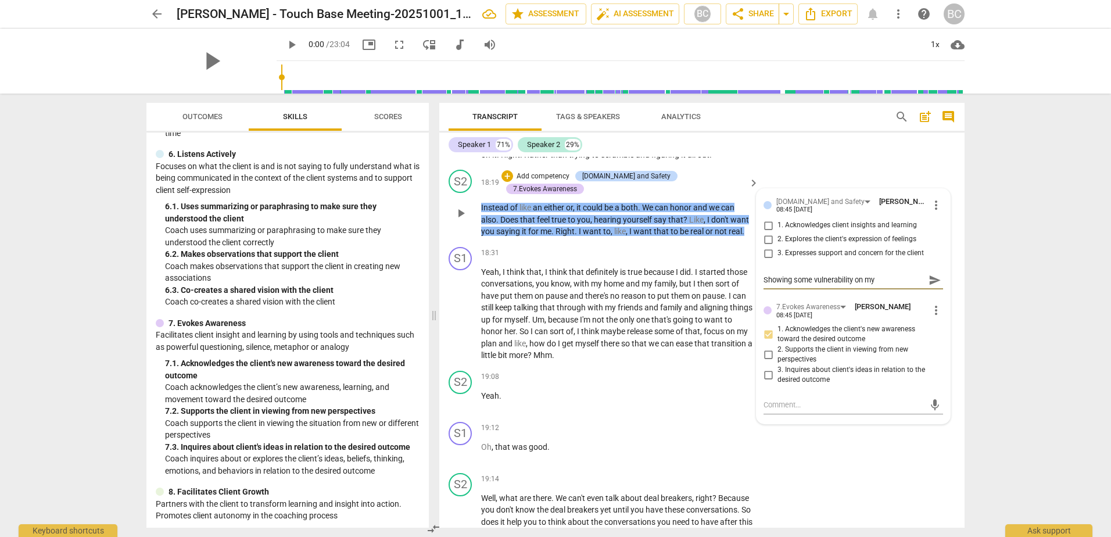
type textarea "Showing some vulnerability on my"
type textarea "Showing some vulnerability on my e"
type textarea "Showing some vulnerability on my en"
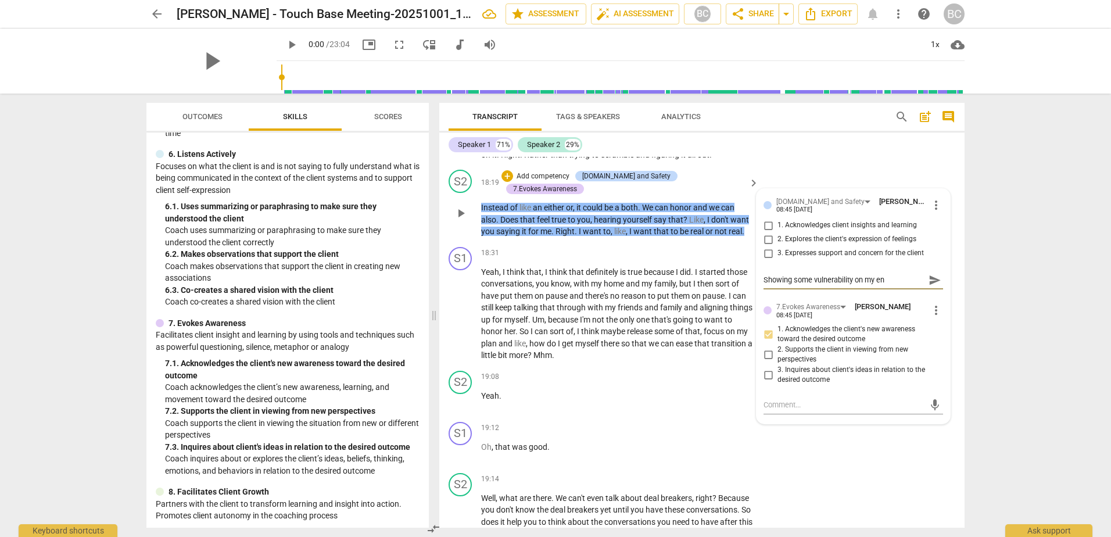
type textarea "Showing some vulnerability on my end"
type textarea "Showing some vulnerability on my end h"
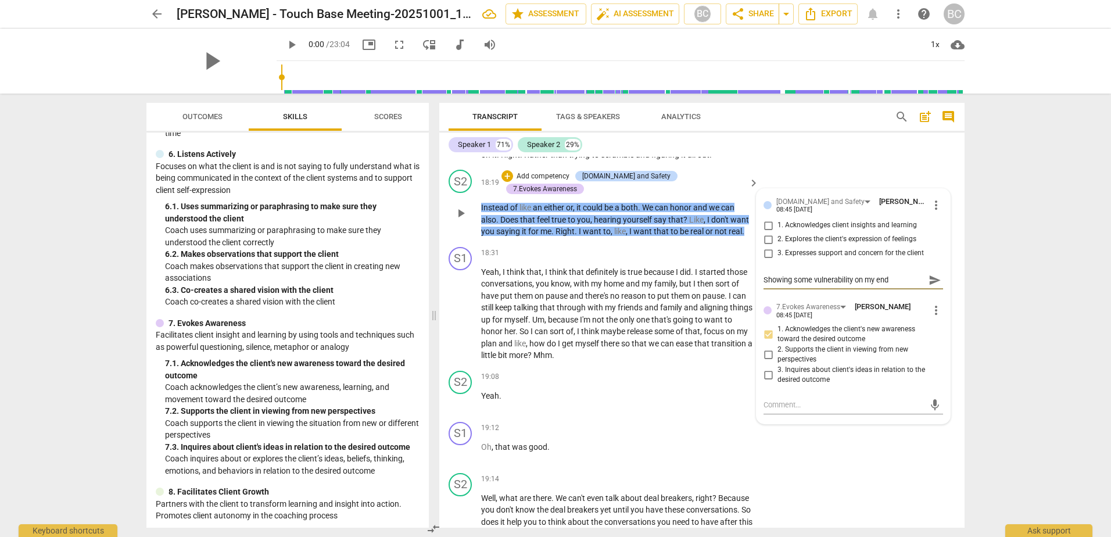
type textarea "Showing some vulnerability on my end h"
type textarea "Showing some vulnerability on my end he"
type textarea "Showing some vulnerability on my end her"
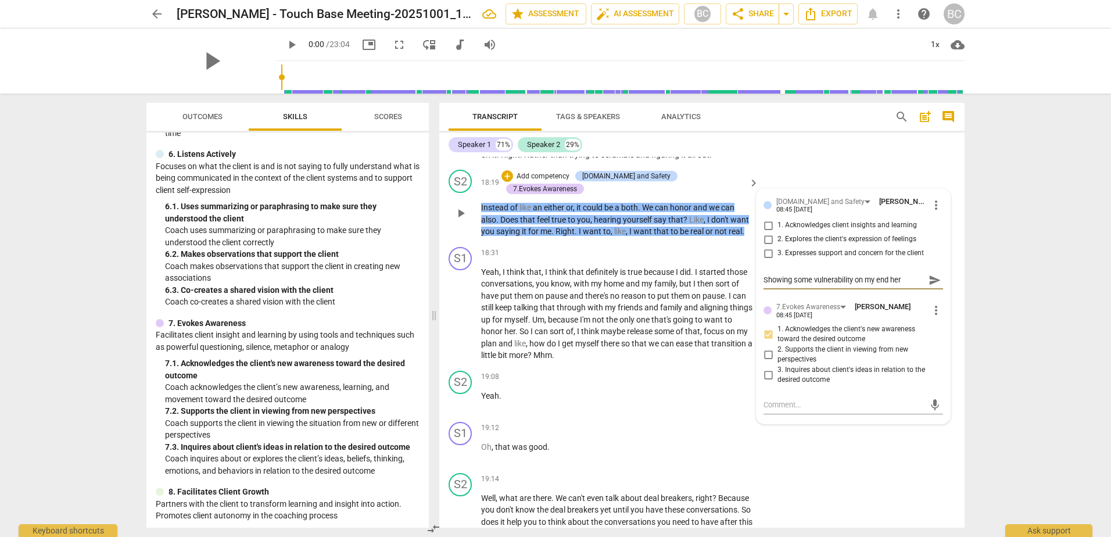
type textarea "Showing some vulnerability on my end here"
type textarea "Showing some vulnerability on my end here."
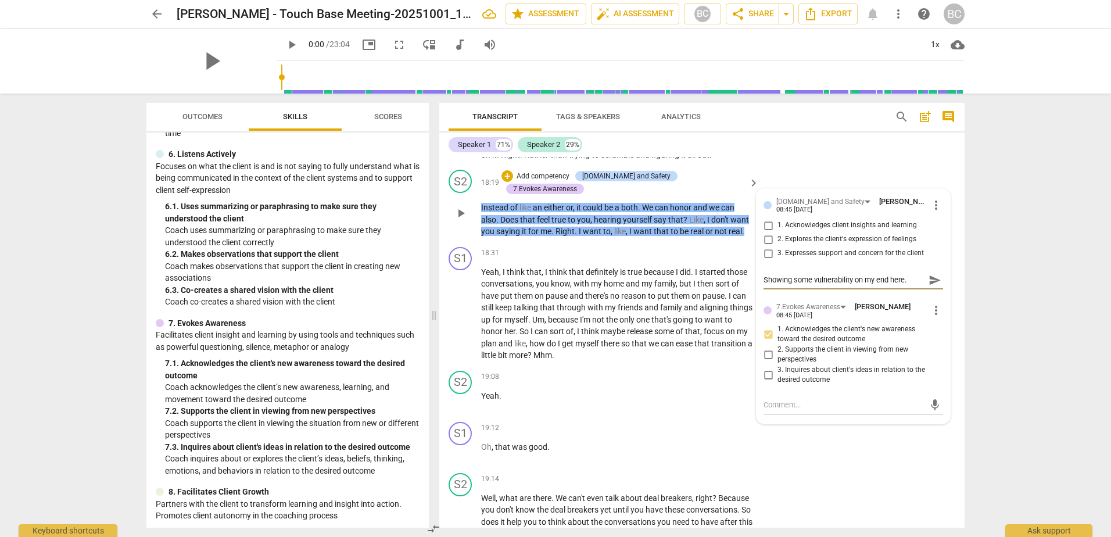
type textarea "Showing some vulnerability on my end here."
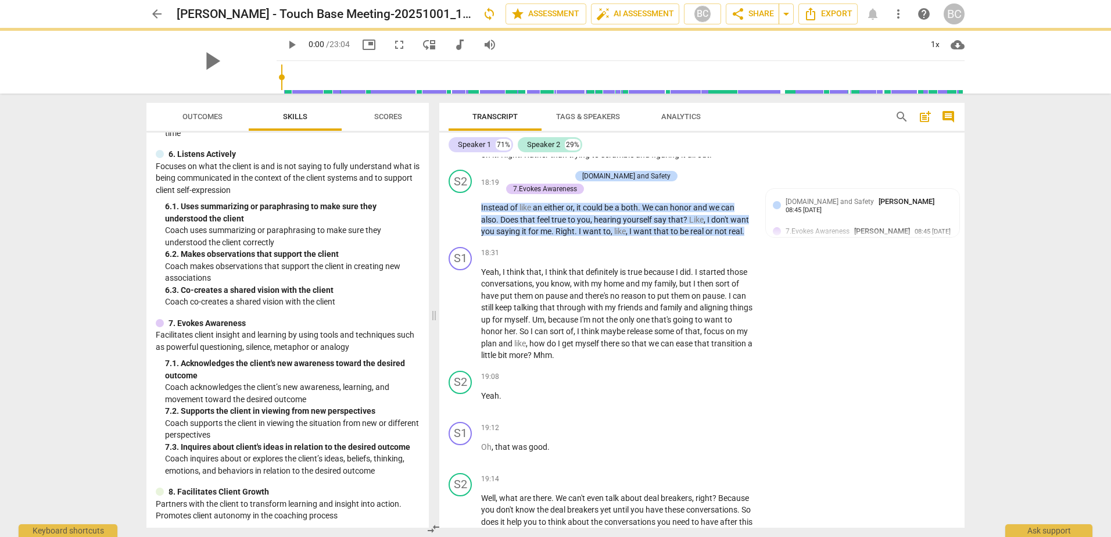
scroll to position [3752, 0]
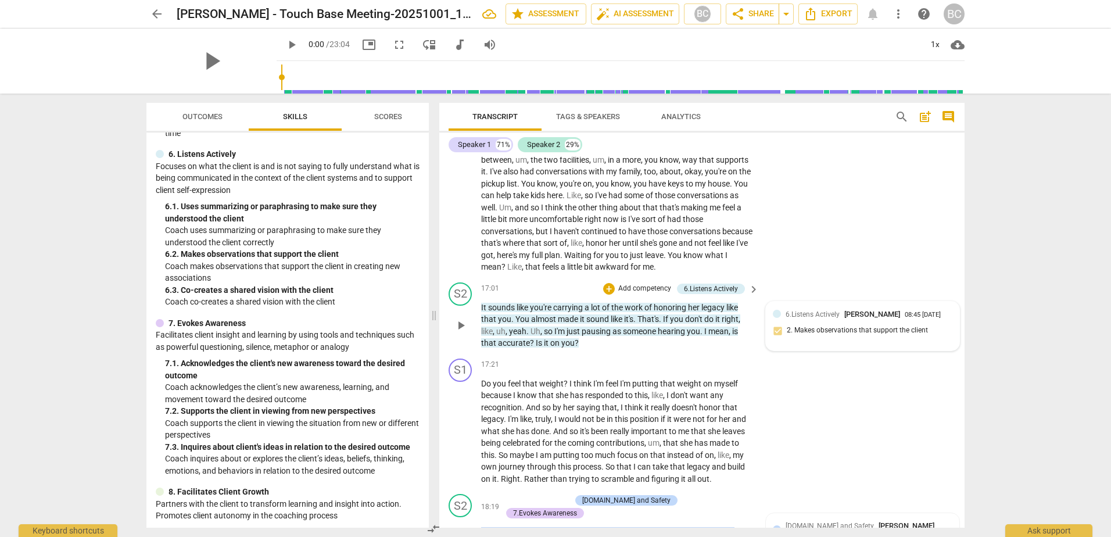
click at [905, 319] on div "08:45 [DATE]" at bounding box center [923, 315] width 36 height 8
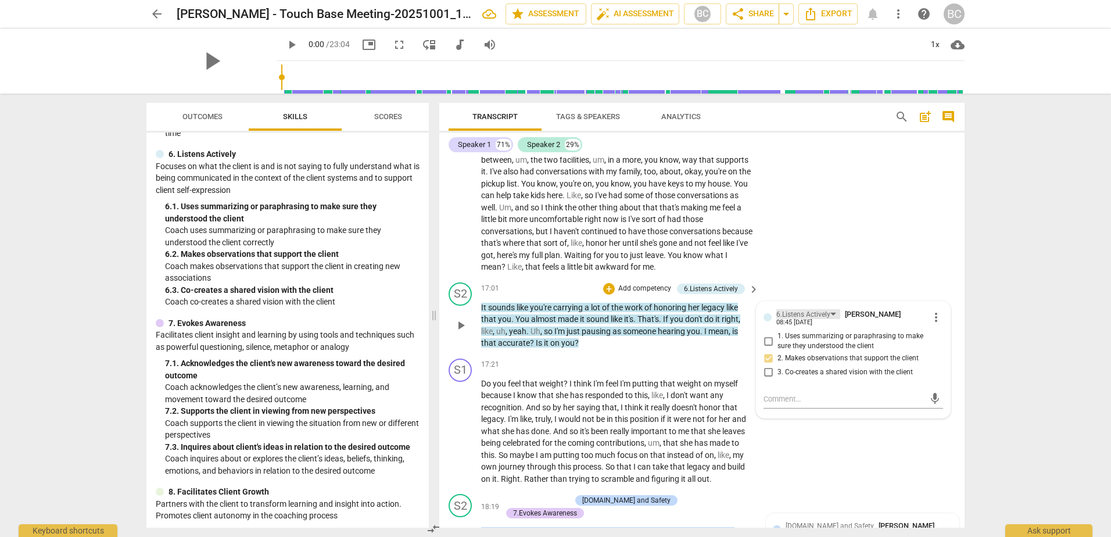
click at [829, 319] on div "6.Listens Actively" at bounding box center [808, 314] width 64 height 10
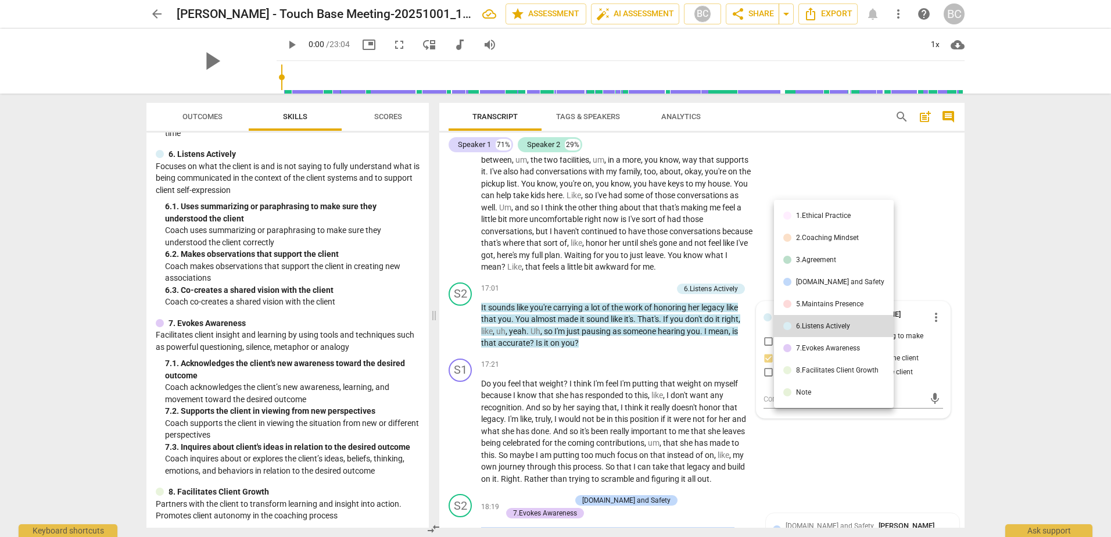
click at [919, 261] on div at bounding box center [555, 268] width 1111 height 537
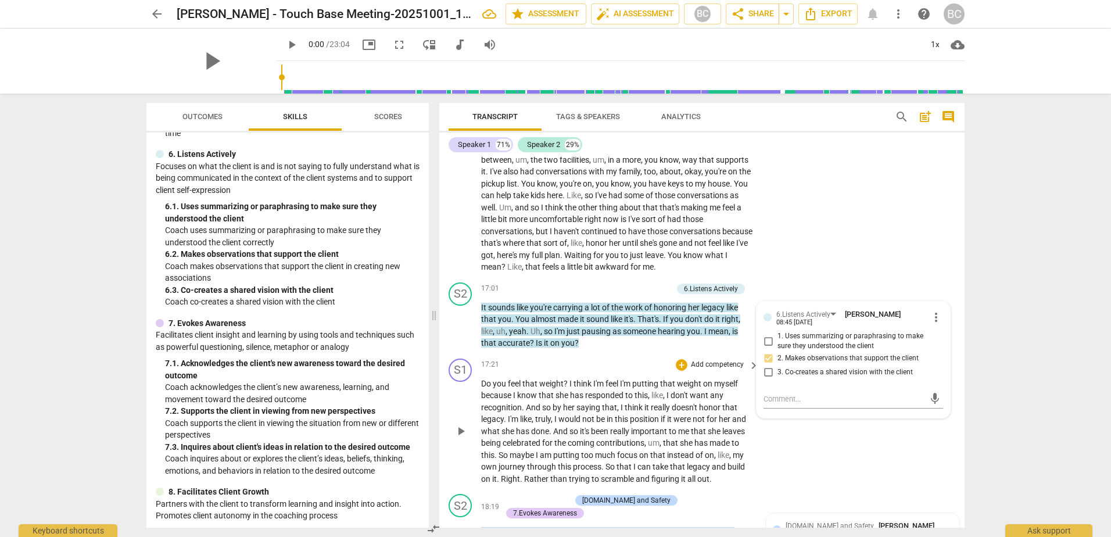
click at [691, 366] on div "S1 play_arrow pause 17:21 + Add competency keyboard_arrow_right Do you feel tha…" at bounding box center [701, 422] width 525 height 136
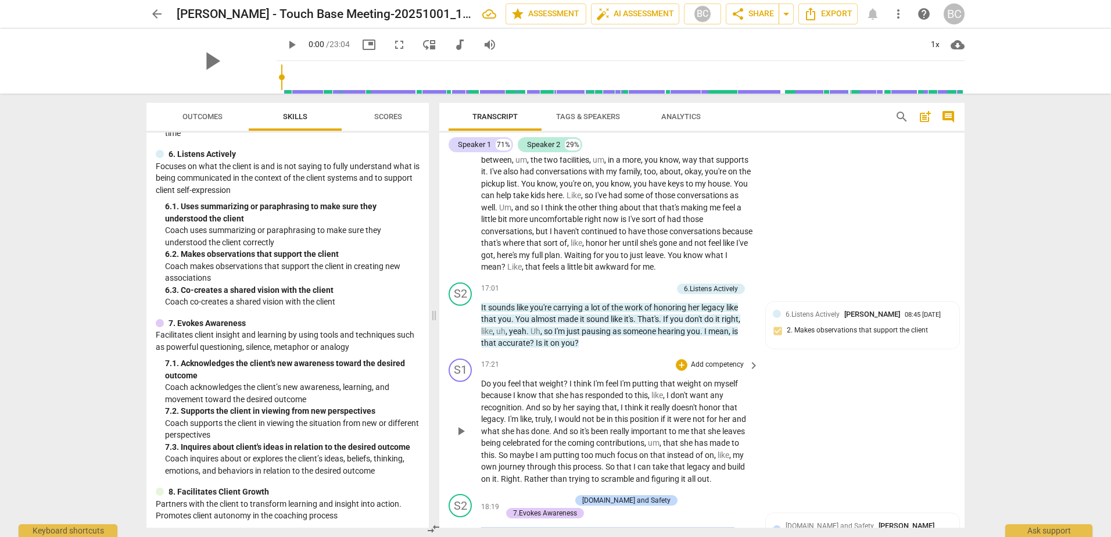
click at [899, 490] on div "S1 play_arrow pause 17:21 + Add competency keyboard_arrow_right Do you feel tha…" at bounding box center [701, 422] width 525 height 136
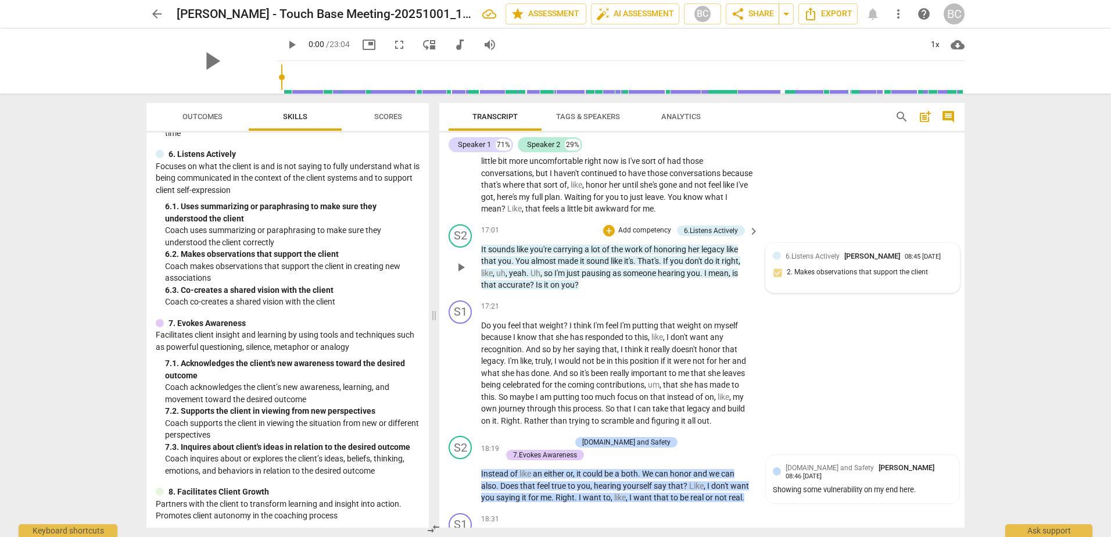
click at [778, 260] on div at bounding box center [777, 256] width 8 height 8
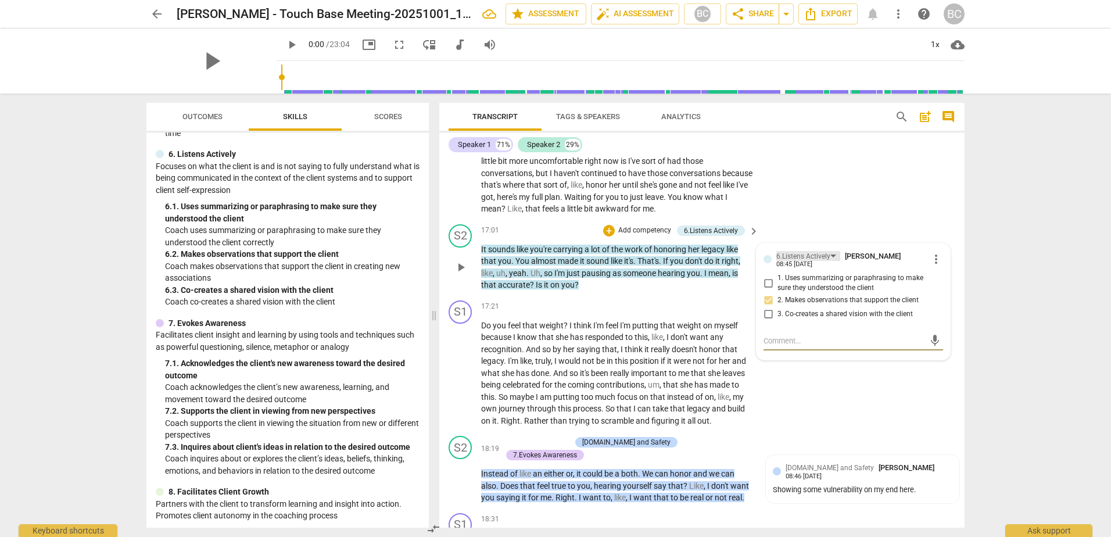
click at [826, 262] on div "6.Listens Actively" at bounding box center [803, 256] width 54 height 11
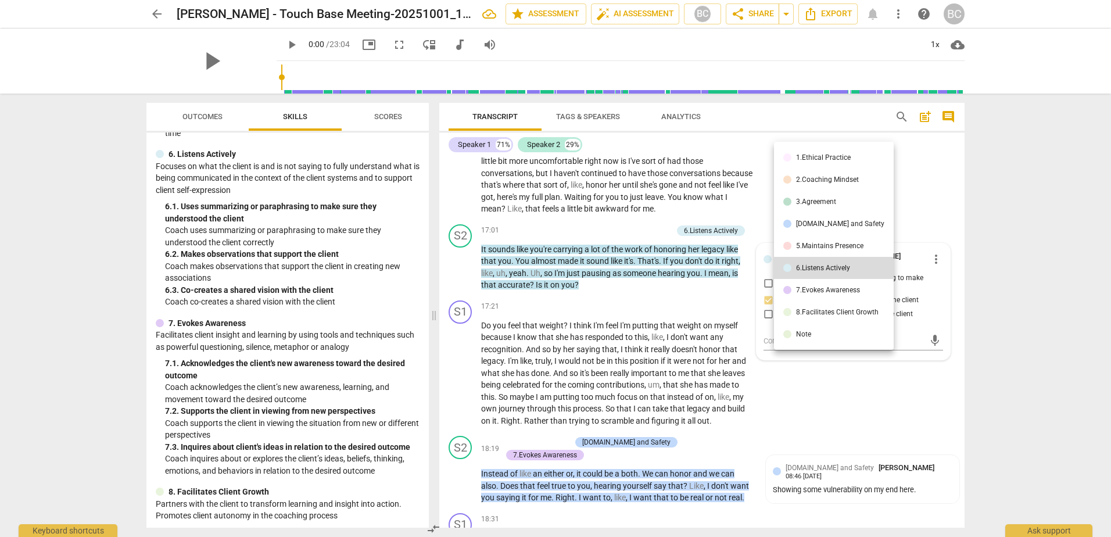
click at [860, 225] on li "[DOMAIN_NAME] and Safety" at bounding box center [834, 224] width 120 height 22
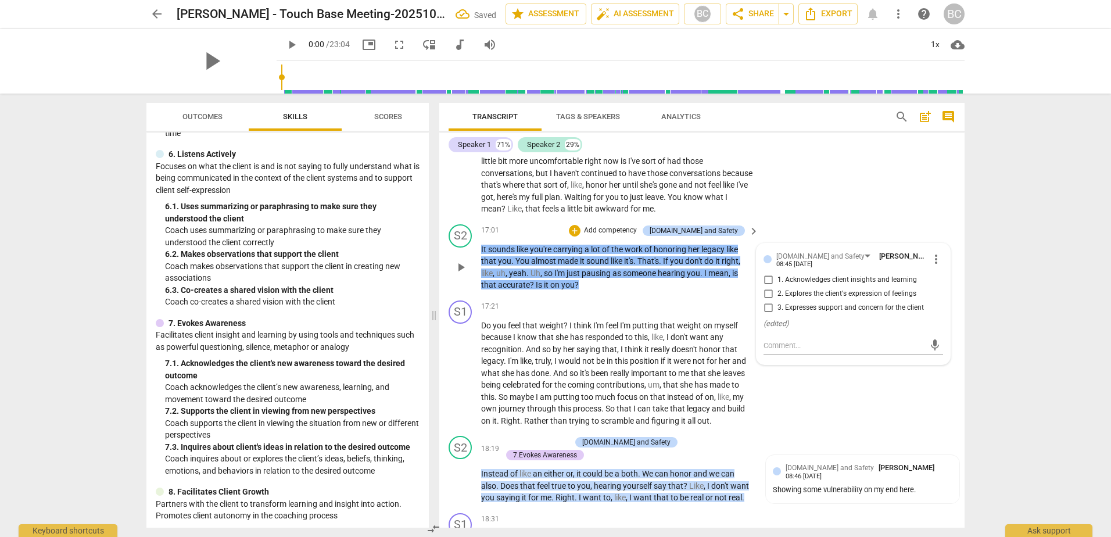
click at [931, 266] on span "more_vert" at bounding box center [936, 259] width 14 height 14
click at [932, 293] on li "Delete" at bounding box center [945, 293] width 40 height 22
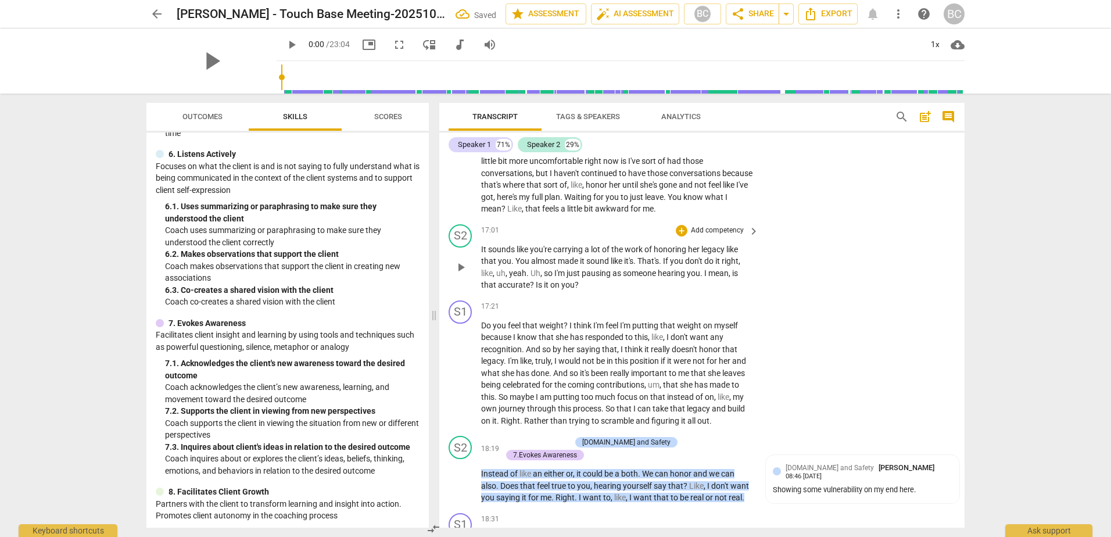
click at [715, 236] on p "Add competency" at bounding box center [717, 230] width 55 height 10
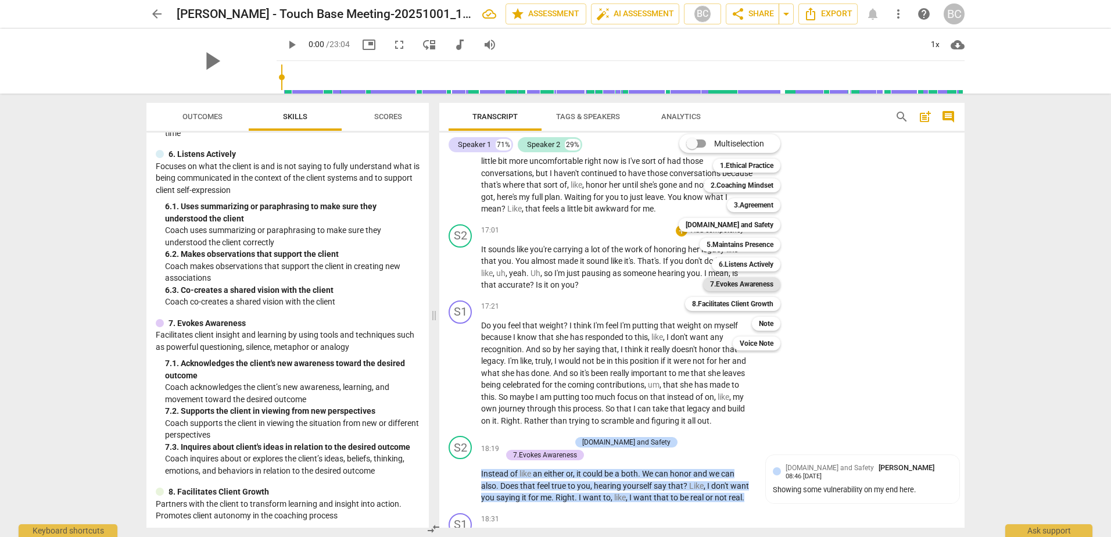
click at [752, 284] on b "7.Evokes Awareness" at bounding box center [741, 284] width 63 height 14
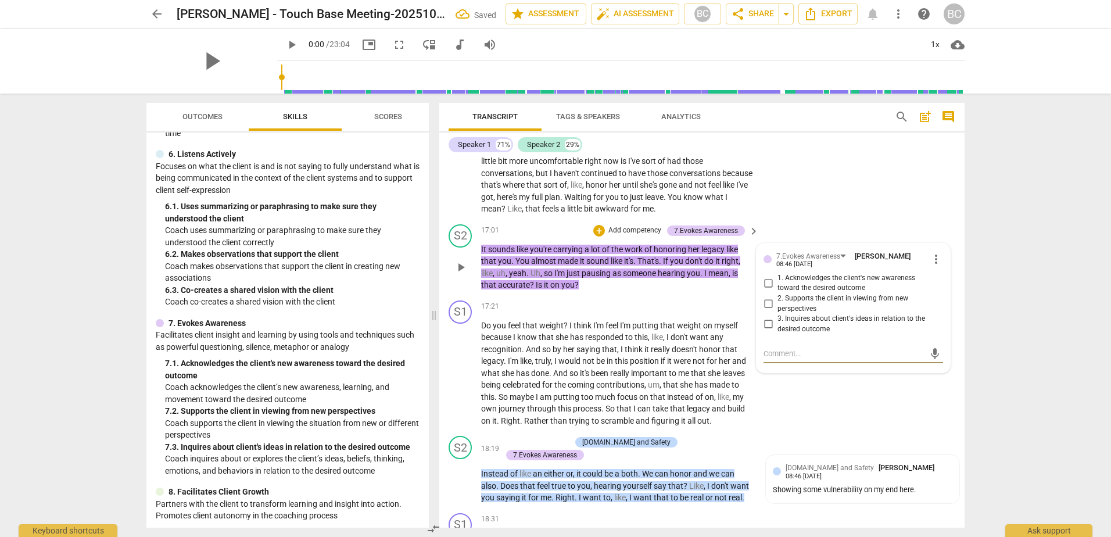
click at [762, 290] on input "1. Acknowledges the client's new awareness toward the desired outcome" at bounding box center [768, 283] width 19 height 14
checkbox input "true"
click at [614, 378] on p "Do you feel that weight ? I think I'm feel I'm putting that weight on myself be…" at bounding box center [617, 374] width 272 height 108
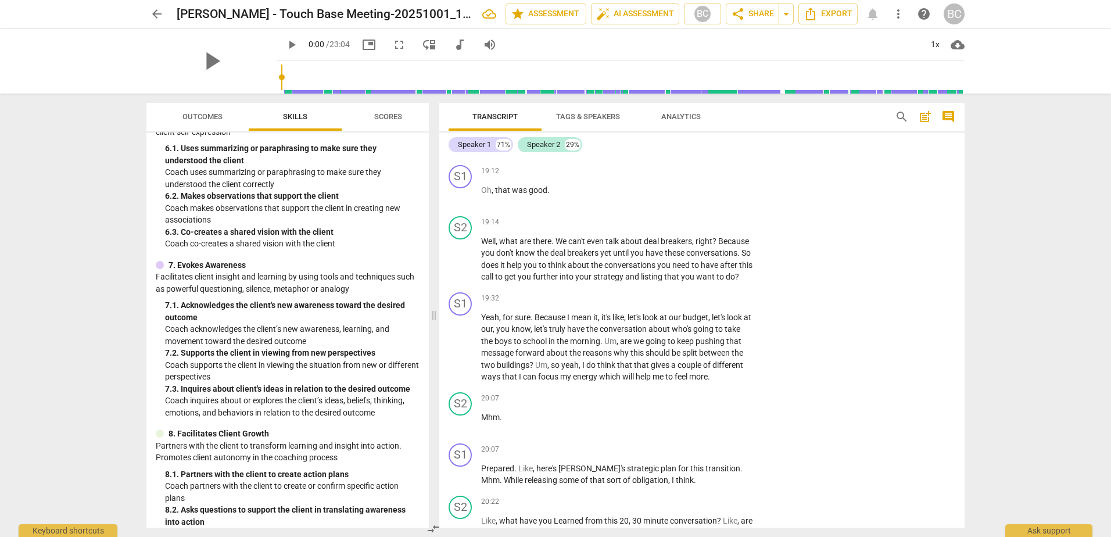
scroll to position [778, 0]
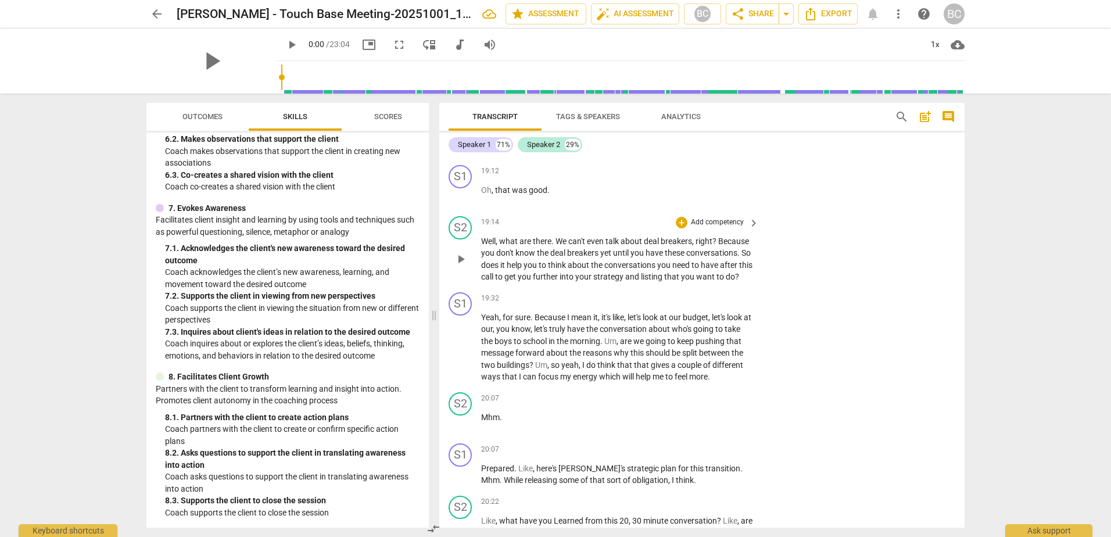
click at [701, 220] on p "Add competency" at bounding box center [717, 222] width 55 height 10
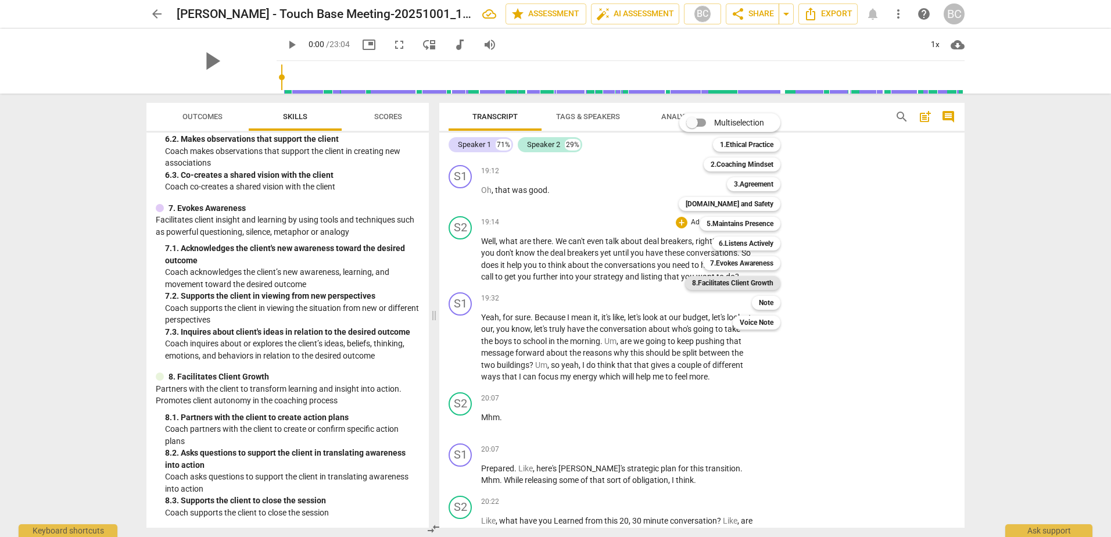
click at [750, 281] on b "8.Facilitates Client Growth" at bounding box center [732, 283] width 81 height 14
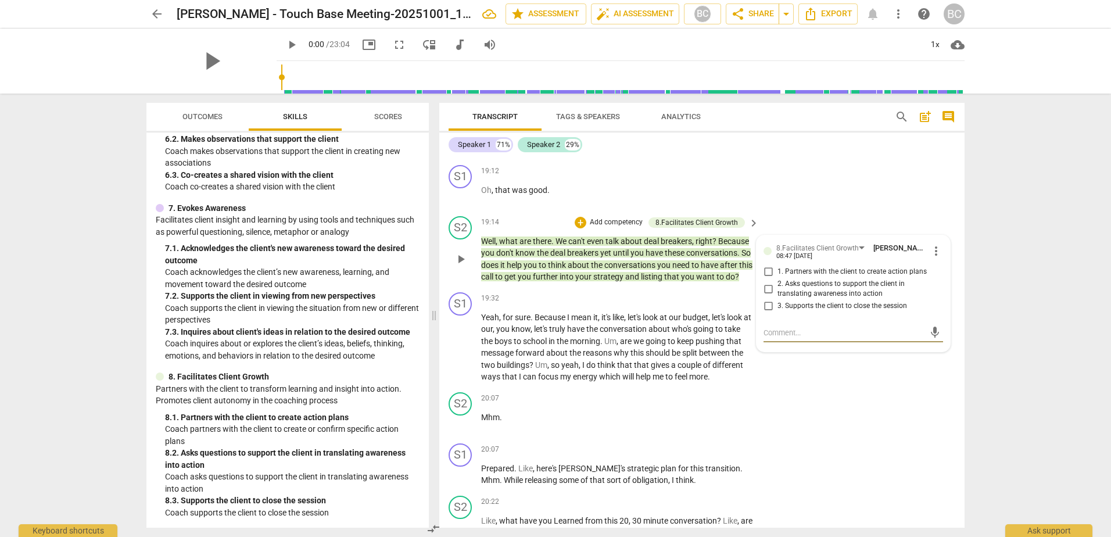
click at [768, 288] on input "2. Asks questions to support the client in translating awareness into action" at bounding box center [768, 289] width 19 height 14
checkbox input "true"
click at [674, 357] on span "be" at bounding box center [677, 352] width 10 height 9
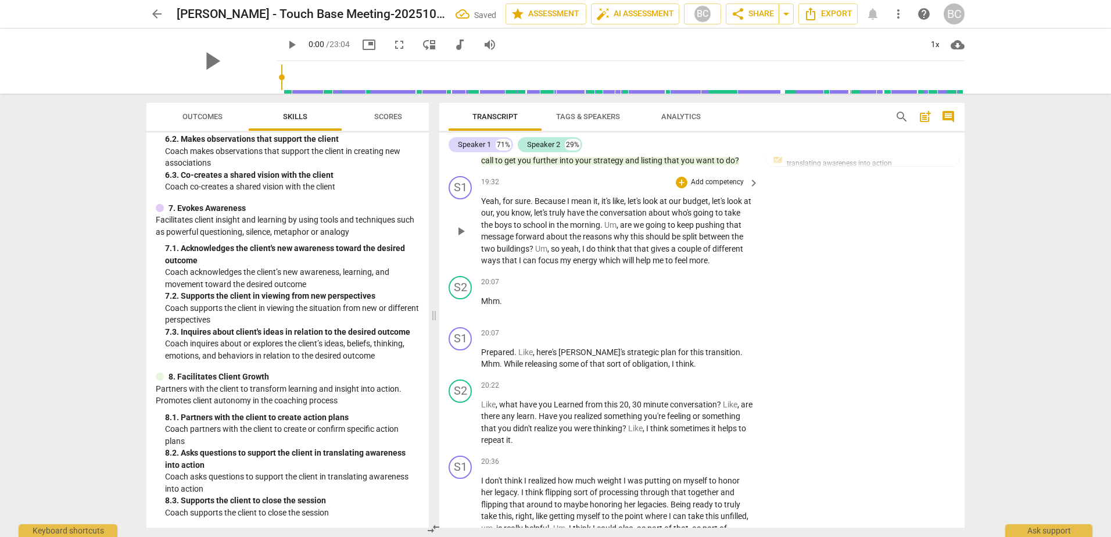
scroll to position [4508, 0]
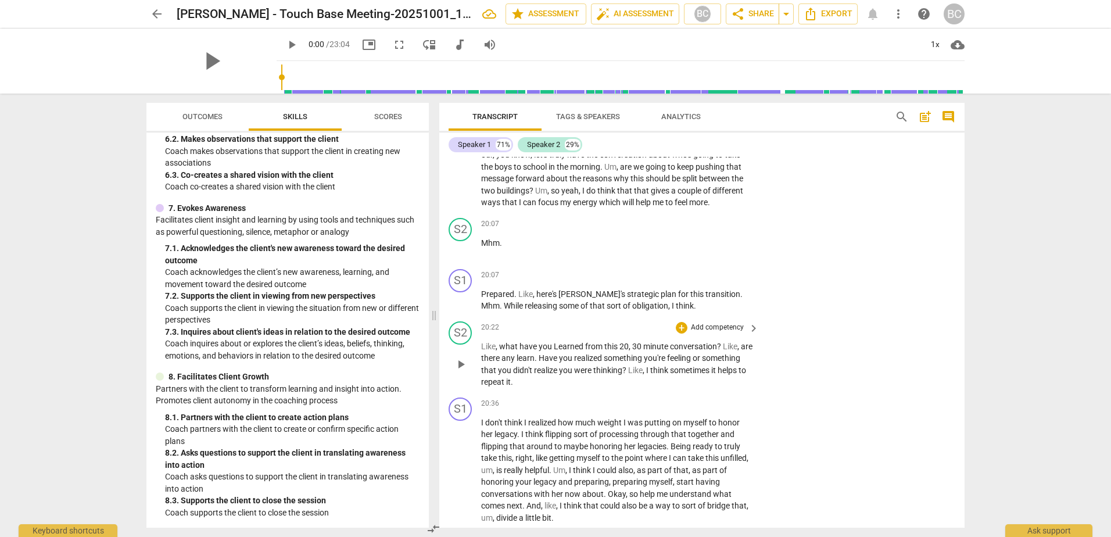
click at [702, 333] on p "Add competency" at bounding box center [717, 328] width 55 height 10
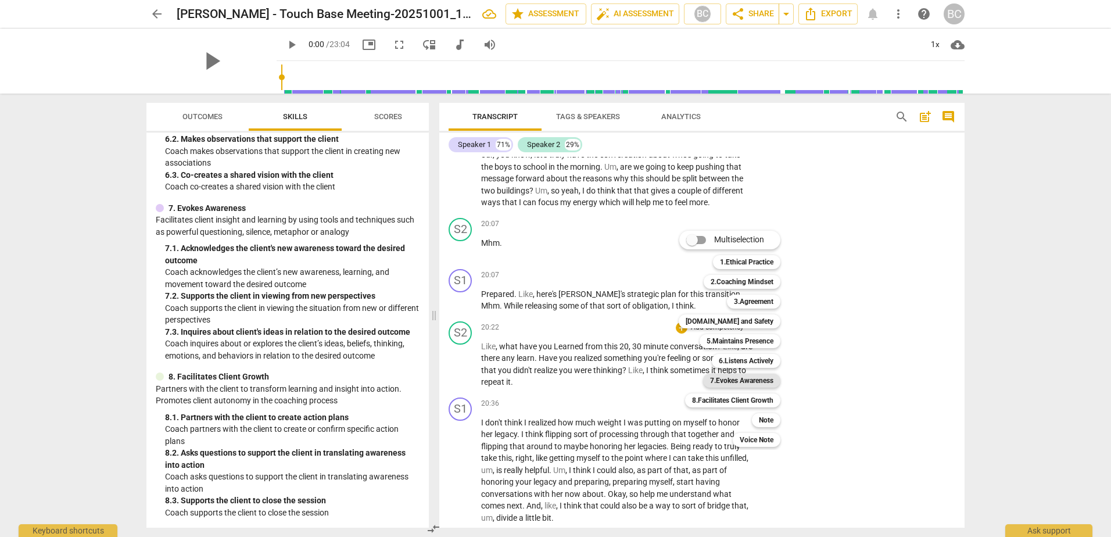
click at [758, 381] on b "7.Evokes Awareness" at bounding box center [741, 381] width 63 height 14
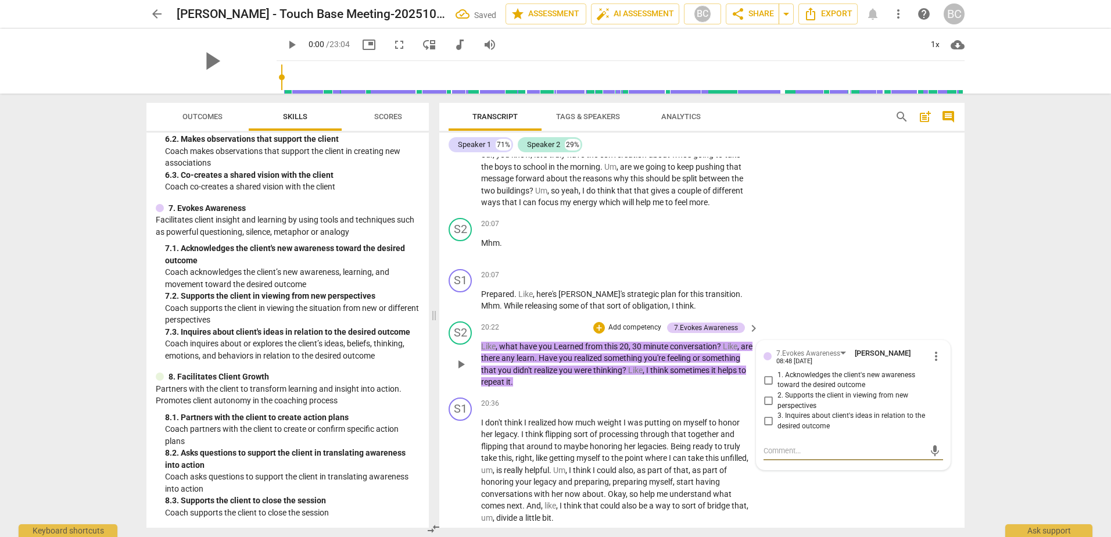
click at [767, 428] on input "3. Inquires about client's ideas in relation to the desired outcome" at bounding box center [768, 421] width 19 height 14
checkbox input "true"
click at [585, 463] on span "myself" at bounding box center [589, 457] width 26 height 9
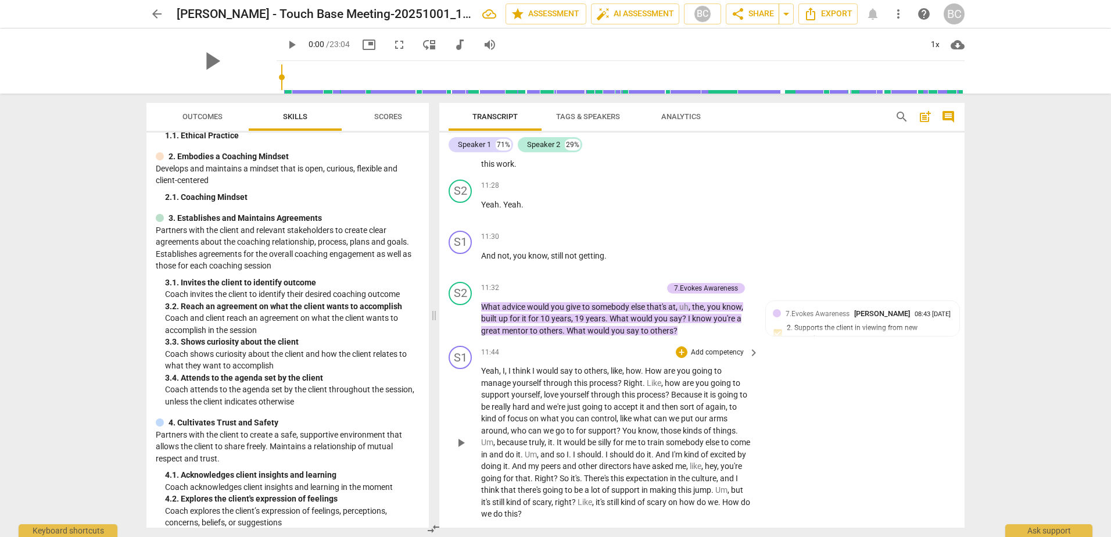
scroll to position [2742, 0]
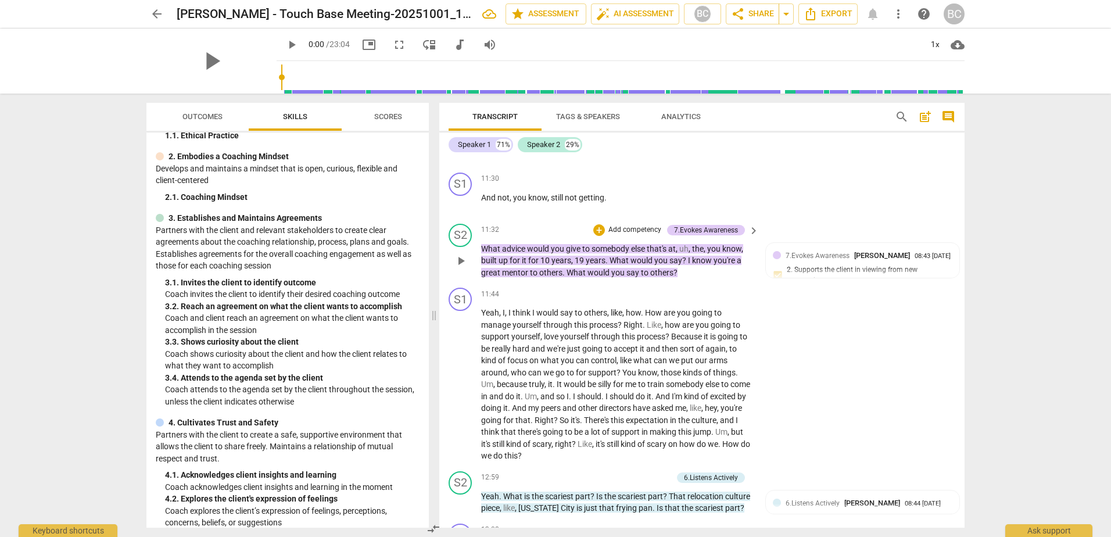
click at [636, 235] on p "Add competency" at bounding box center [634, 230] width 55 height 10
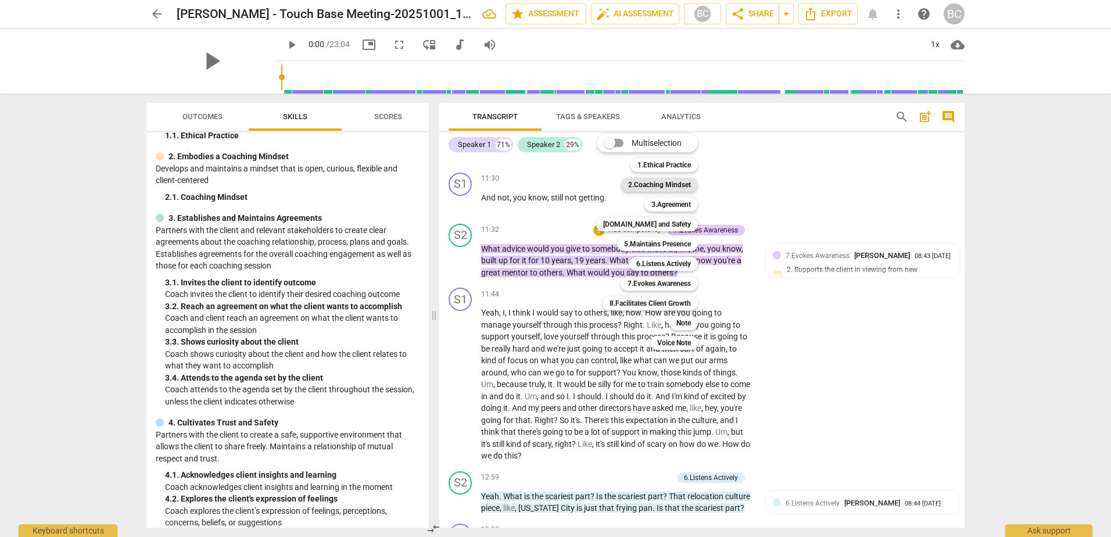
click at [660, 183] on b "2.Coaching Mindset" at bounding box center [659, 185] width 63 height 14
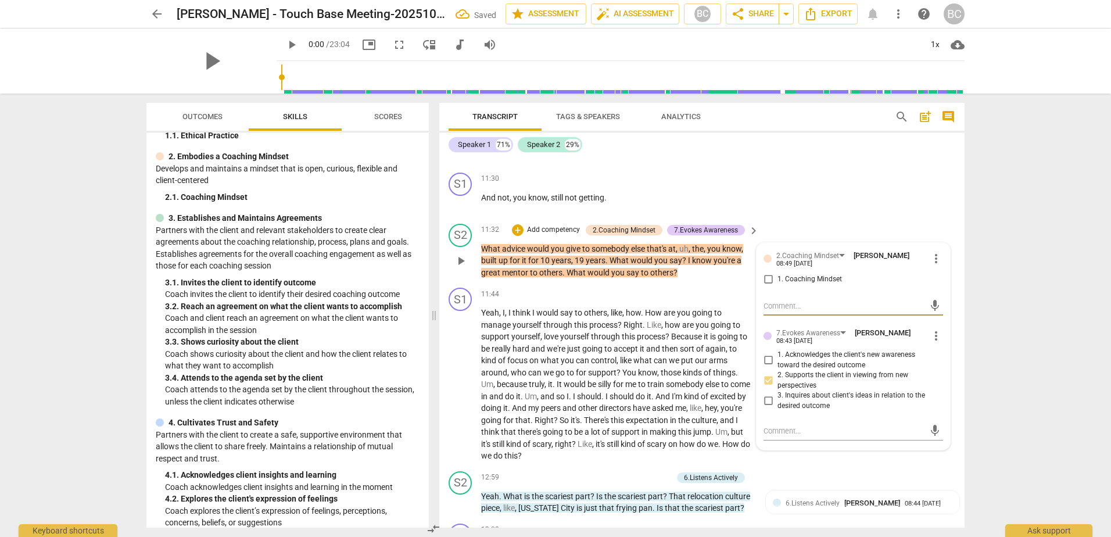
type textarea "I"
type textarea "I b"
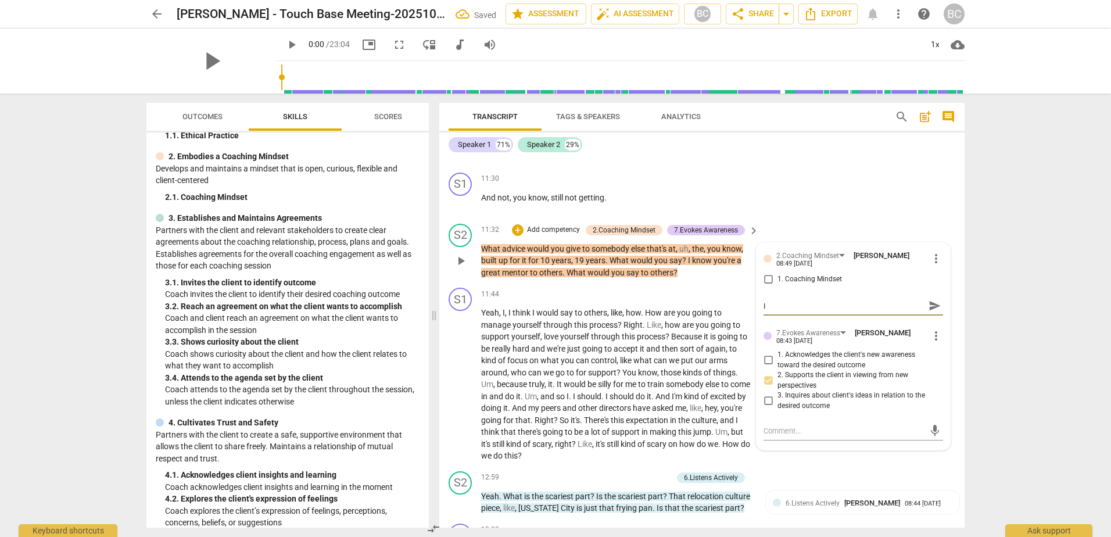
type textarea "I b"
type textarea "I be"
type textarea "I bel"
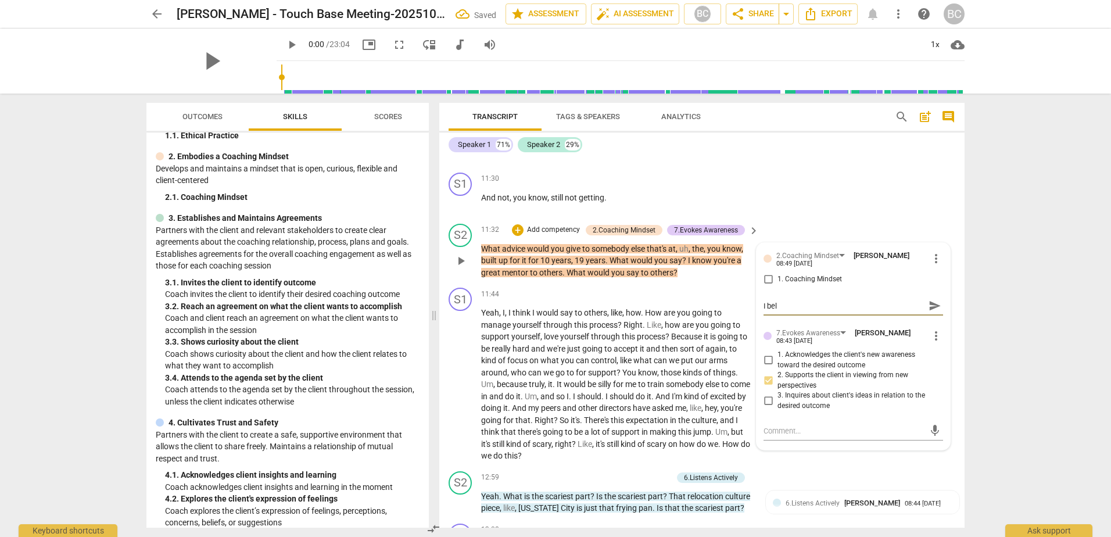
type textarea "I beli"
type textarea "I belie"
type textarea "I believ"
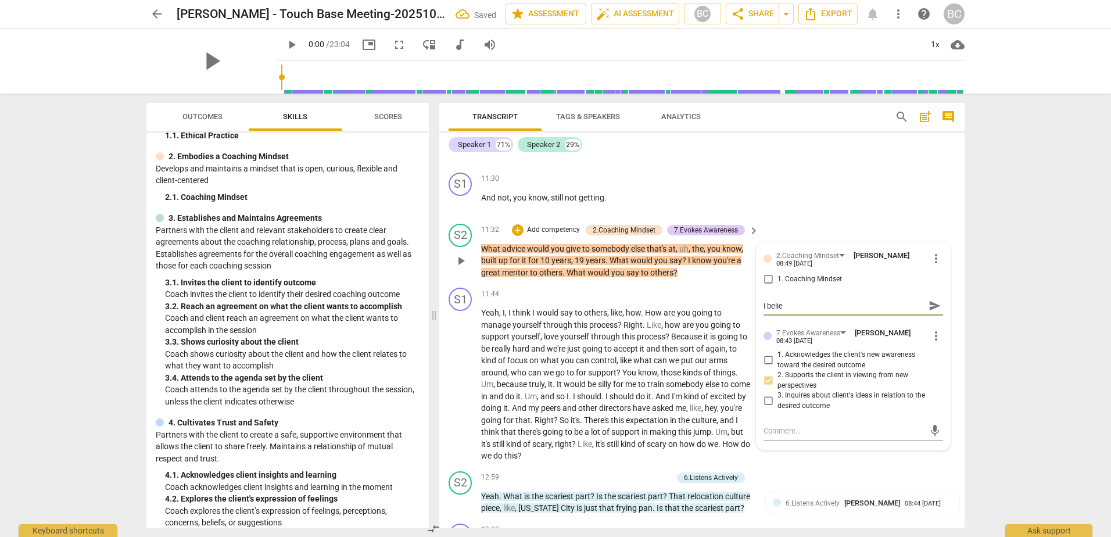
type textarea "I believ"
type textarea "I believe"
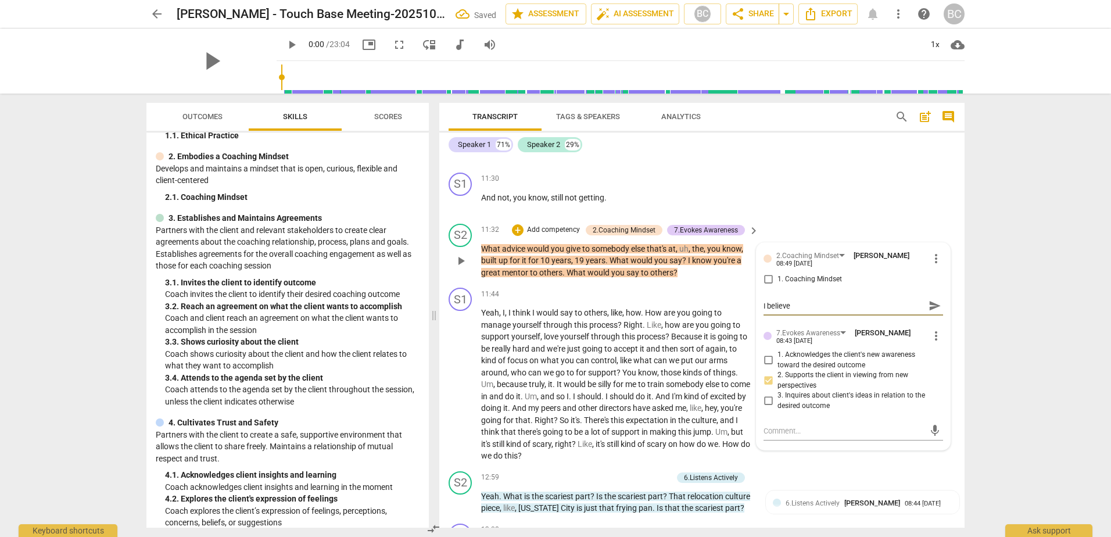
type textarea "I believe t"
type textarea "I believe th"
type textarea "I believe the"
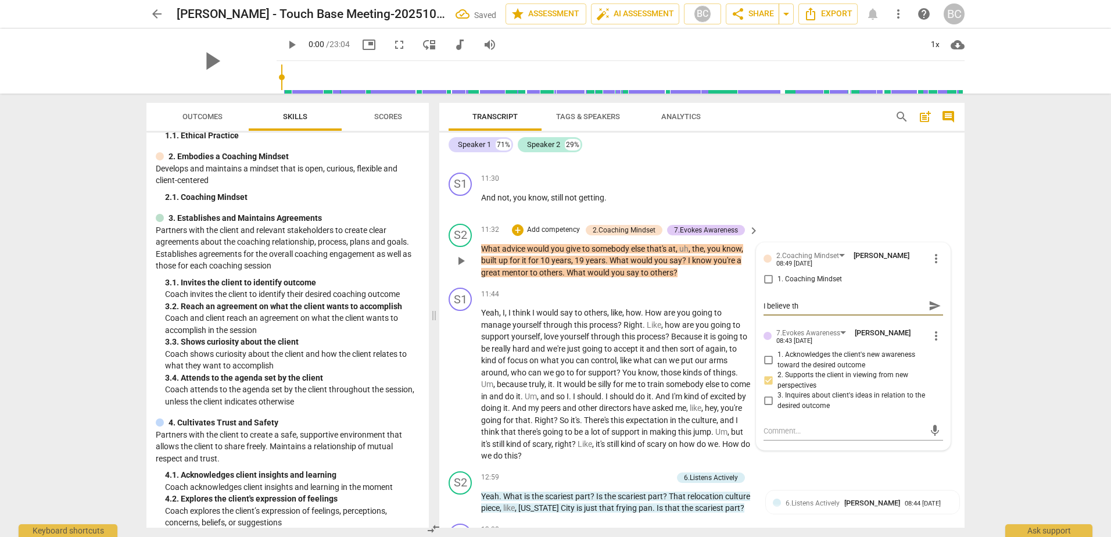
type textarea "I believe the"
type textarea "I believe the c"
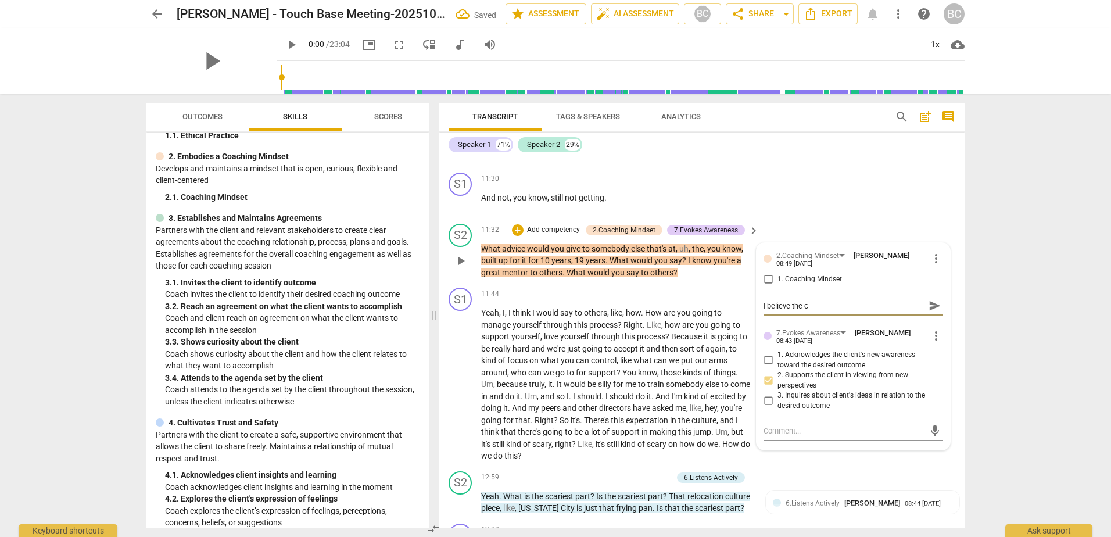
type textarea "I believe the cl"
type textarea "I believe the cli"
type textarea "I believe the clie"
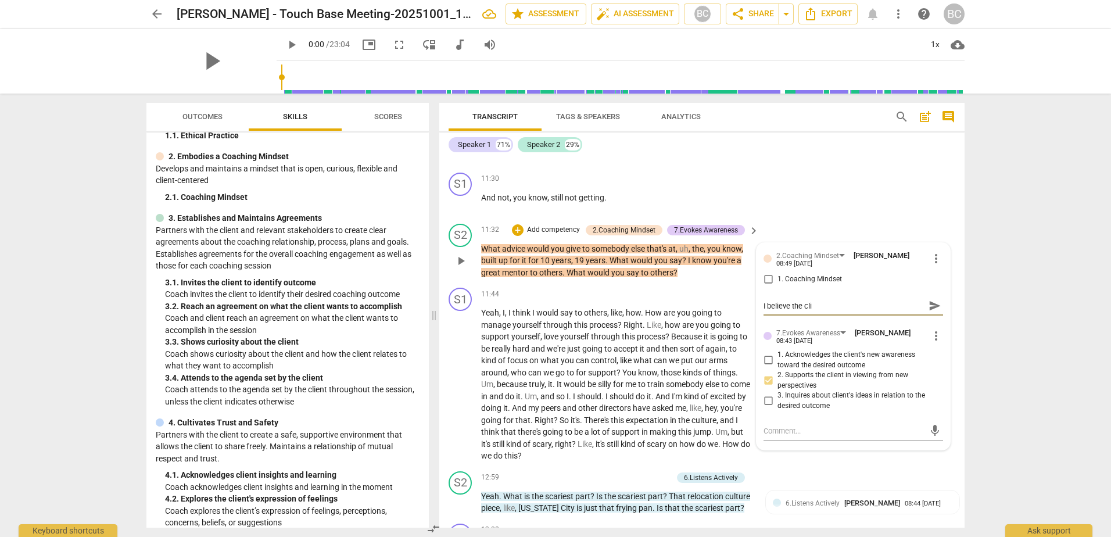
type textarea "I believe the clie"
type textarea "I believe the clien"
type textarea "I believe the client"
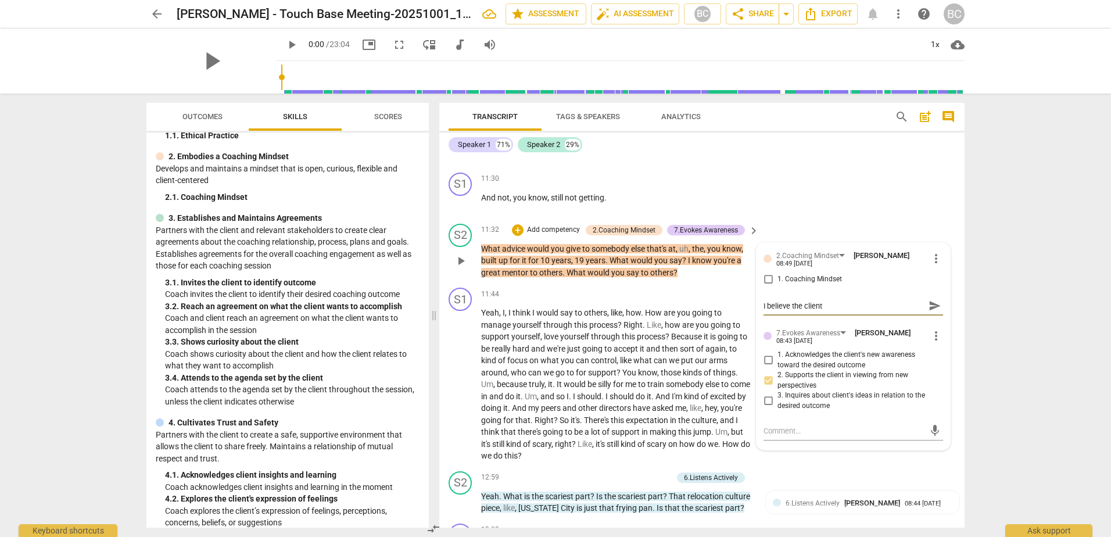
type textarea "I believe the client"
type textarea "I believe the client a"
type textarea "I believe the client al"
type textarea "I believe the client alr"
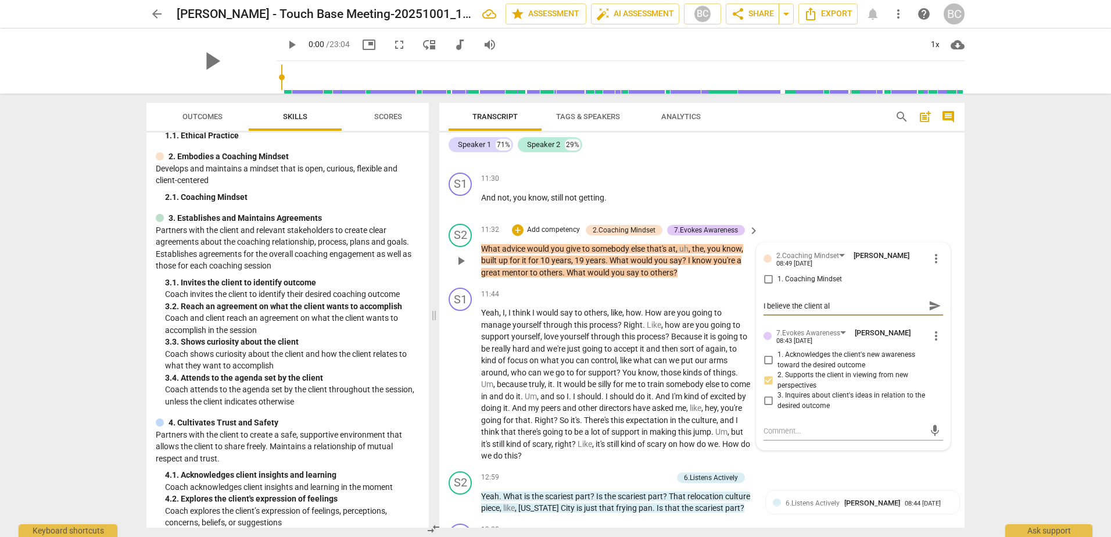
type textarea "I believe the client alr"
type textarea "I believe the client alre"
type textarea "I believe the client alrea"
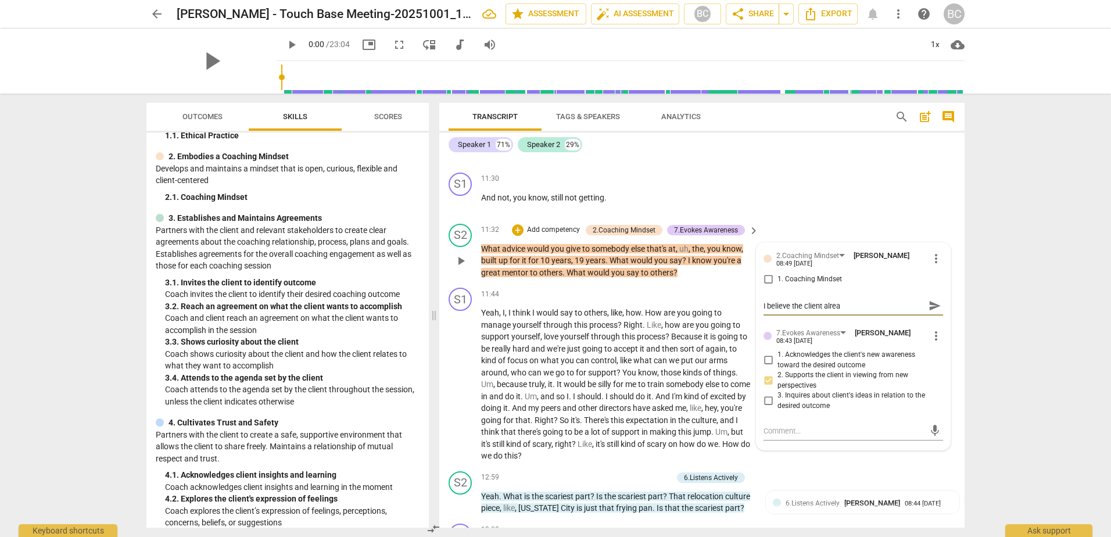
type textarea "I believe the client alread"
type textarea "I believe the client already"
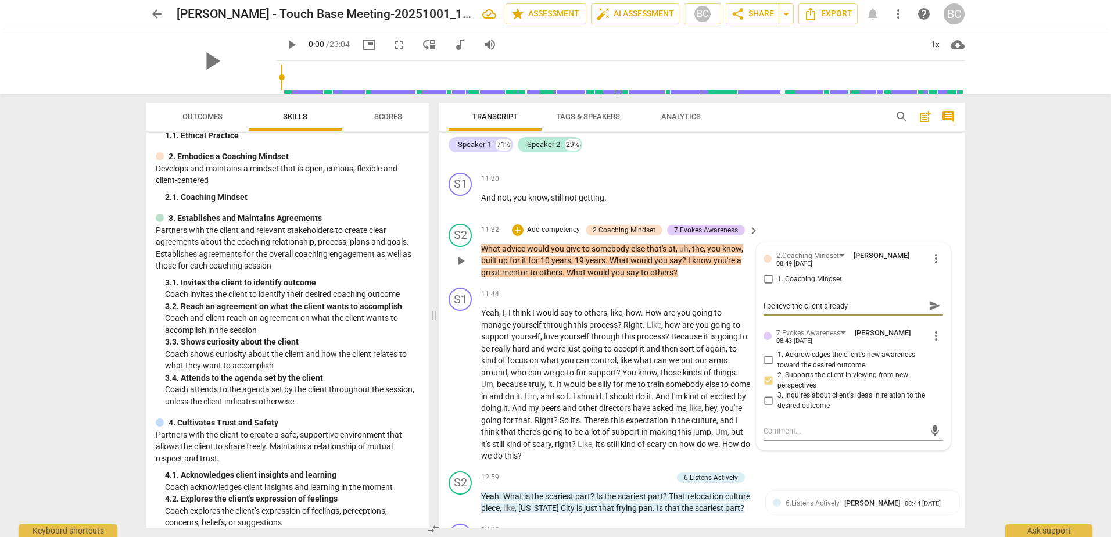
type textarea "I believe the client already"
type textarea "I believe the client already h"
type textarea "I believe the client already ha"
type textarea "I believe the client already has"
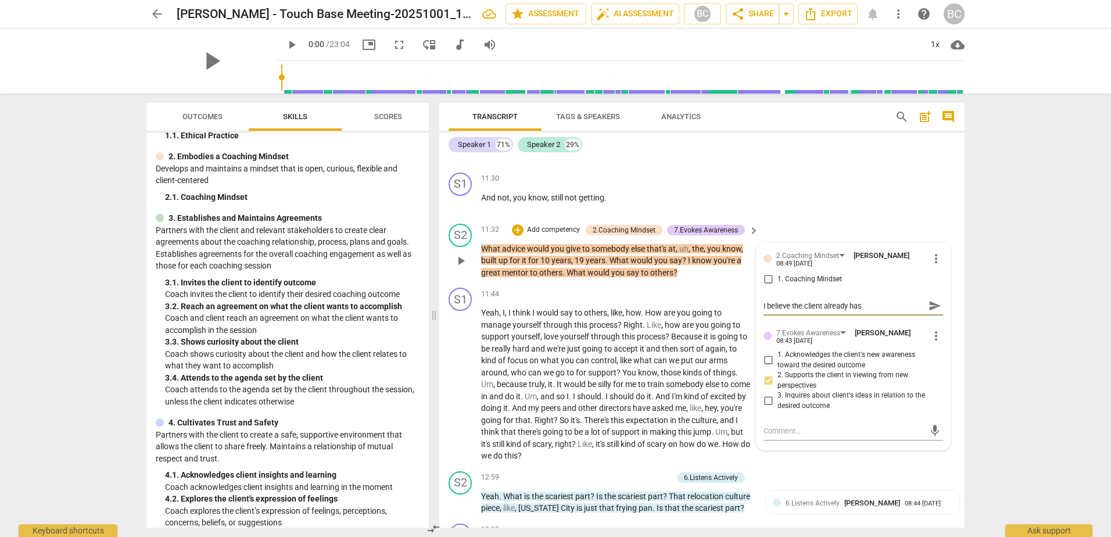
type textarea "I believe the client already has"
type textarea "I believe the client already has t"
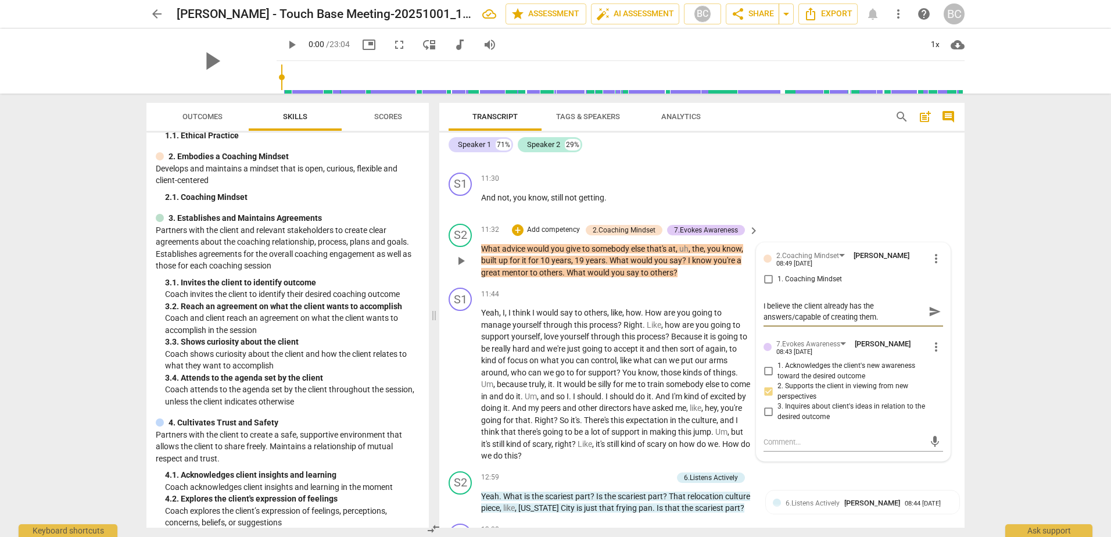
click at [930, 318] on span "send" at bounding box center [935, 311] width 13 height 13
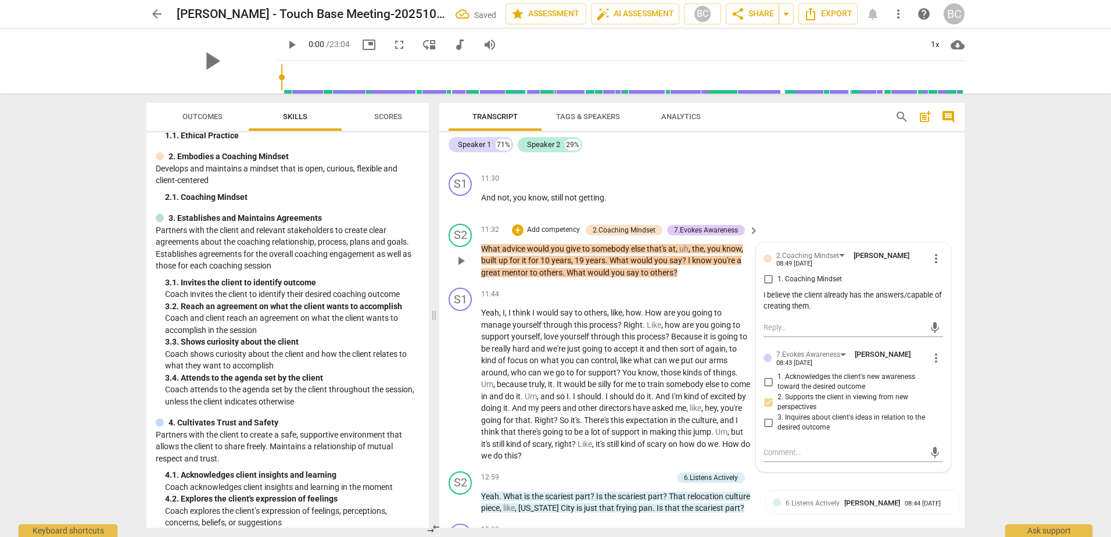
click at [764, 287] on input "1. Coaching Mindset" at bounding box center [768, 280] width 19 height 14
click at [691, 353] on span "sort" at bounding box center [688, 348] width 16 height 9
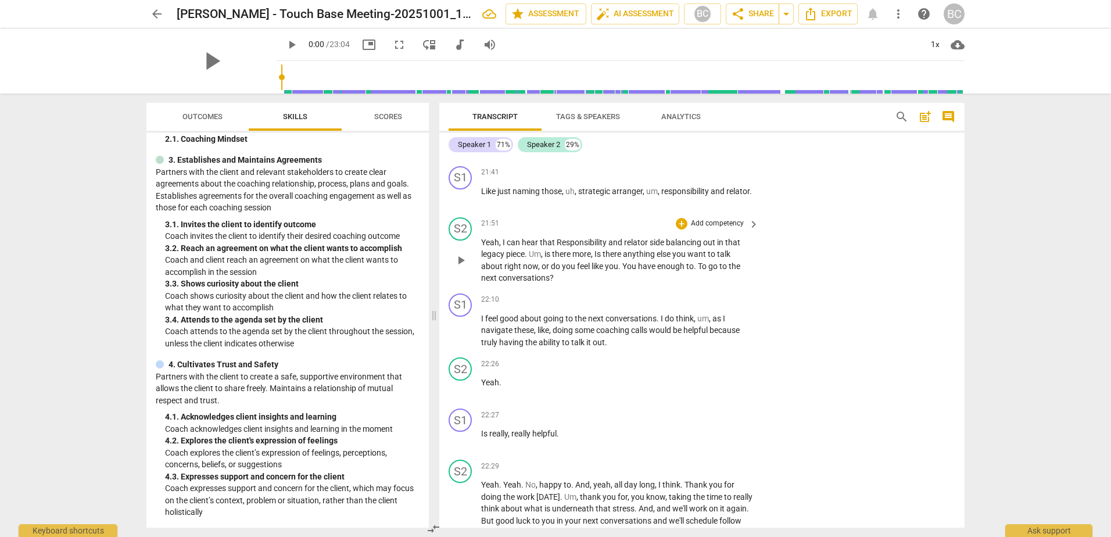
scroll to position [4881, 0]
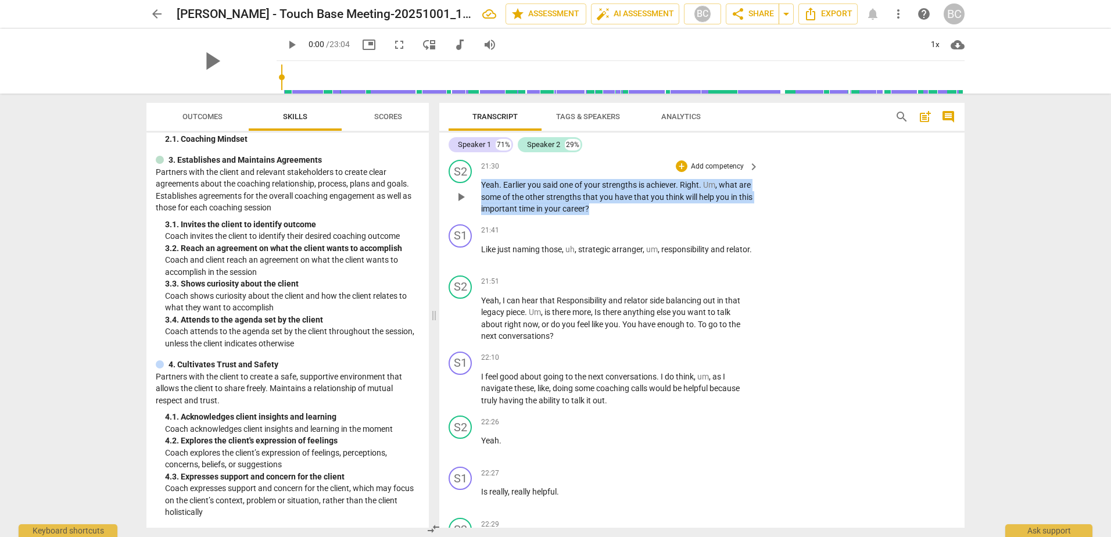
drag, startPoint x: 618, startPoint y: 219, endPoint x: 465, endPoint y: 197, distance: 154.3
click at [465, 197] on div "S2 play_arrow pause 21:30 + Add competency keyboard_arrow_right Yeah . Earlier …" at bounding box center [701, 187] width 525 height 65
click at [702, 172] on p "Add competency" at bounding box center [717, 167] width 55 height 10
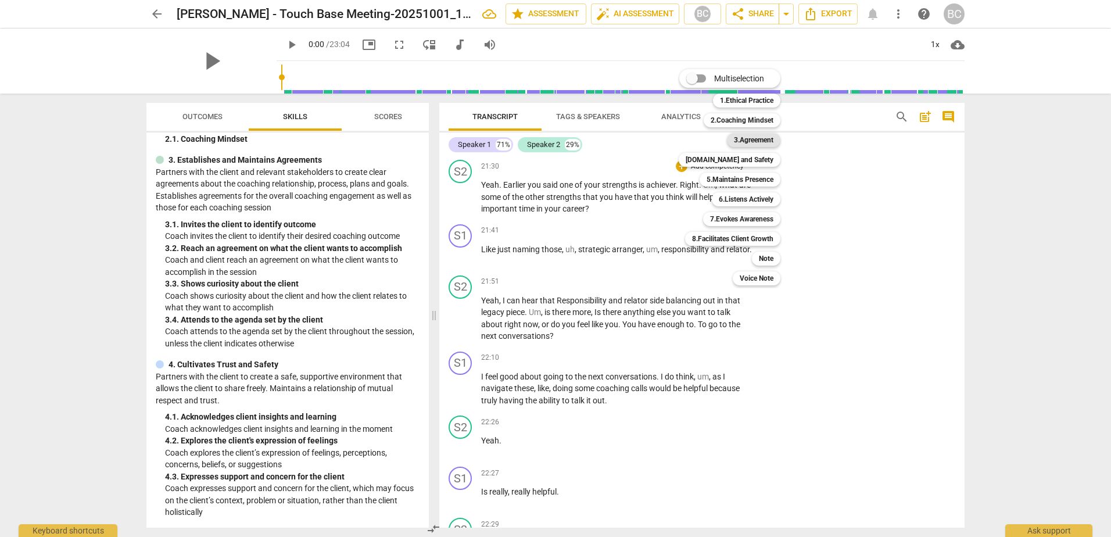
click at [745, 141] on b "3.Agreement" at bounding box center [754, 140] width 40 height 14
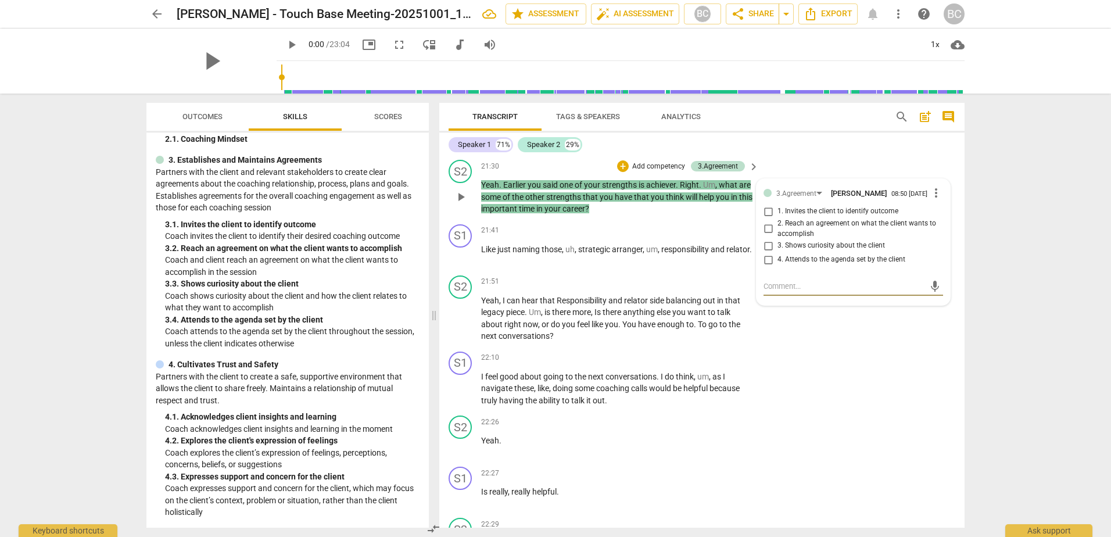
click at [765, 253] on input "3. Shows curiosity about the client" at bounding box center [768, 246] width 19 height 14
click at [586, 330] on p "Yeah , I can hear that Responsibility and relator side balancing out in that le…" at bounding box center [617, 319] width 272 height 48
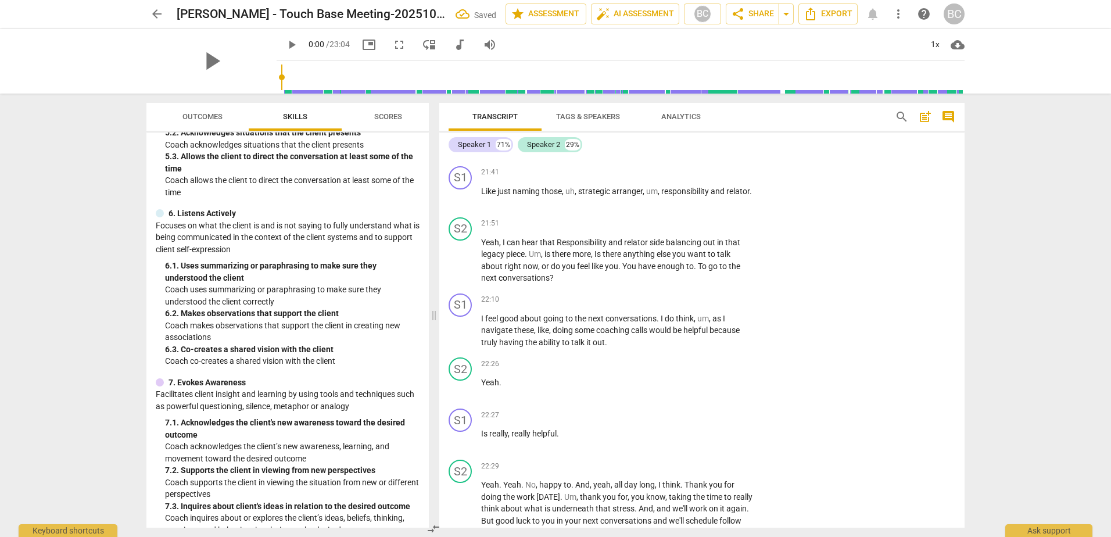
scroll to position [778, 0]
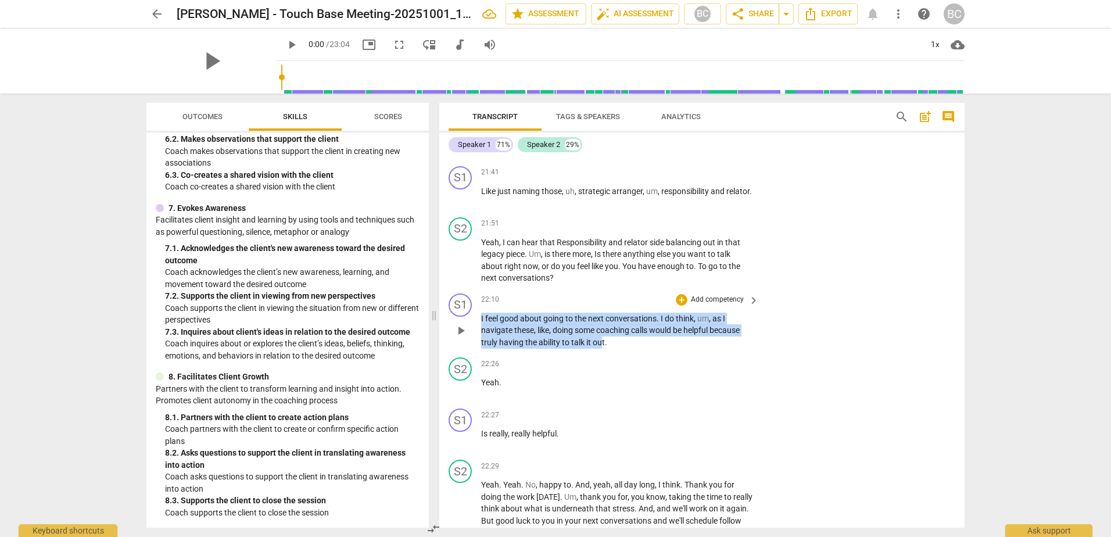
drag, startPoint x: 603, startPoint y: 356, endPoint x: 466, endPoint y: 334, distance: 138.3
click at [466, 334] on div "S1 play_arrow pause 22:10 + Add competency keyboard_arrow_right I feel good abo…" at bounding box center [701, 321] width 525 height 65
click at [723, 305] on p "Add competency" at bounding box center [717, 300] width 55 height 10
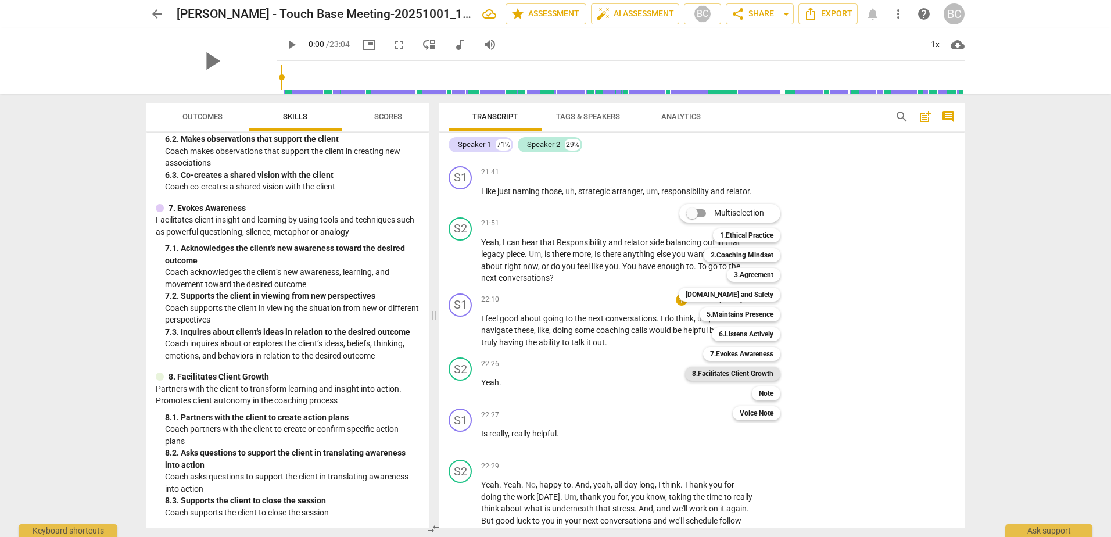
click at [736, 377] on b "8.Facilitates Client Growth" at bounding box center [732, 374] width 81 height 14
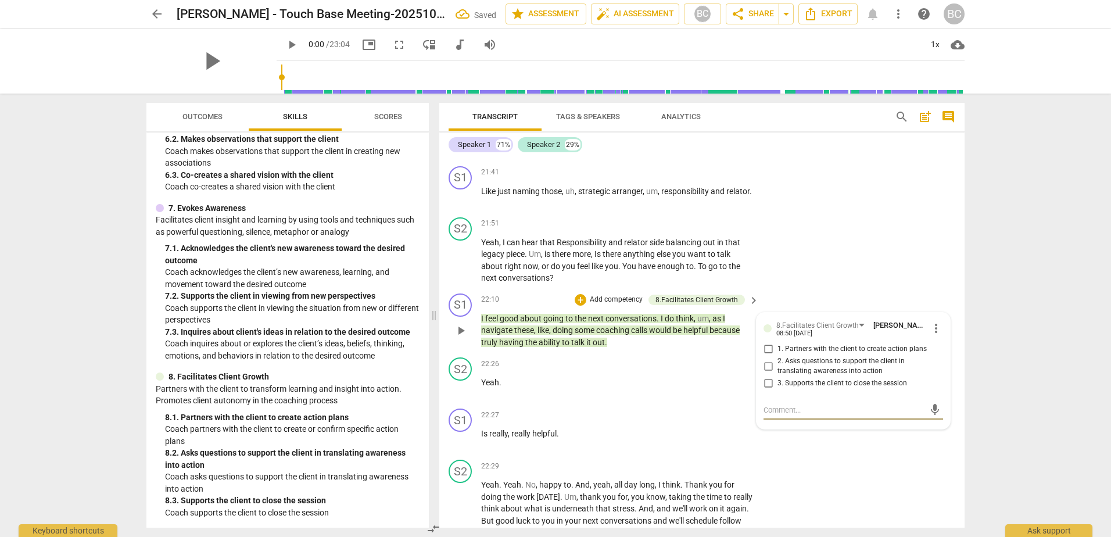
click at [768, 391] on input "3. Supports the client to close the session" at bounding box center [768, 384] width 19 height 14
click at [822, 289] on div "S2 play_arrow pause 21:51 + Add competency keyboard_arrow_right Yeah , I can he…" at bounding box center [701, 251] width 525 height 76
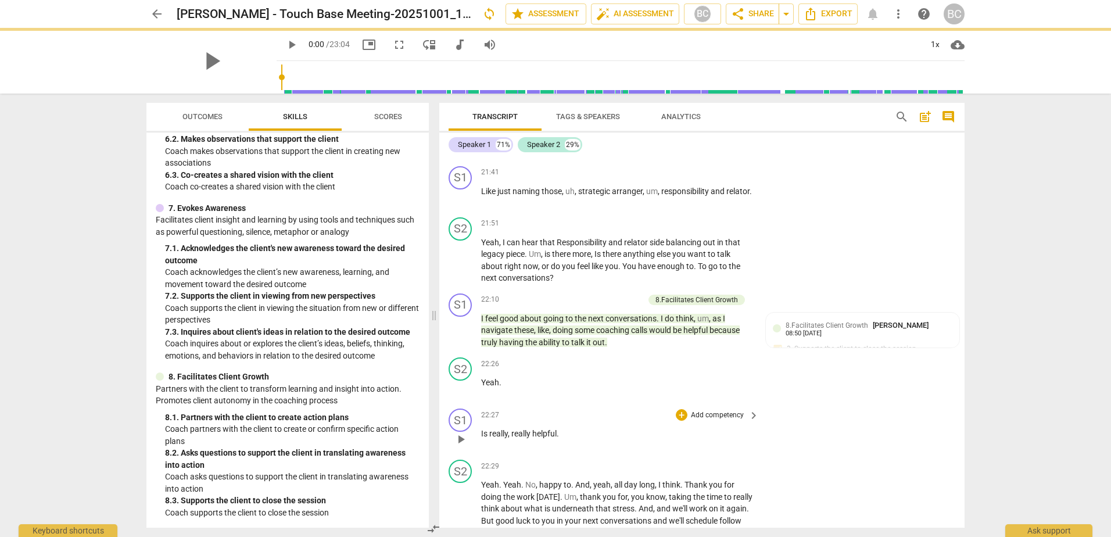
scroll to position [5113, 0]
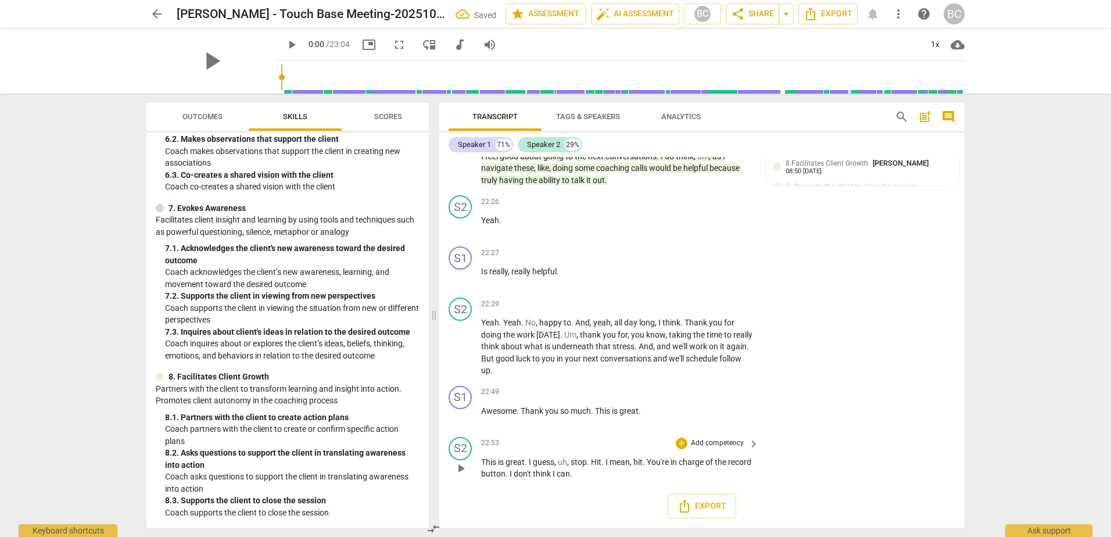
click at [718, 438] on p "Add competency" at bounding box center [717, 443] width 55 height 10
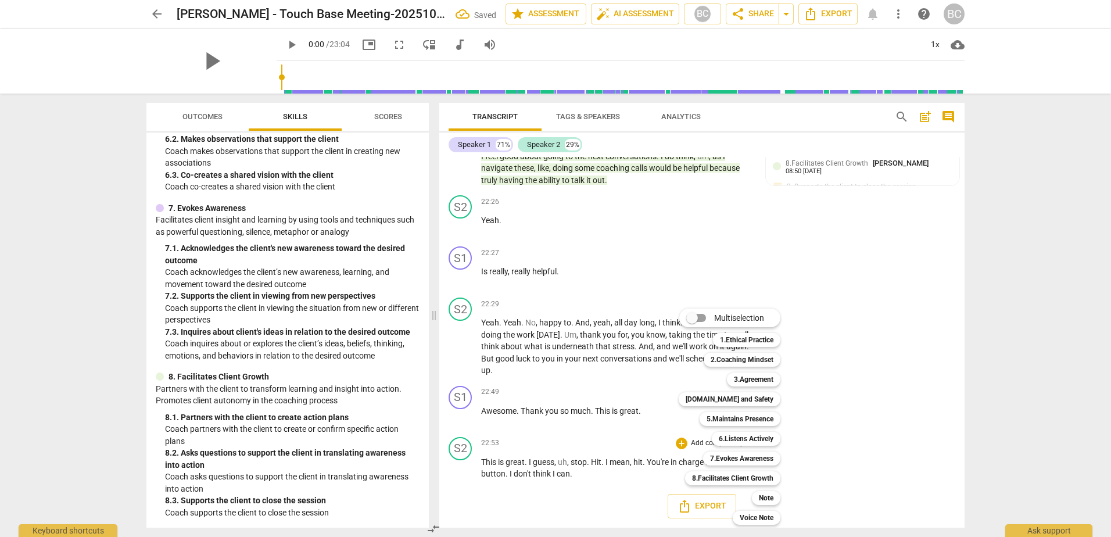
click at [858, 428] on div at bounding box center [555, 268] width 1111 height 537
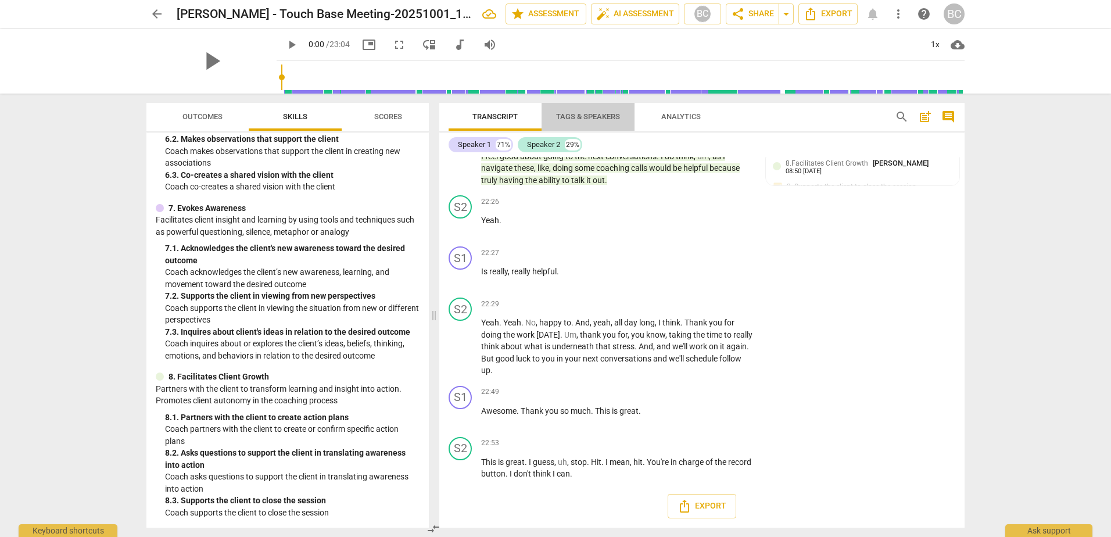
click at [606, 120] on span "Tags & Speakers" at bounding box center [588, 116] width 64 height 9
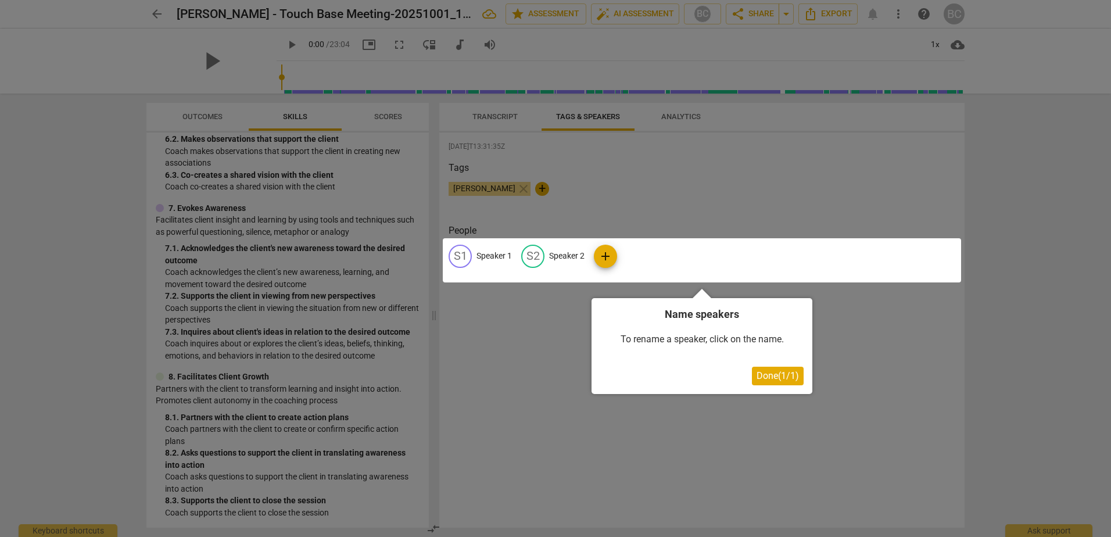
click at [775, 380] on span "Done ( 1 / 1 )" at bounding box center [778, 375] width 42 height 11
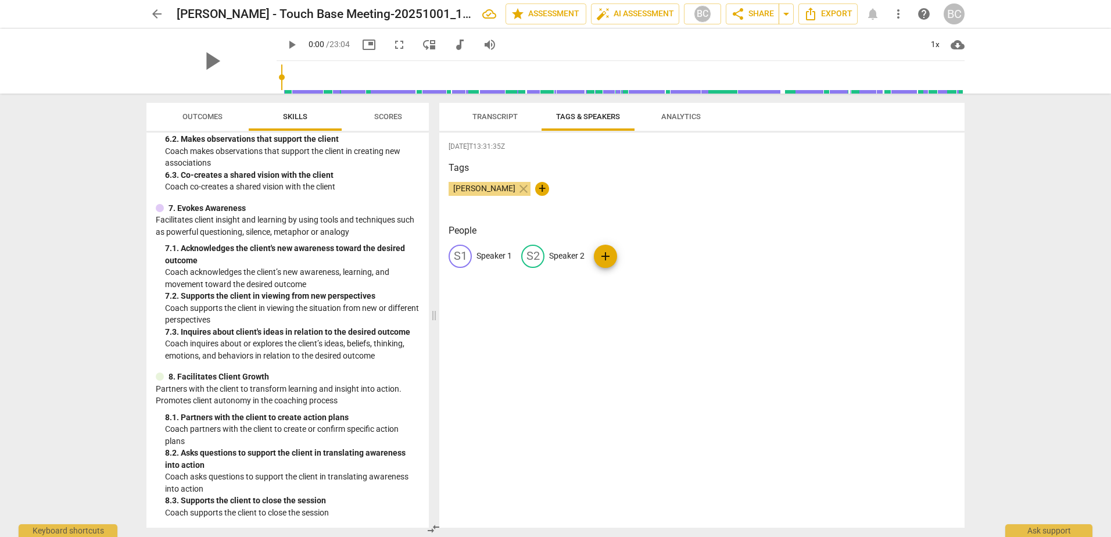
click at [496, 252] on p "Speaker 1" at bounding box center [494, 256] width 35 height 12
click at [656, 255] on p "Speaker 2" at bounding box center [642, 256] width 35 height 12
click at [713, 176] on div "Tags [PERSON_NAME] close +" at bounding box center [702, 187] width 507 height 53
click at [478, 121] on span "Transcript" at bounding box center [495, 117] width 73 height 16
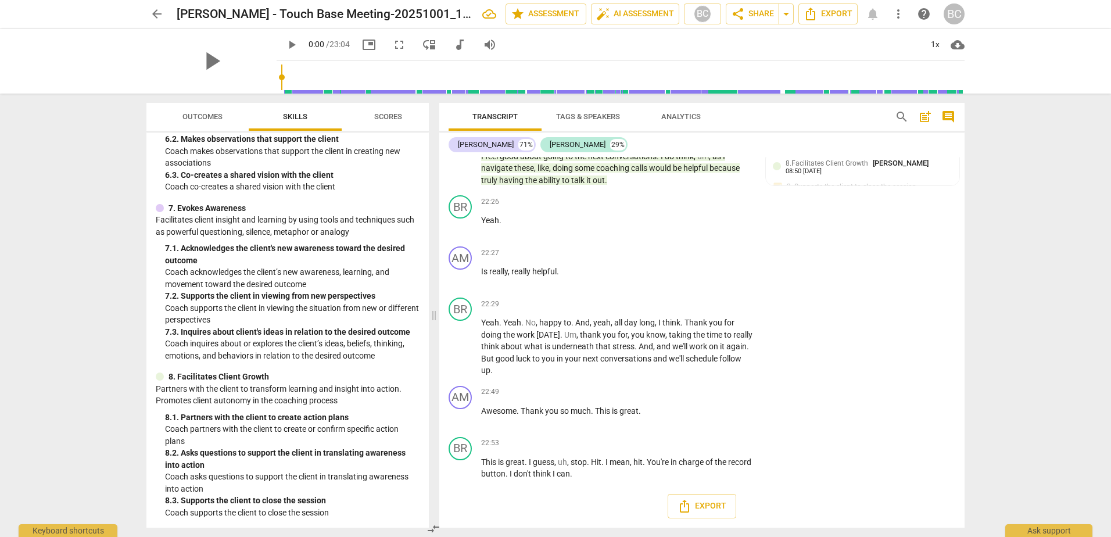
click at [199, 121] on span "Outcomes" at bounding box center [203, 117] width 68 height 16
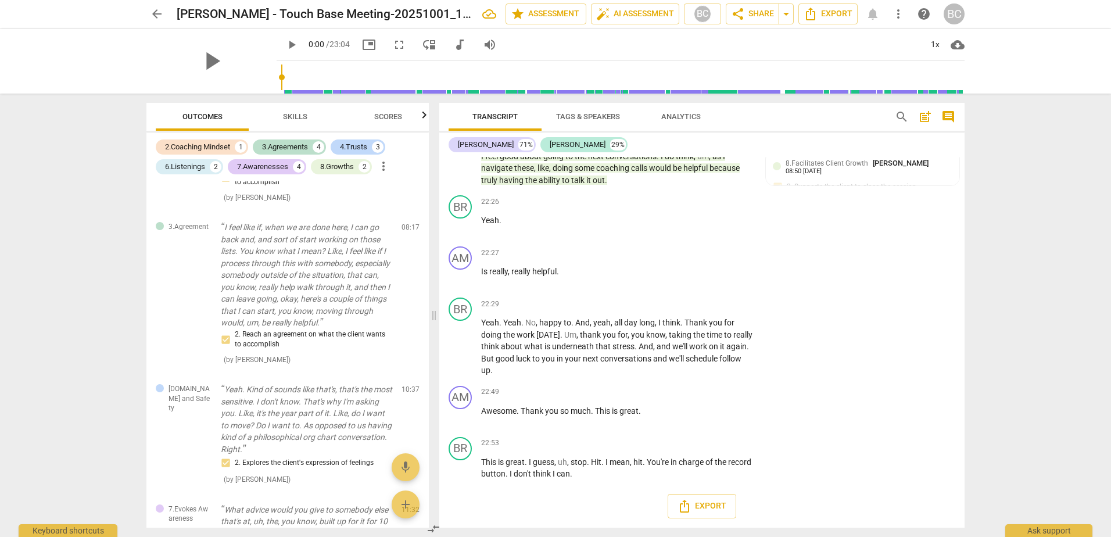
scroll to position [0, 0]
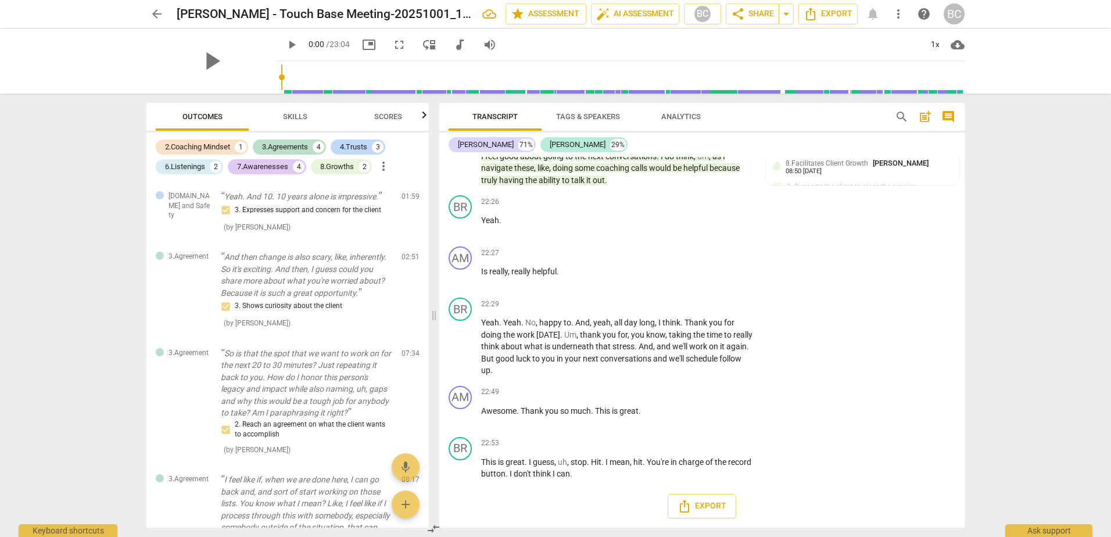
click at [309, 112] on span "Skills" at bounding box center [295, 117] width 52 height 16
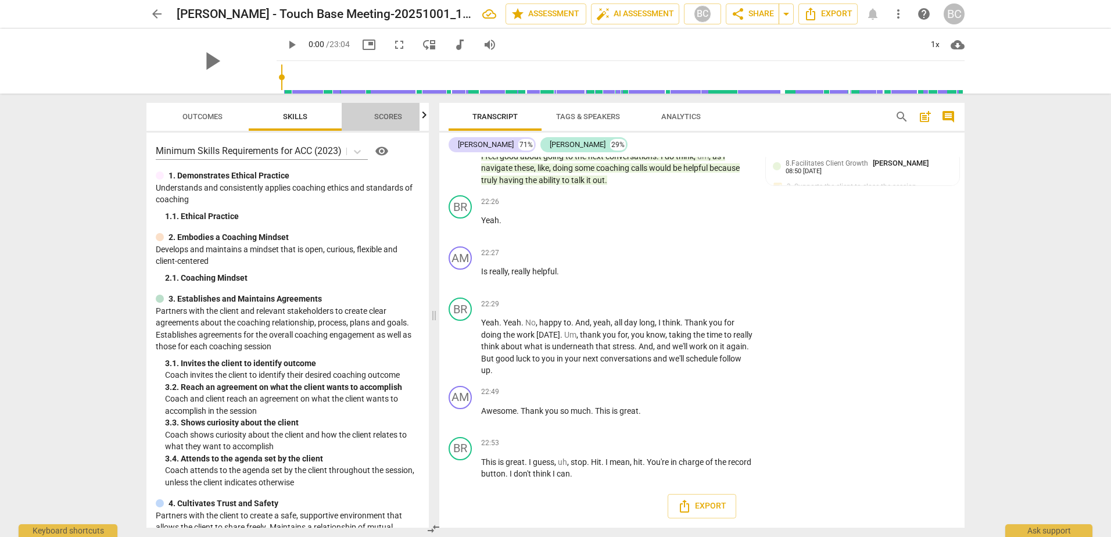
click at [388, 119] on span "Scores" at bounding box center [388, 116] width 28 height 9
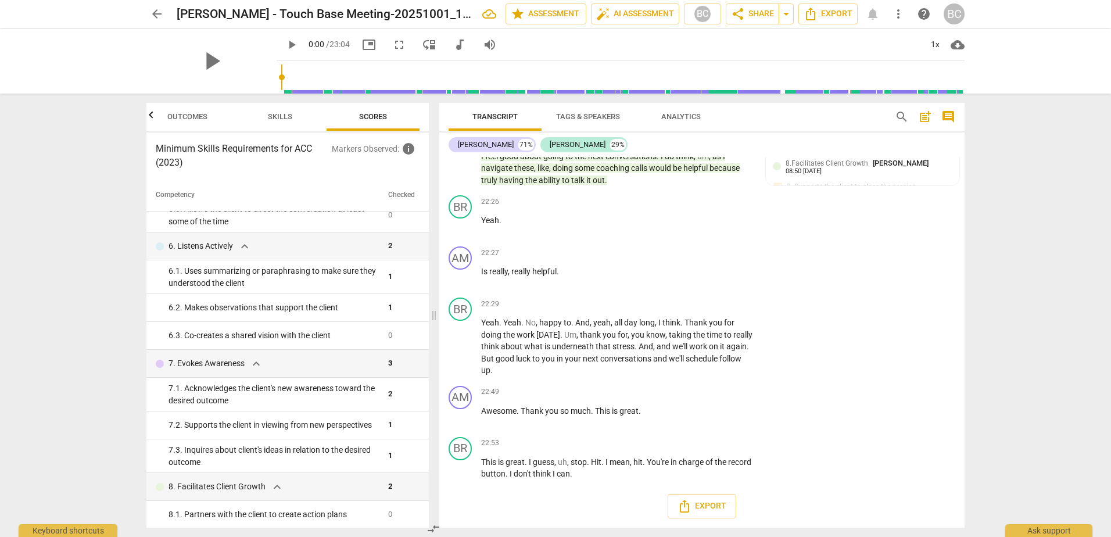
scroll to position [528, 0]
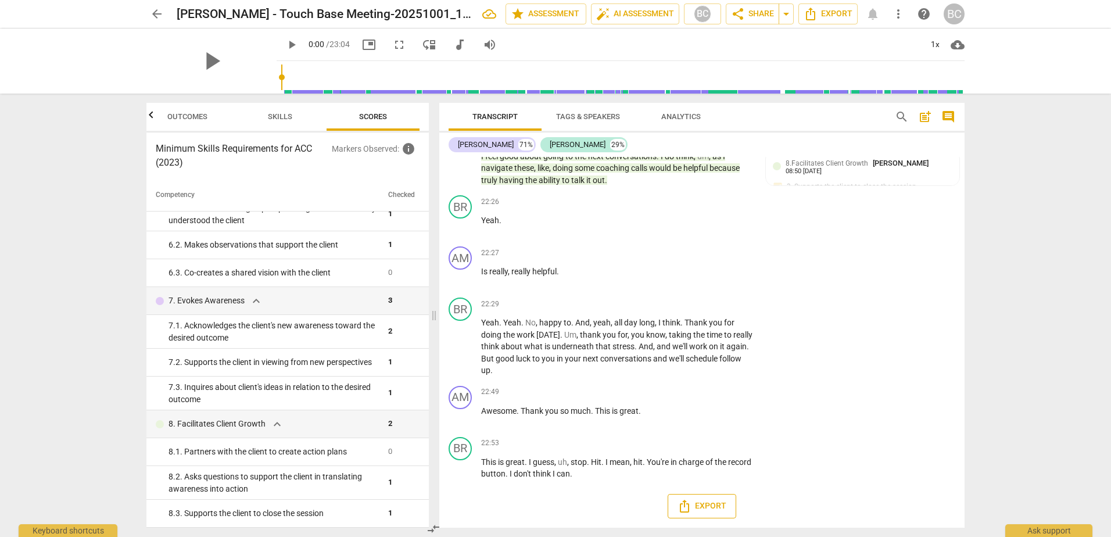
click at [684, 502] on icon "Export" at bounding box center [684, 506] width 9 height 13
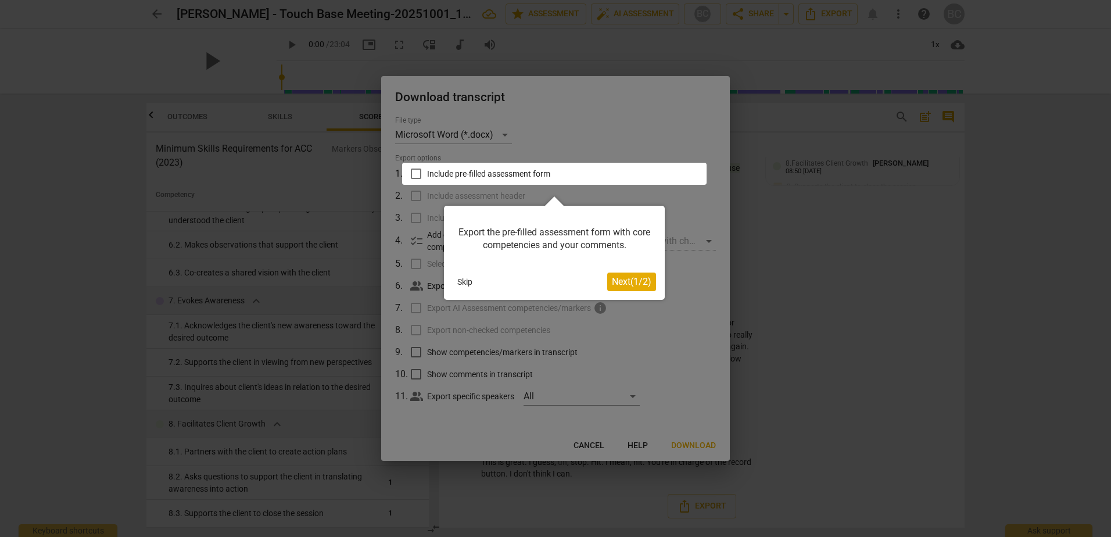
click at [642, 287] on button "Next ( 1 / 2 )" at bounding box center [631, 282] width 49 height 19
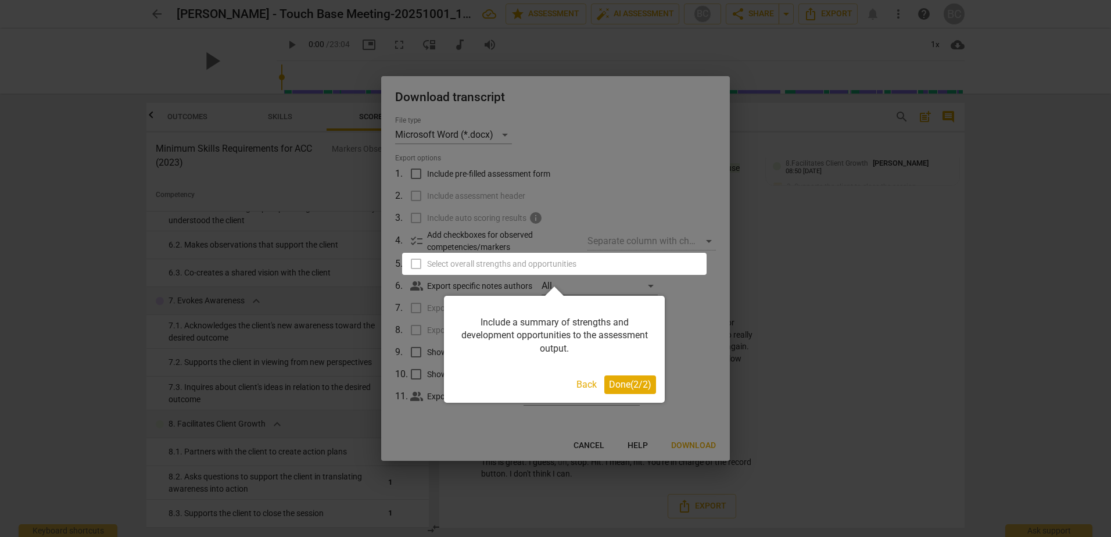
click at [634, 388] on span "Done ( 2 / 2 )" at bounding box center [630, 384] width 42 height 11
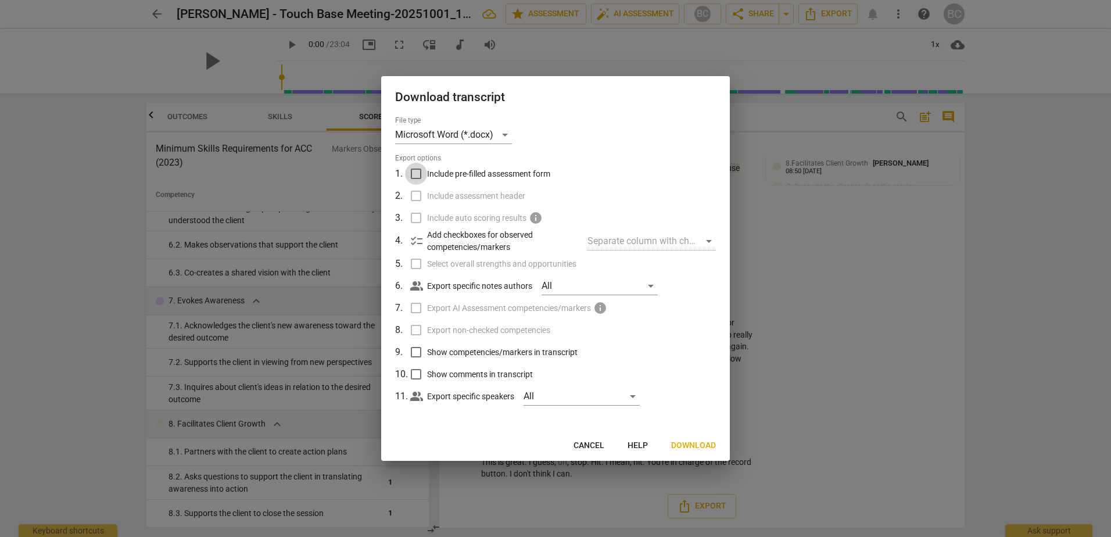
click at [421, 172] on input "Include pre-filled assessment form" at bounding box center [416, 174] width 22 height 22
click at [525, 353] on span "Show competencies/markers in transcript" at bounding box center [502, 352] width 151 height 12
click at [427, 353] on input "Show competencies/markers in transcript" at bounding box center [416, 352] width 22 height 22
click at [511, 376] on span "Show comments in transcript" at bounding box center [480, 374] width 106 height 12
click at [427, 376] on input "Show comments in transcript" at bounding box center [416, 374] width 22 height 22
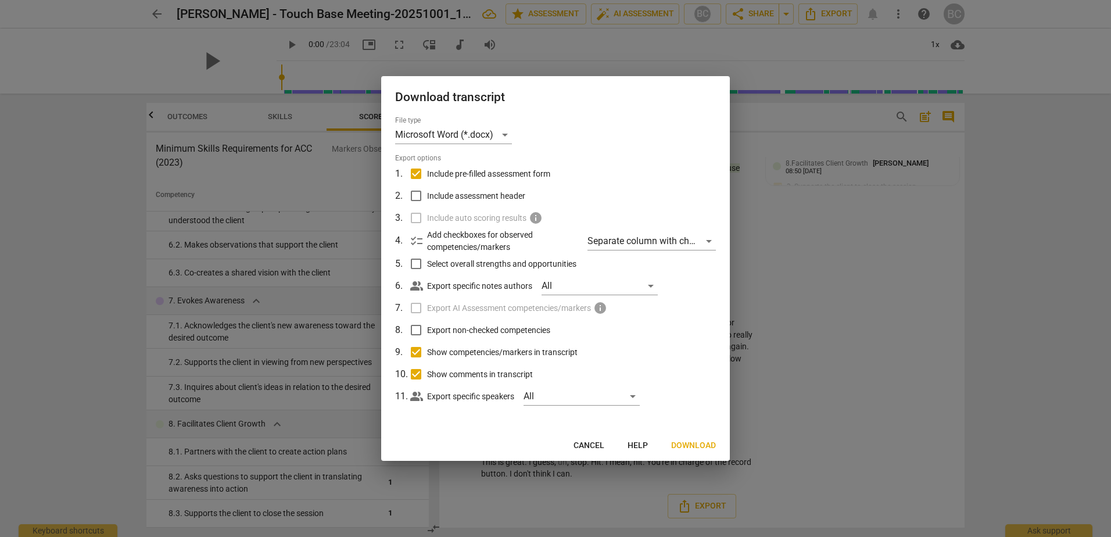
click at [467, 195] on span "Include assessment header" at bounding box center [476, 196] width 98 height 12
click at [427, 195] on input "Include assessment header" at bounding box center [416, 196] width 22 height 22
click at [653, 285] on div "All" at bounding box center [600, 286] width 116 height 19
click at [703, 292] on div at bounding box center [555, 268] width 1111 height 537
click at [686, 443] on span "Download" at bounding box center [693, 446] width 45 height 12
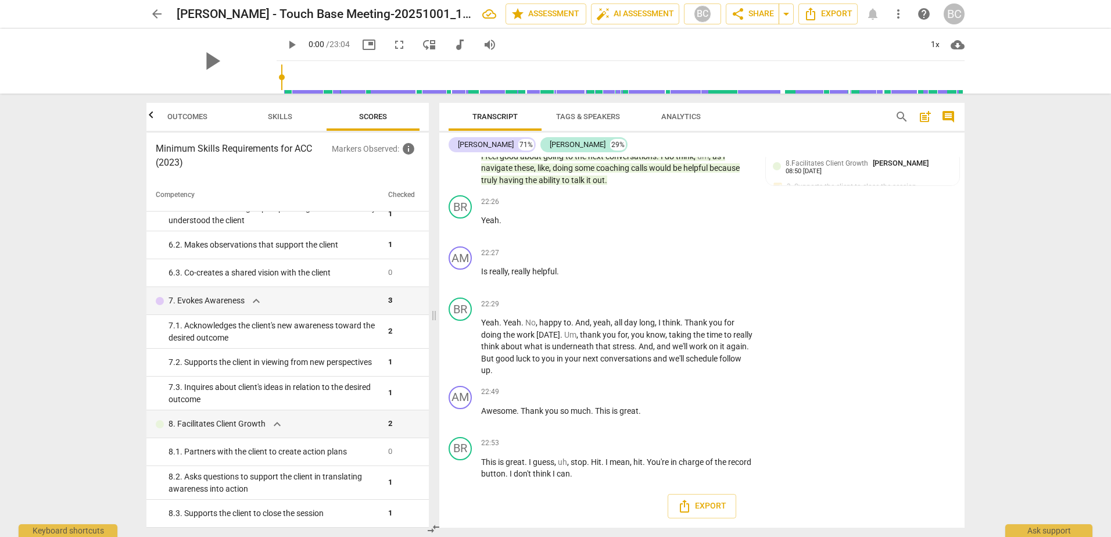
click at [1040, 231] on div "arrow_back [PERSON_NAME] - Touch Base Meeting-20251001_143848-Meeting Recording…" at bounding box center [555, 268] width 1111 height 537
click at [159, 15] on span "arrow_back" at bounding box center [157, 14] width 14 height 14
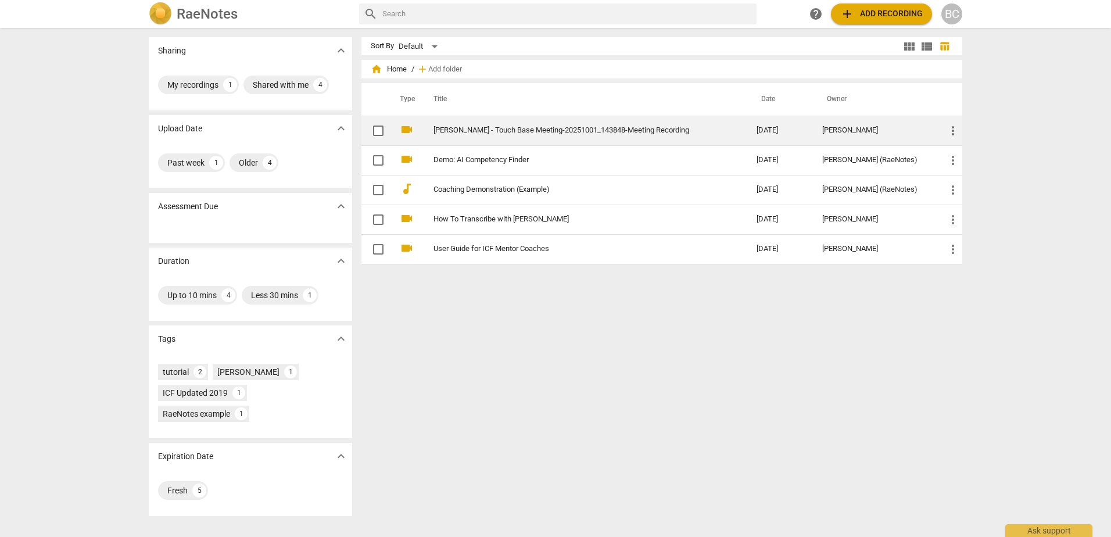
click at [952, 131] on span "more_vert" at bounding box center [953, 131] width 14 height 14
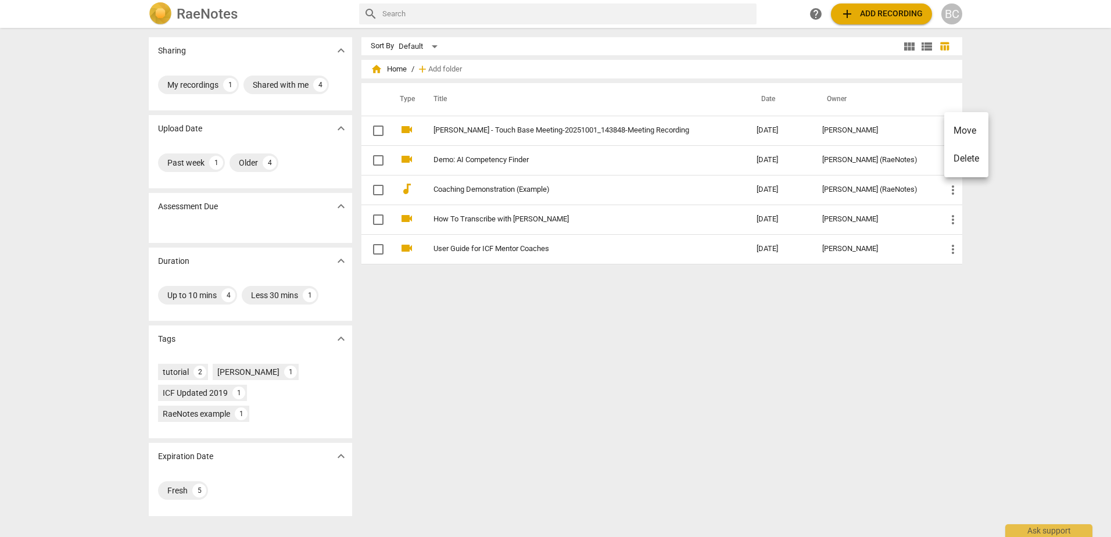
click at [1015, 92] on div at bounding box center [555, 268] width 1111 height 537
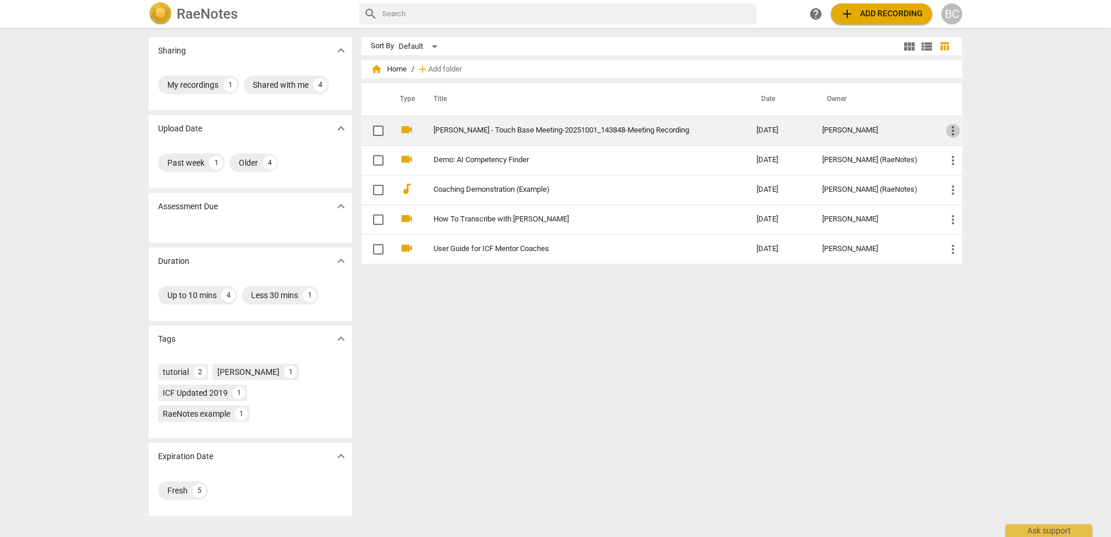
click at [951, 129] on span "more_vert" at bounding box center [953, 131] width 14 height 14
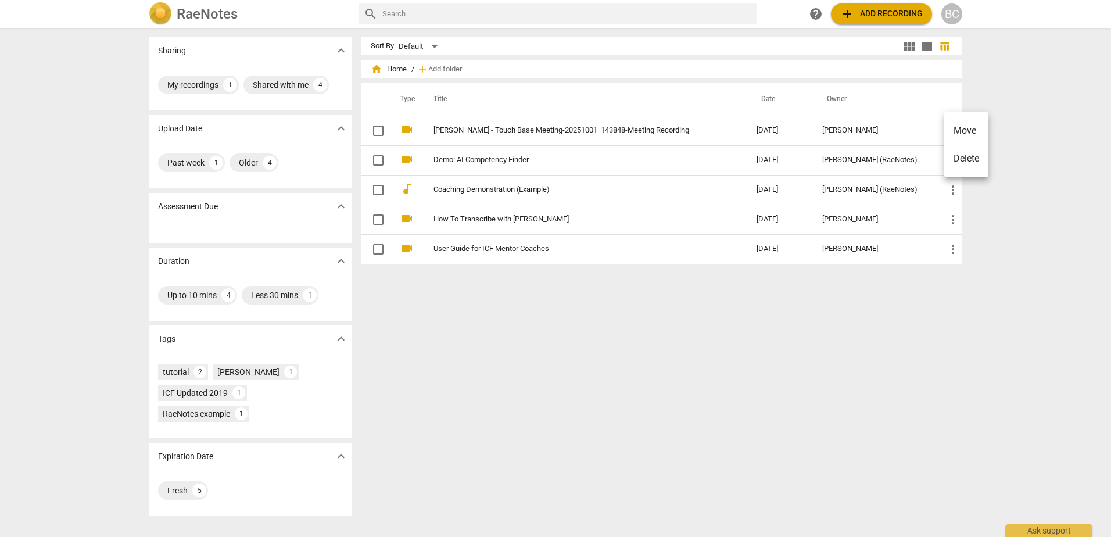
click at [1019, 91] on div at bounding box center [555, 268] width 1111 height 537
click at [954, 13] on div "BC" at bounding box center [951, 13] width 21 height 21
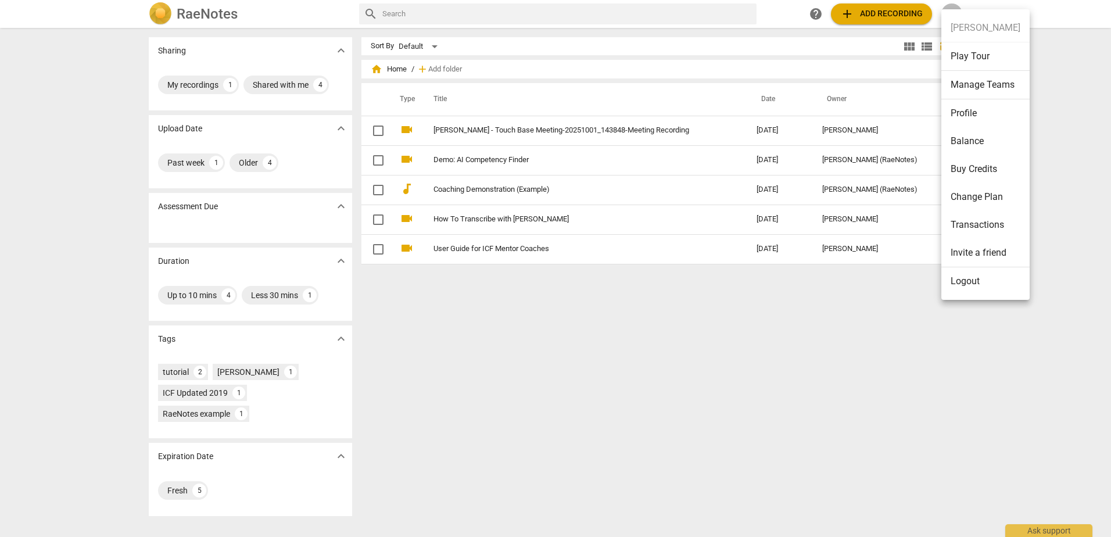
click at [972, 85] on li "Manage Teams" at bounding box center [985, 85] width 88 height 28
